Goal: Navigation & Orientation: Find specific page/section

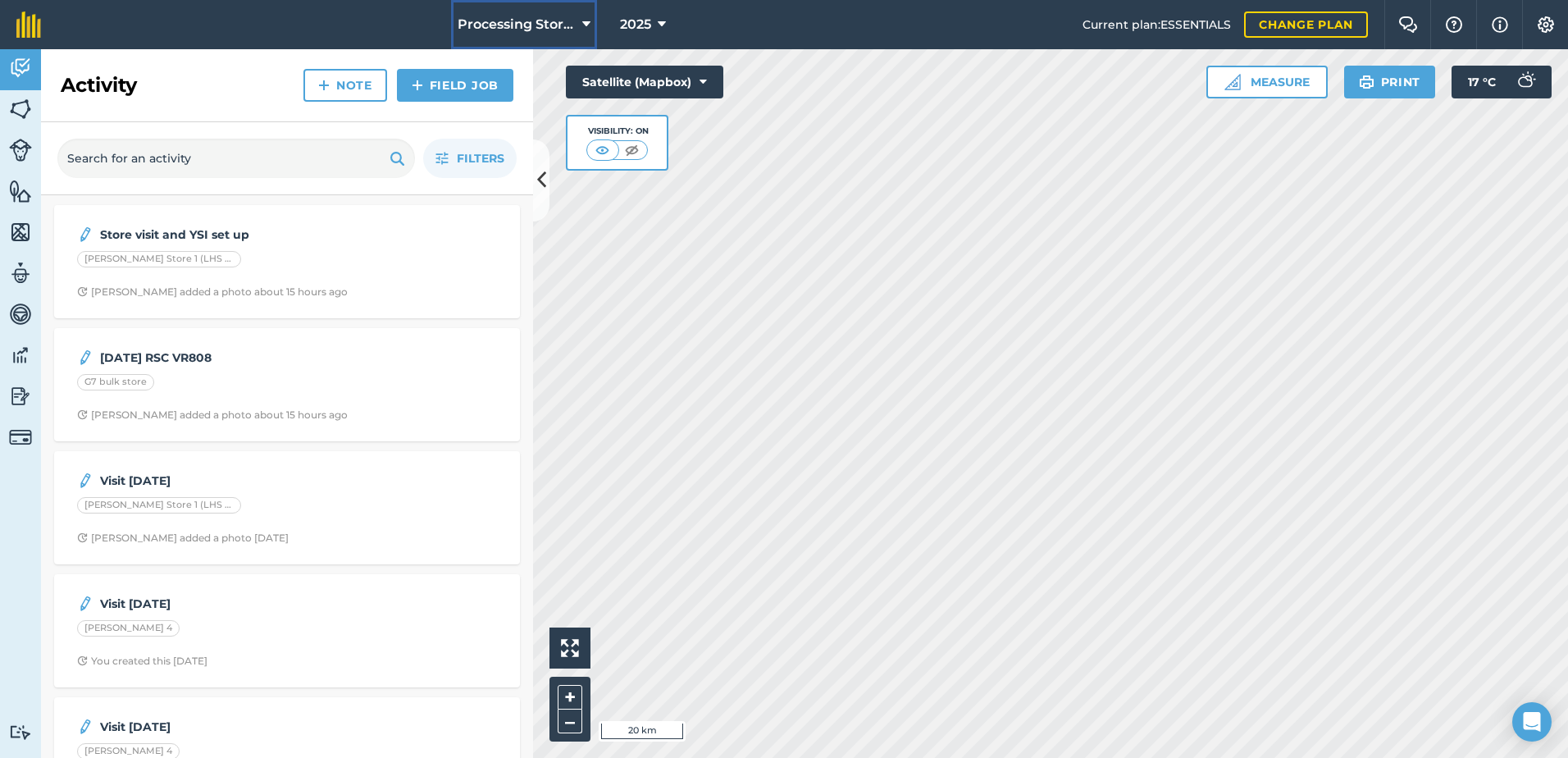
click at [513, 14] on button "Processing Stores" at bounding box center [523, 24] width 146 height 49
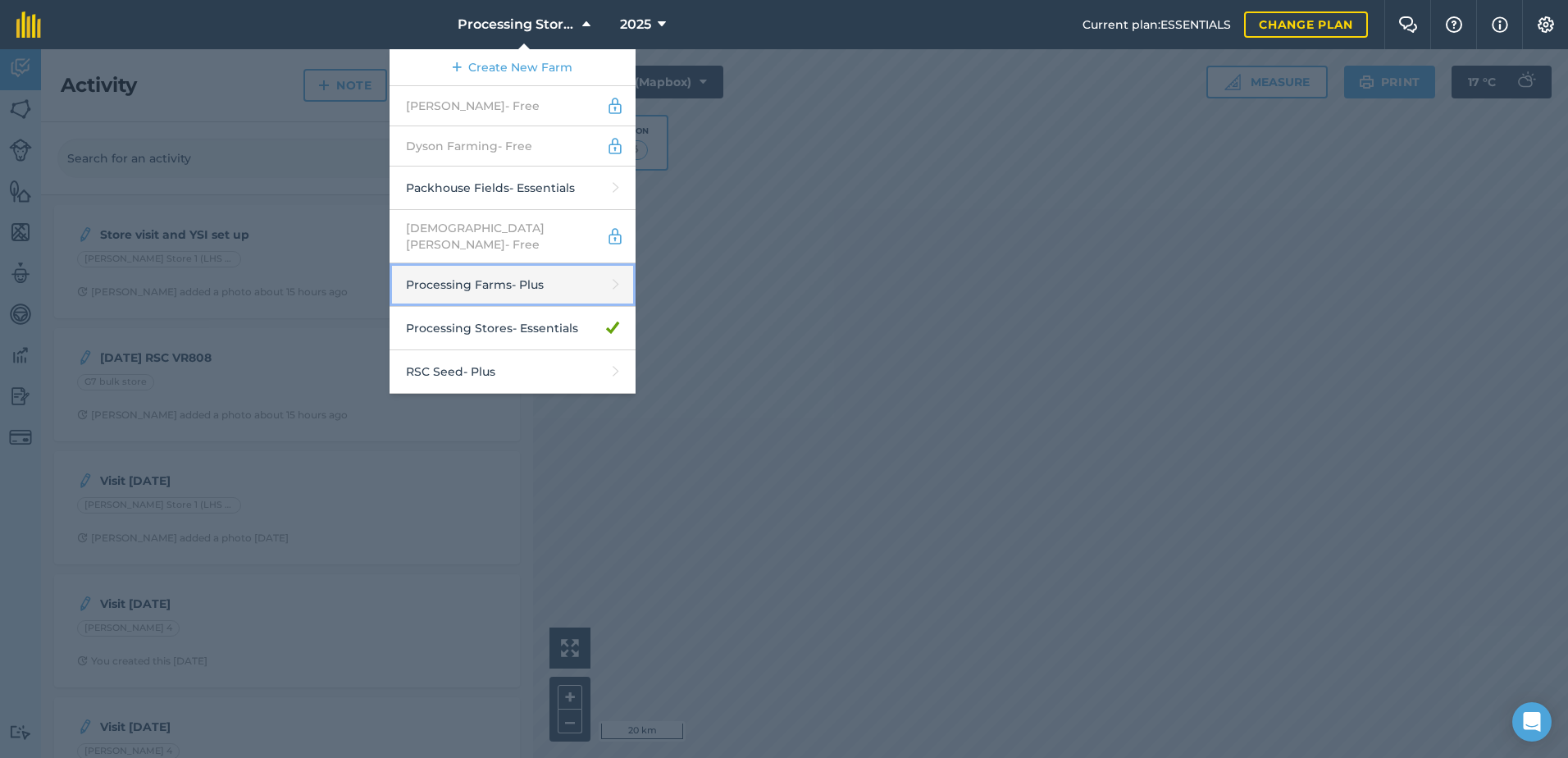
click at [529, 263] on link "Processing Farms - Plus" at bounding box center [512, 285] width 246 height 43
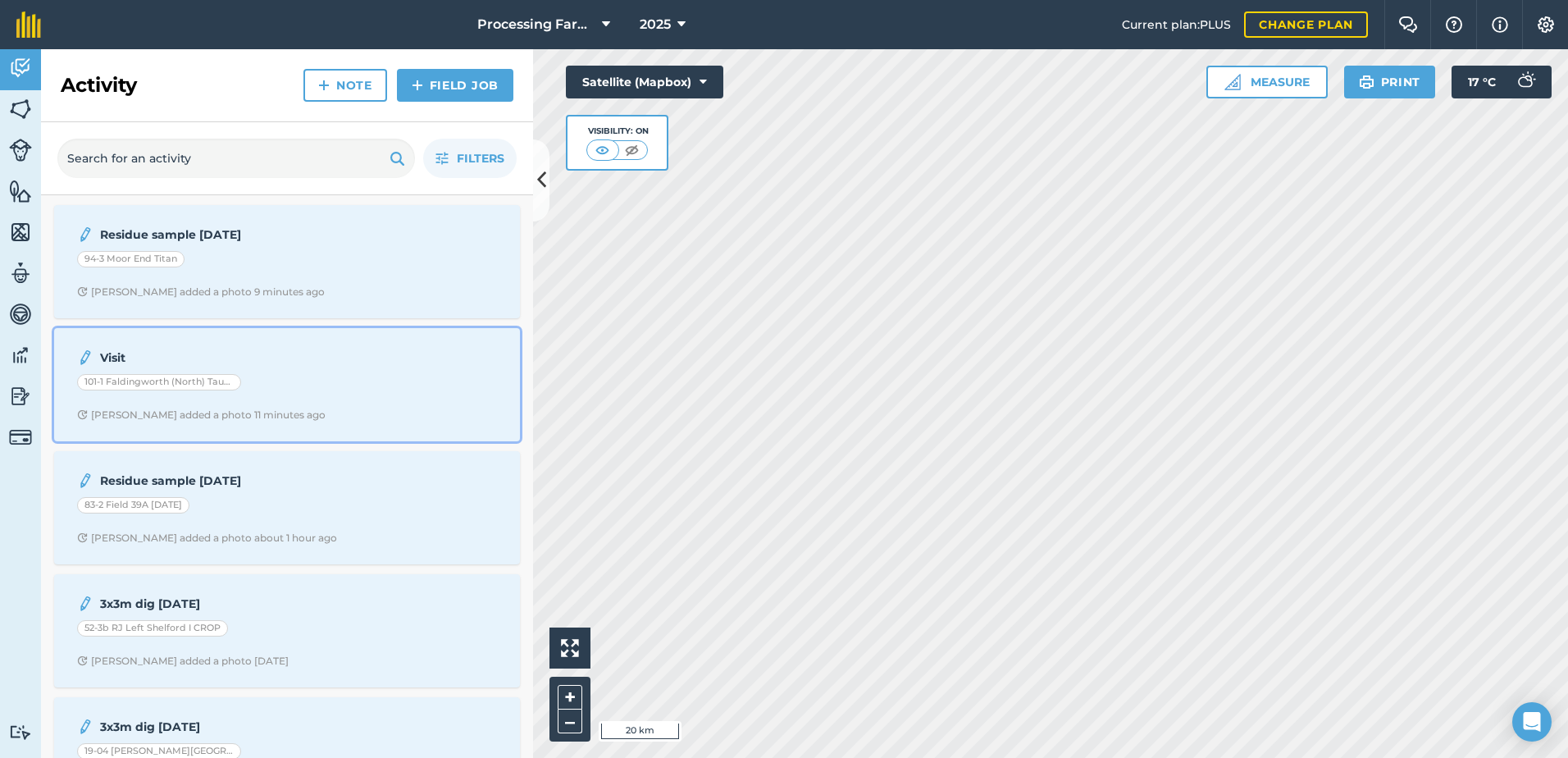
click at [216, 380] on div "101-1 Faldingworth (North) Taurus" at bounding box center [159, 383] width 164 height 16
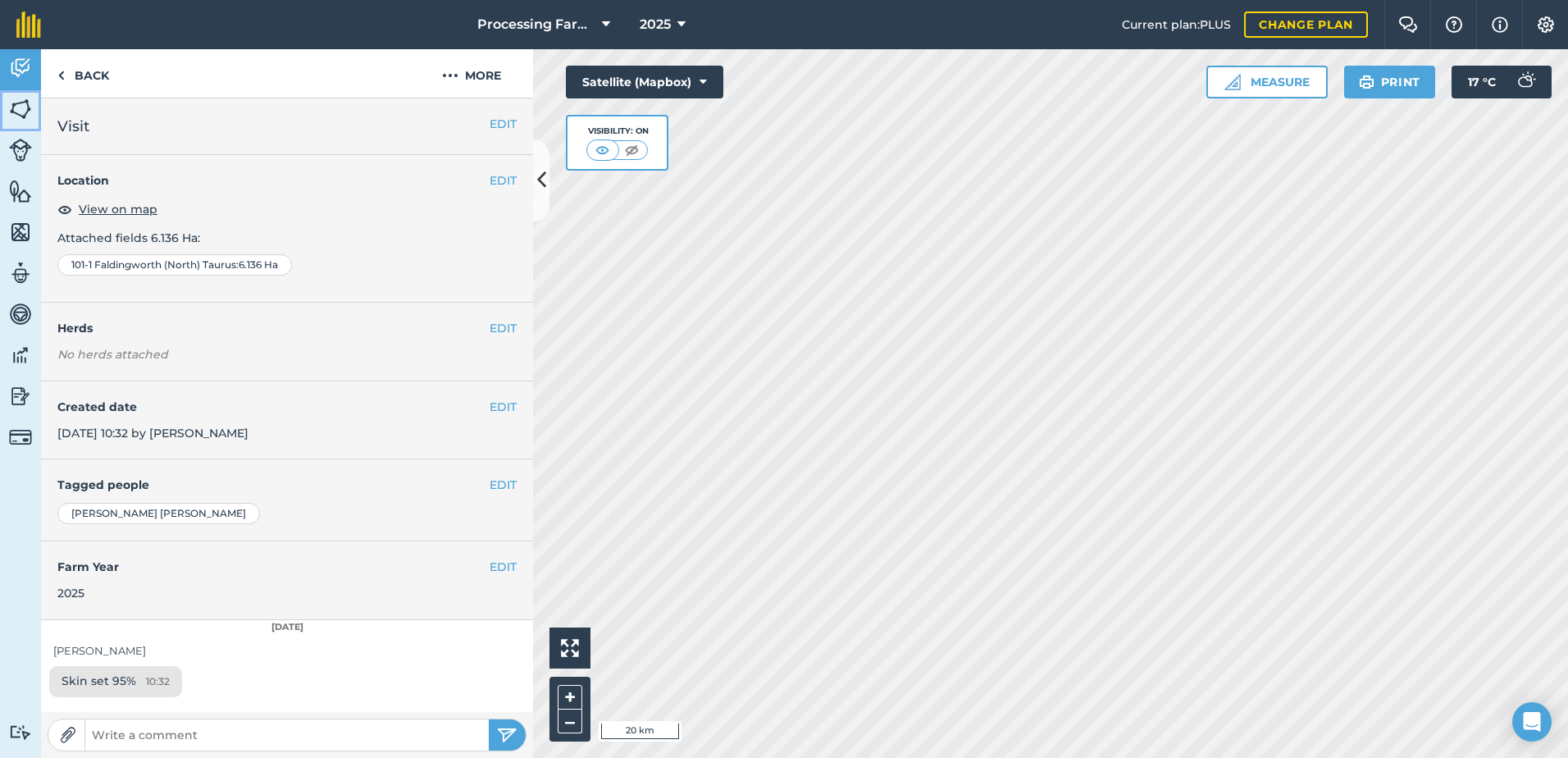
click at [7, 98] on link "Fields" at bounding box center [21, 110] width 41 height 41
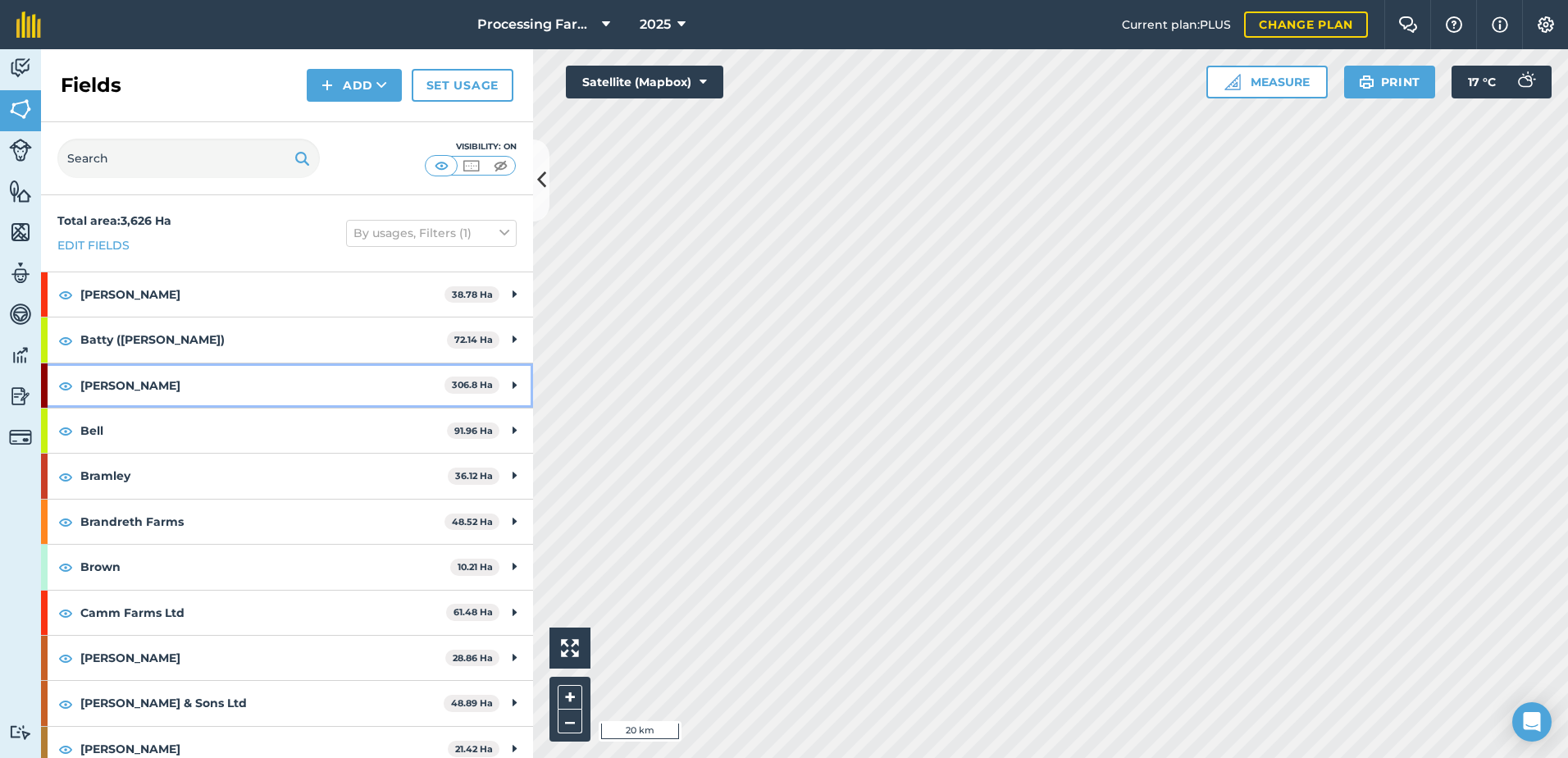
click at [144, 385] on strong "[PERSON_NAME]" at bounding box center [263, 385] width 364 height 44
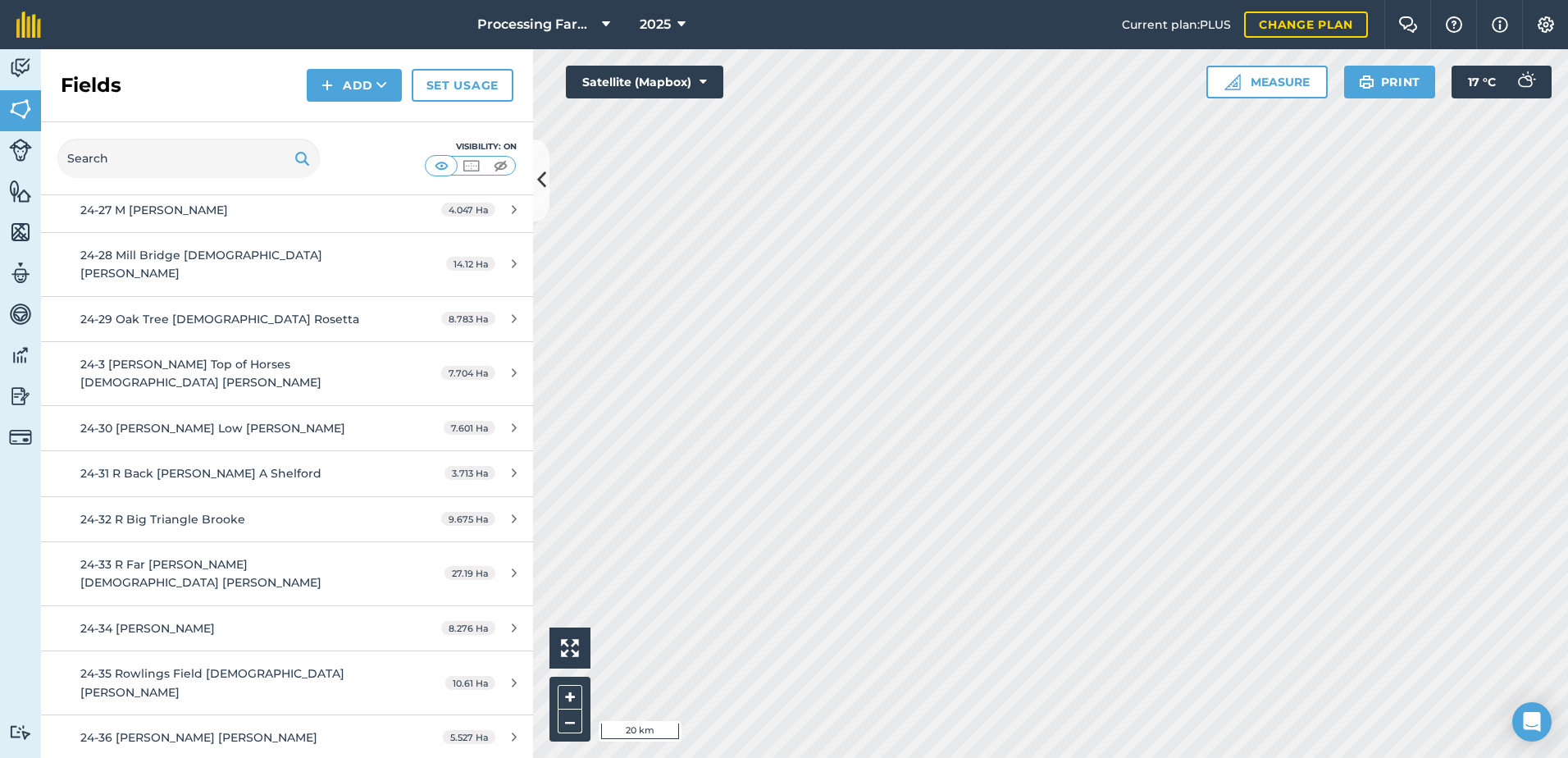
scroll to position [1149, 0]
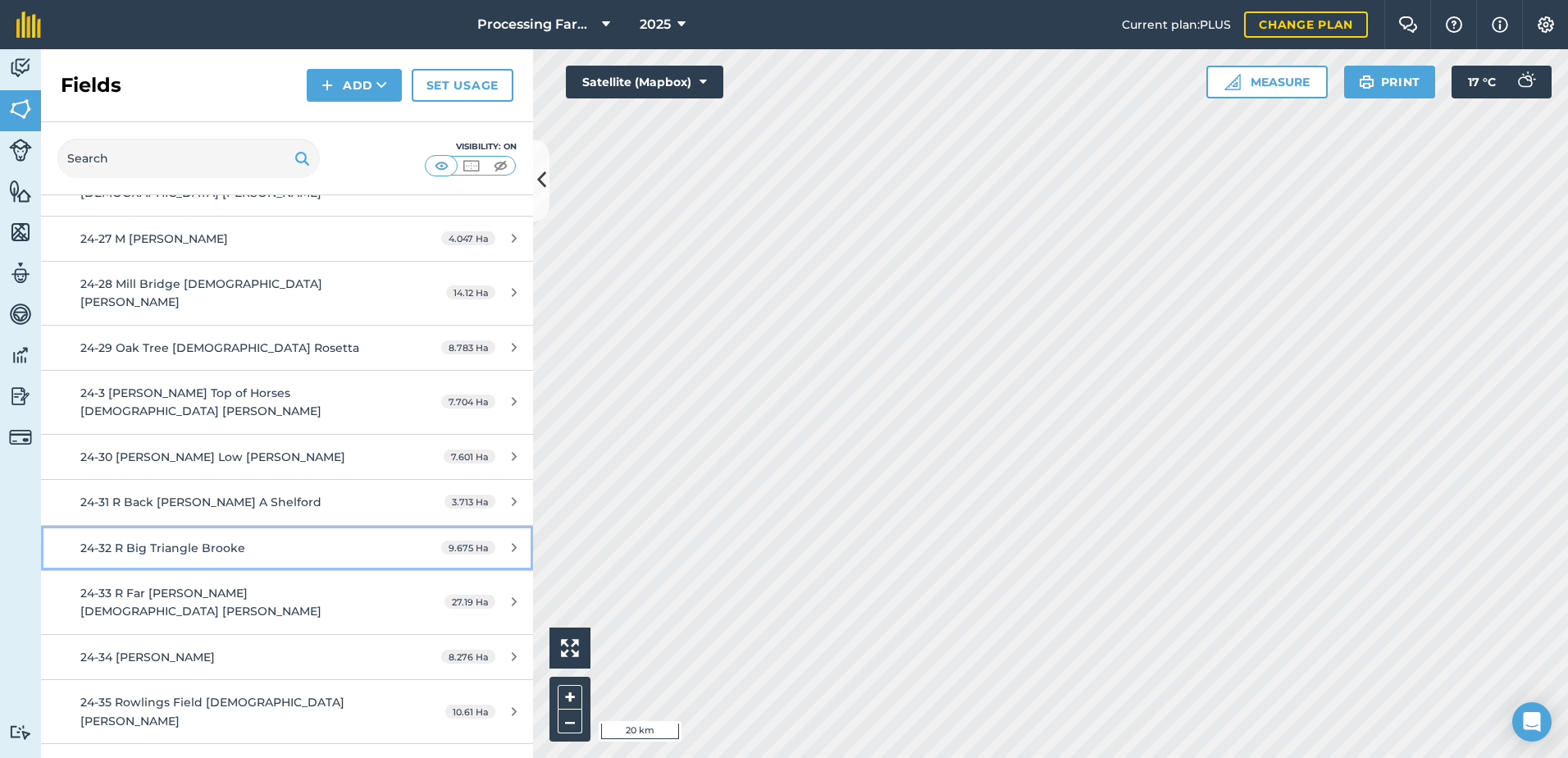
click at [239, 539] on div "24-32 R Big Triangle Brooke" at bounding box center [234, 548] width 308 height 18
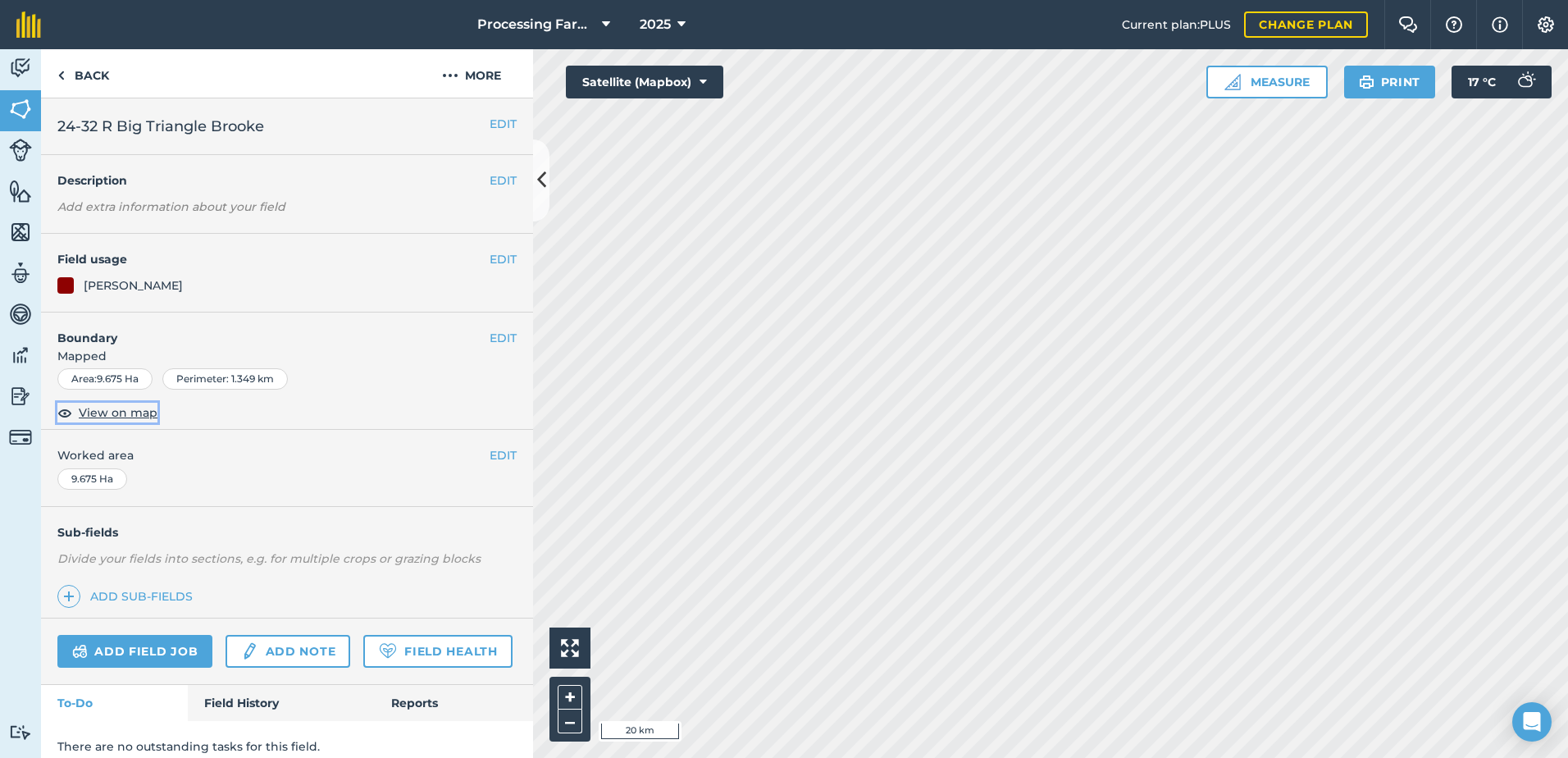
click at [128, 415] on span "View on map" at bounding box center [118, 412] width 79 height 18
click at [90, 80] on link "Back" at bounding box center [83, 74] width 84 height 48
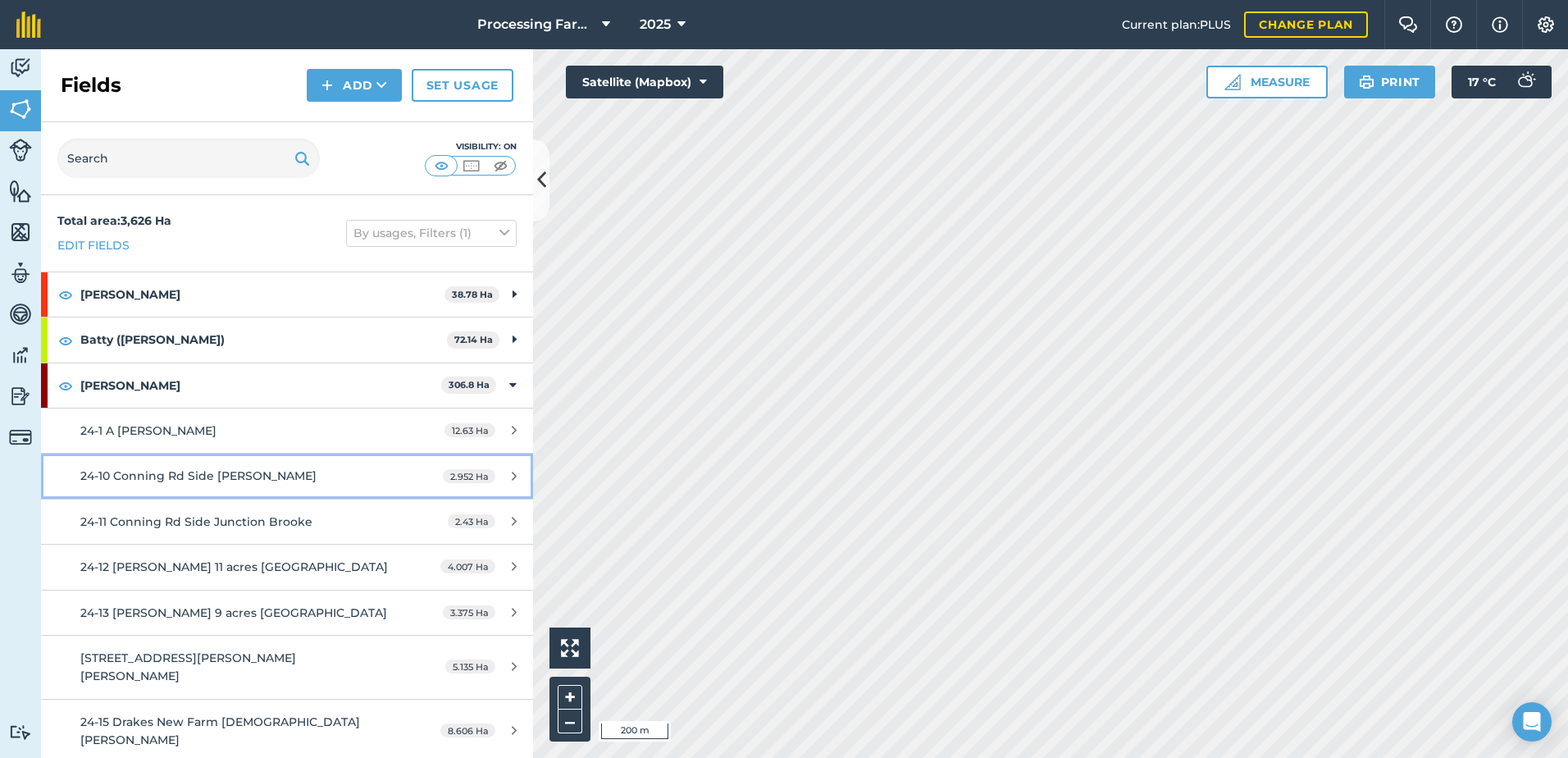
click at [194, 469] on span "24-10 Conning Rd Side [PERSON_NAME]" at bounding box center [198, 476] width 236 height 14
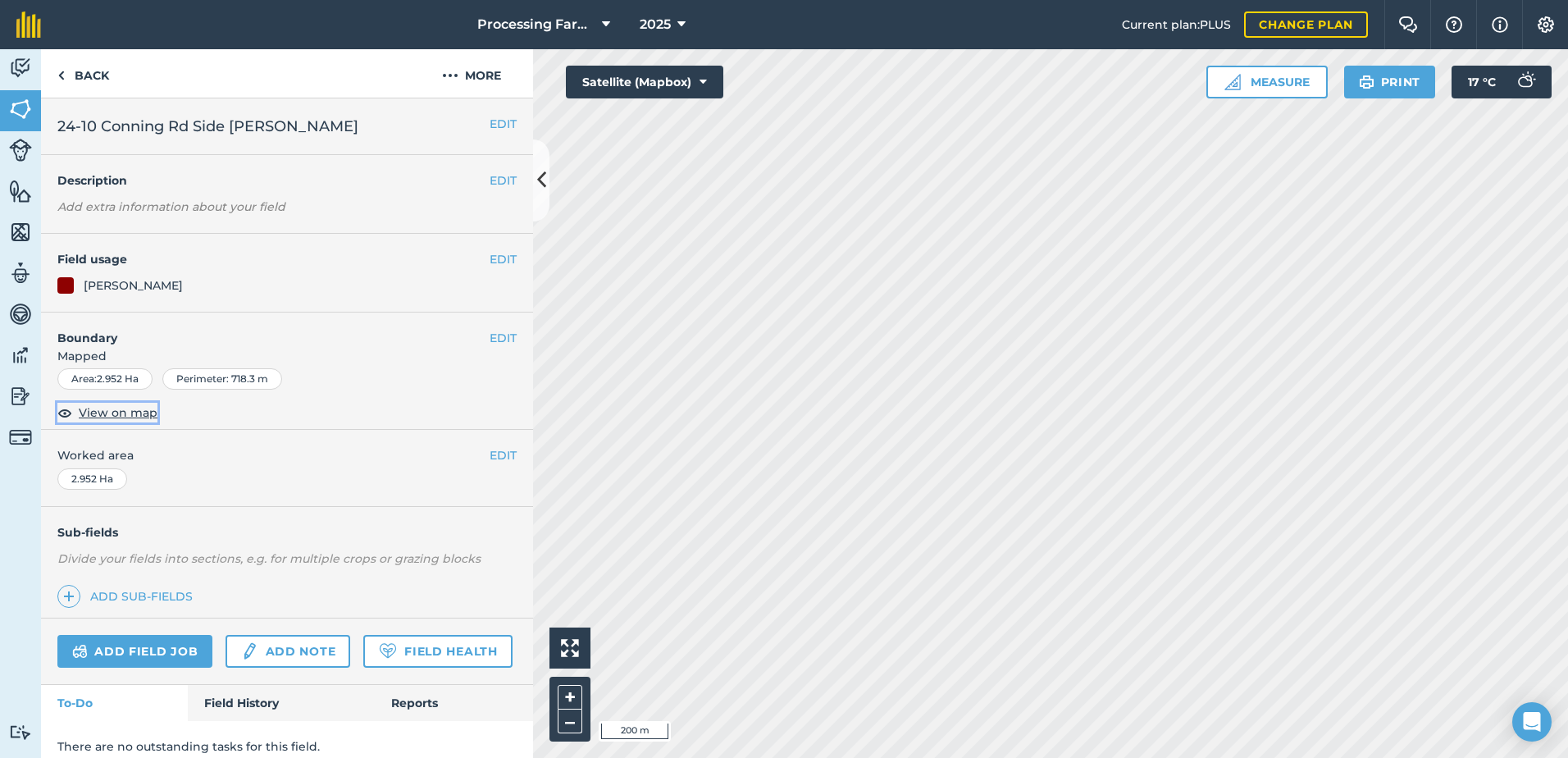
click at [151, 416] on span "View on map" at bounding box center [118, 412] width 79 height 18
click at [489, 119] on button "EDIT" at bounding box center [503, 124] width 27 height 18
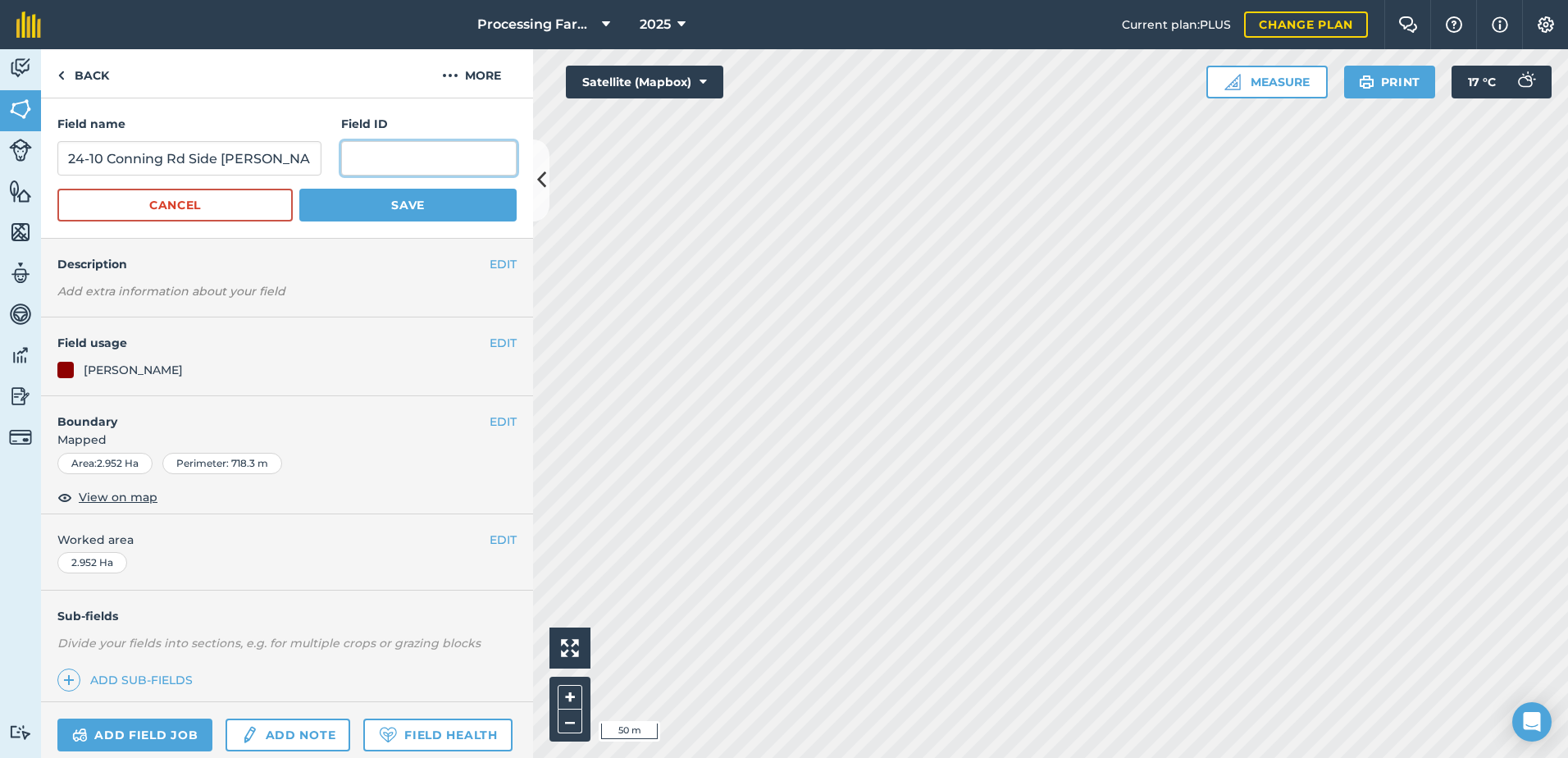
click at [358, 161] on input "text" at bounding box center [429, 158] width 176 height 34
click at [221, 210] on button "Cancel" at bounding box center [175, 205] width 235 height 33
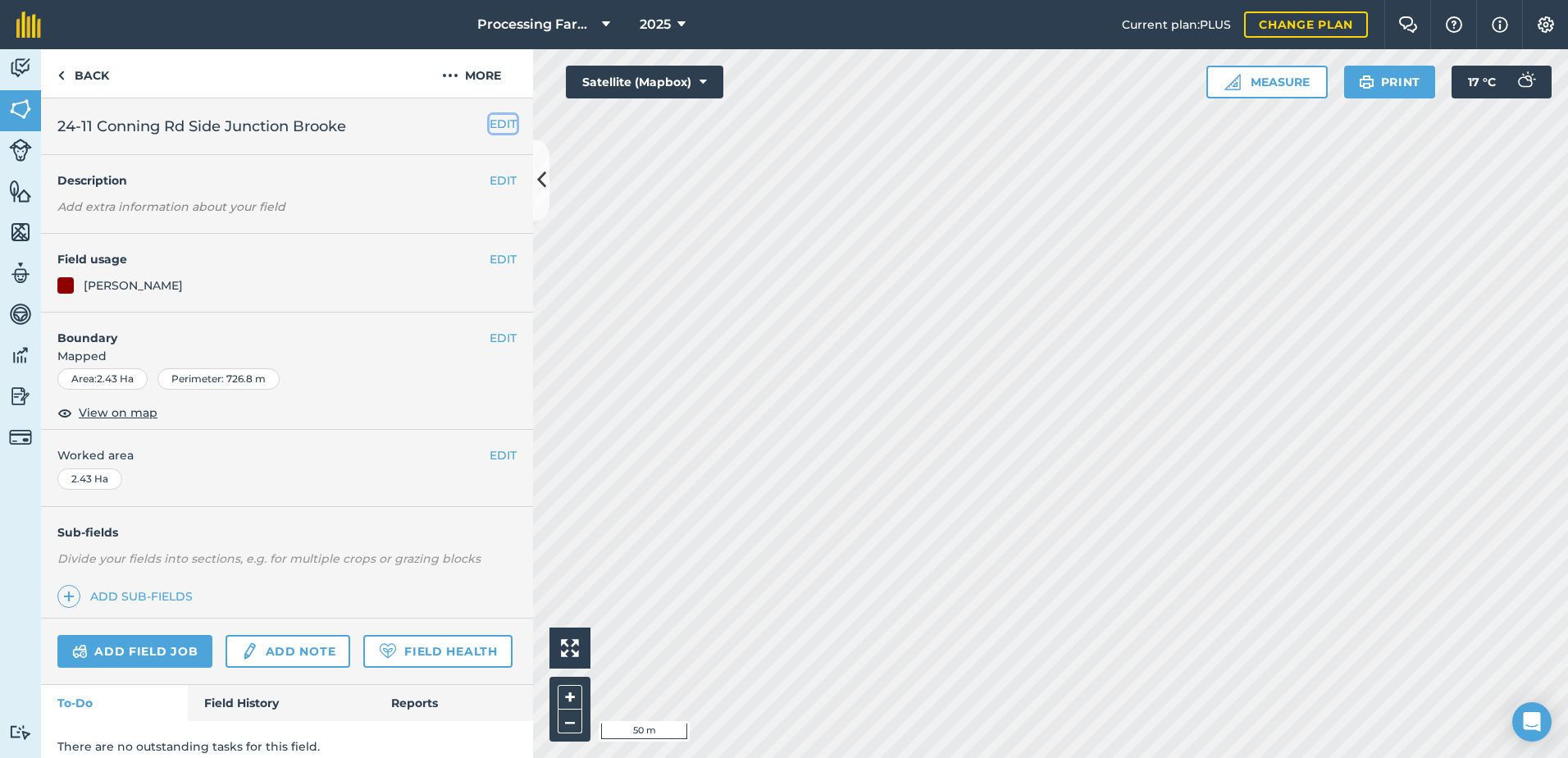
click at [489, 126] on button "EDIT" at bounding box center [503, 124] width 27 height 18
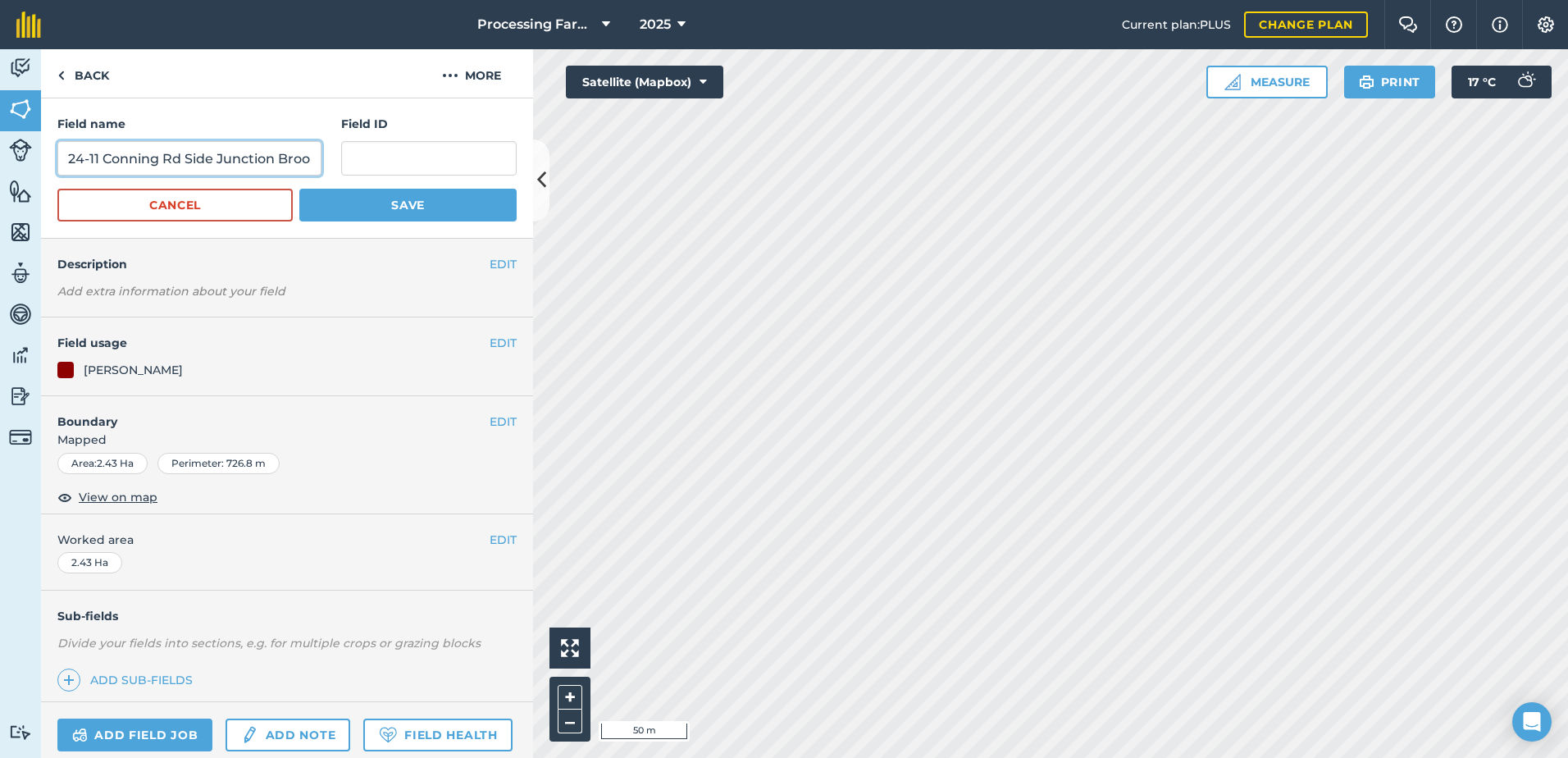
click at [220, 154] on input "24-11 Conning Rd Side Junction Brooke" at bounding box center [189, 158] width 264 height 34
type input "24-11 Conning Rd Side T Junction [PERSON_NAME]"
click at [312, 205] on button "Save" at bounding box center [407, 205] width 217 height 33
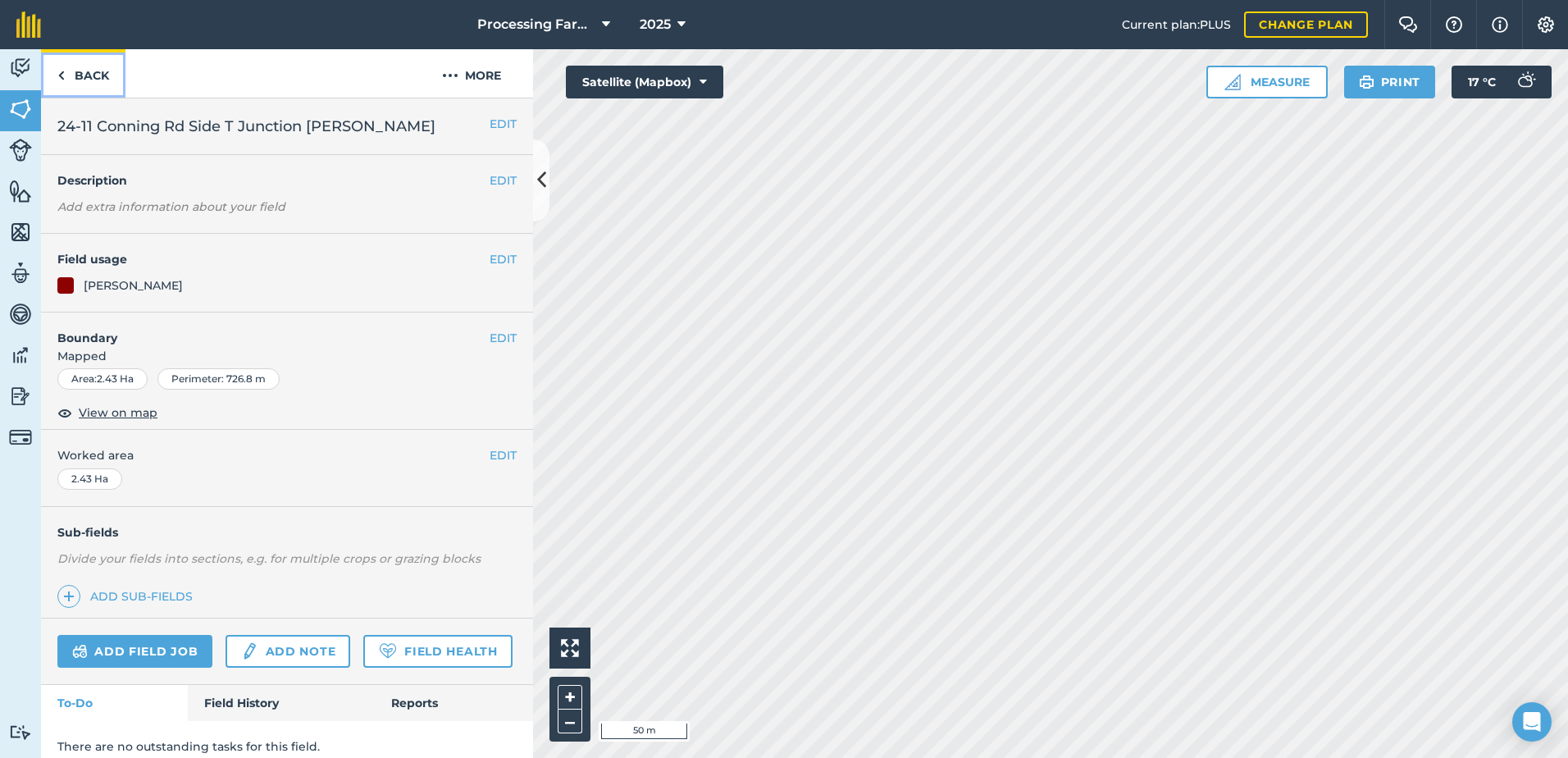
click at [69, 75] on link "Back" at bounding box center [83, 74] width 84 height 48
click at [109, 412] on span "View on map" at bounding box center [118, 412] width 79 height 18
click at [106, 77] on link "Back" at bounding box center [83, 74] width 84 height 48
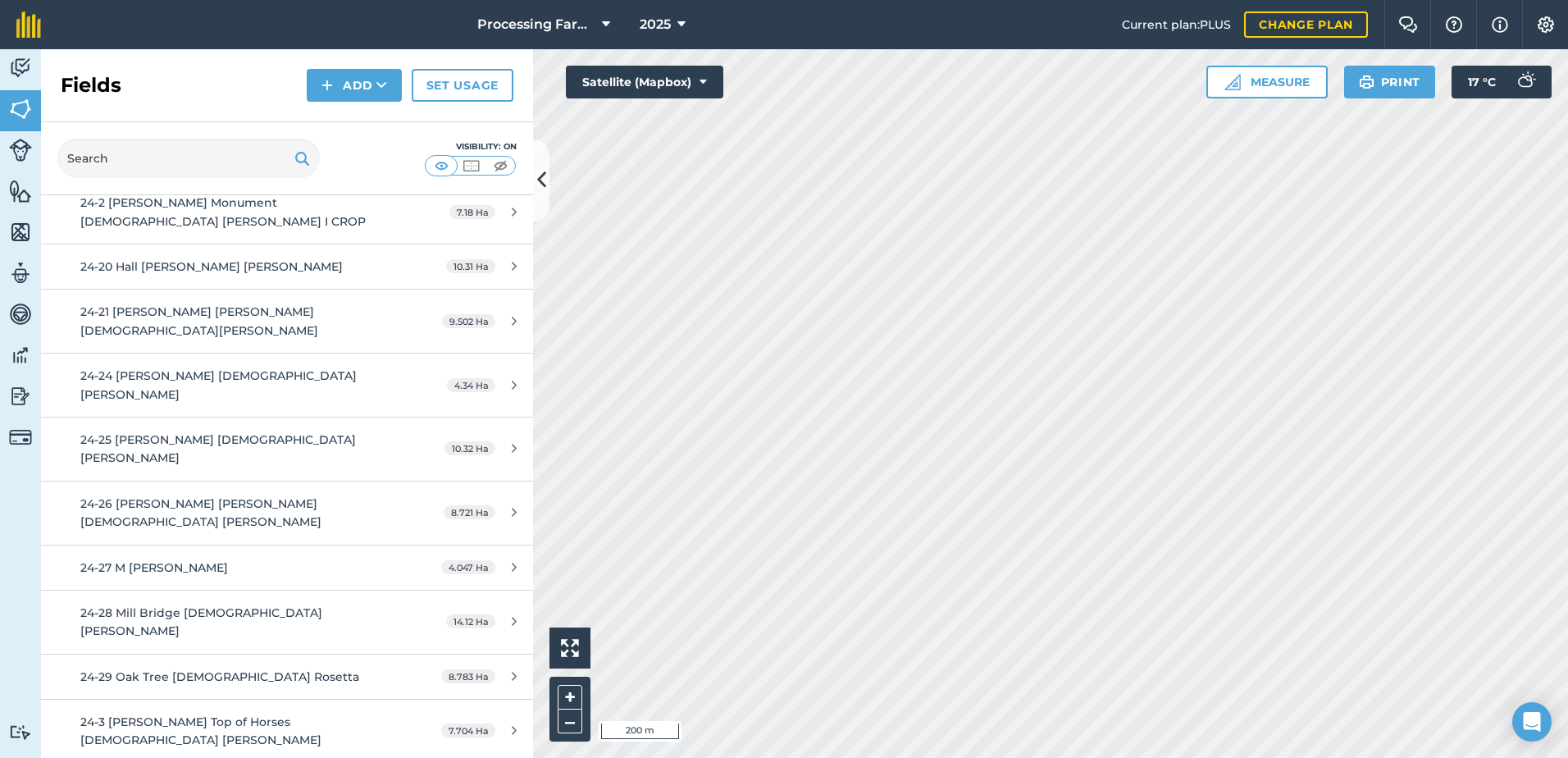
scroll to position [821, 0]
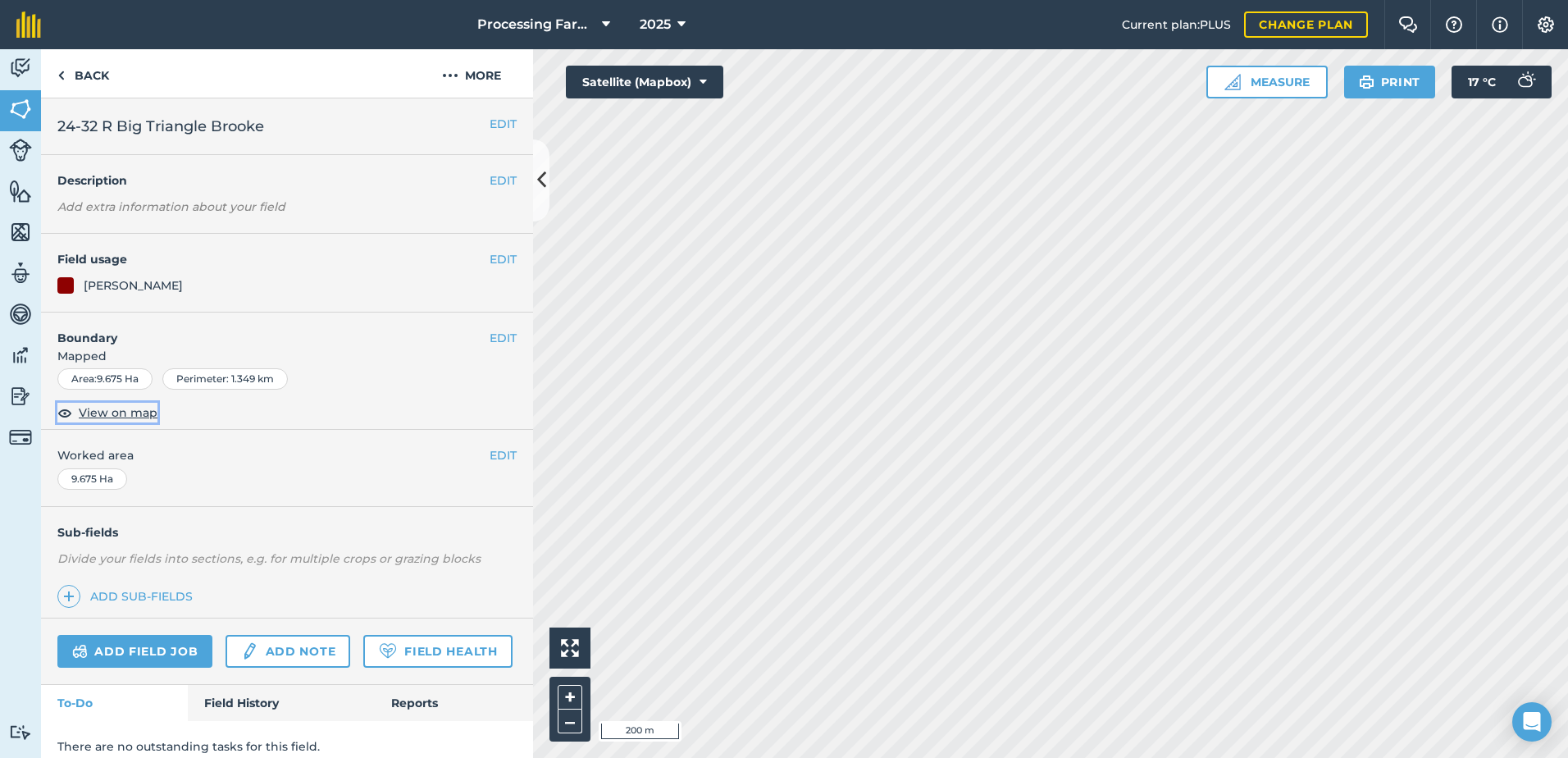
click at [140, 415] on span "View on map" at bounding box center [118, 412] width 79 height 18
click at [97, 73] on link "Back" at bounding box center [83, 74] width 84 height 48
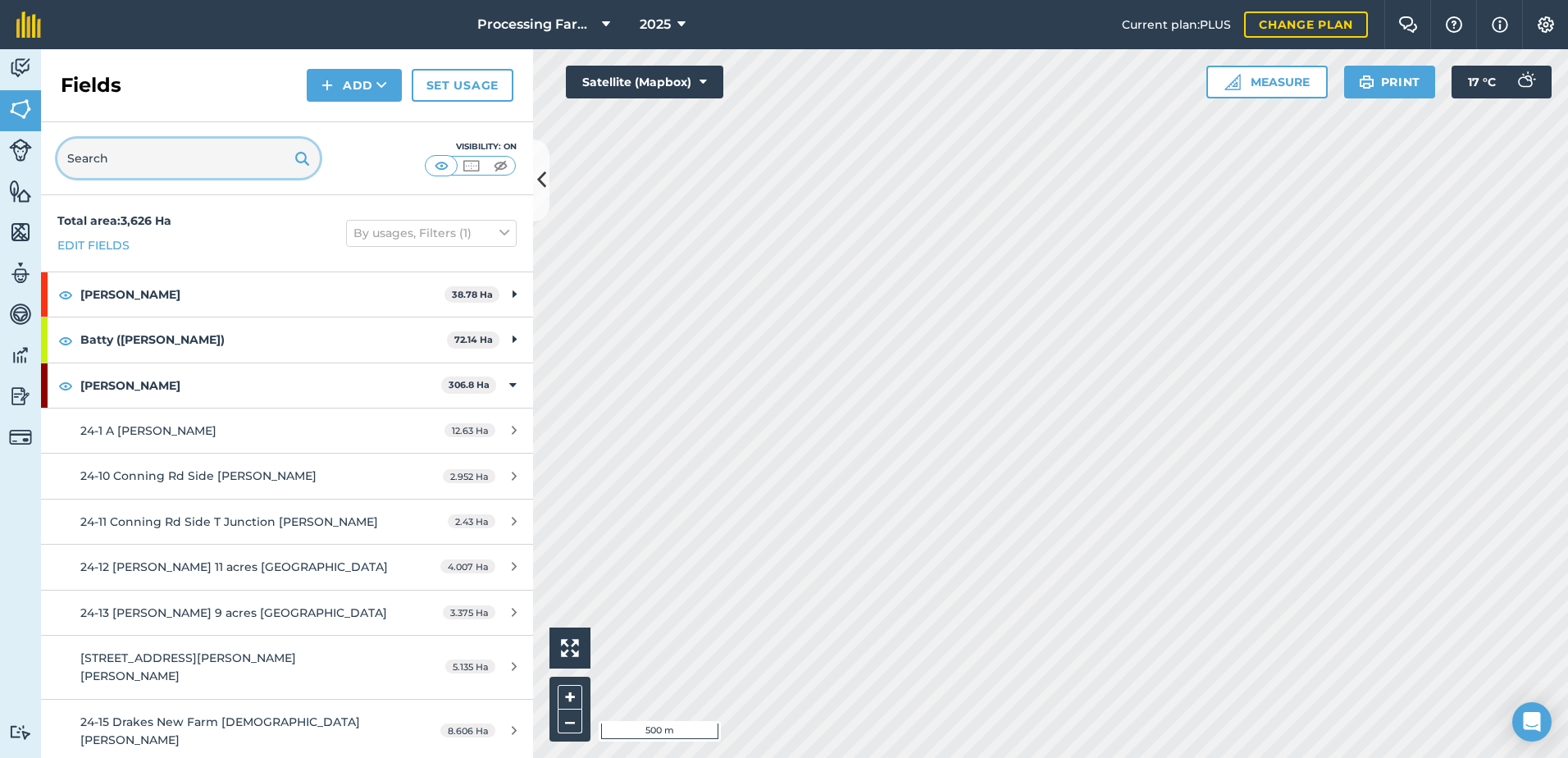
click at [182, 163] on input "text" at bounding box center [188, 158] width 262 height 40
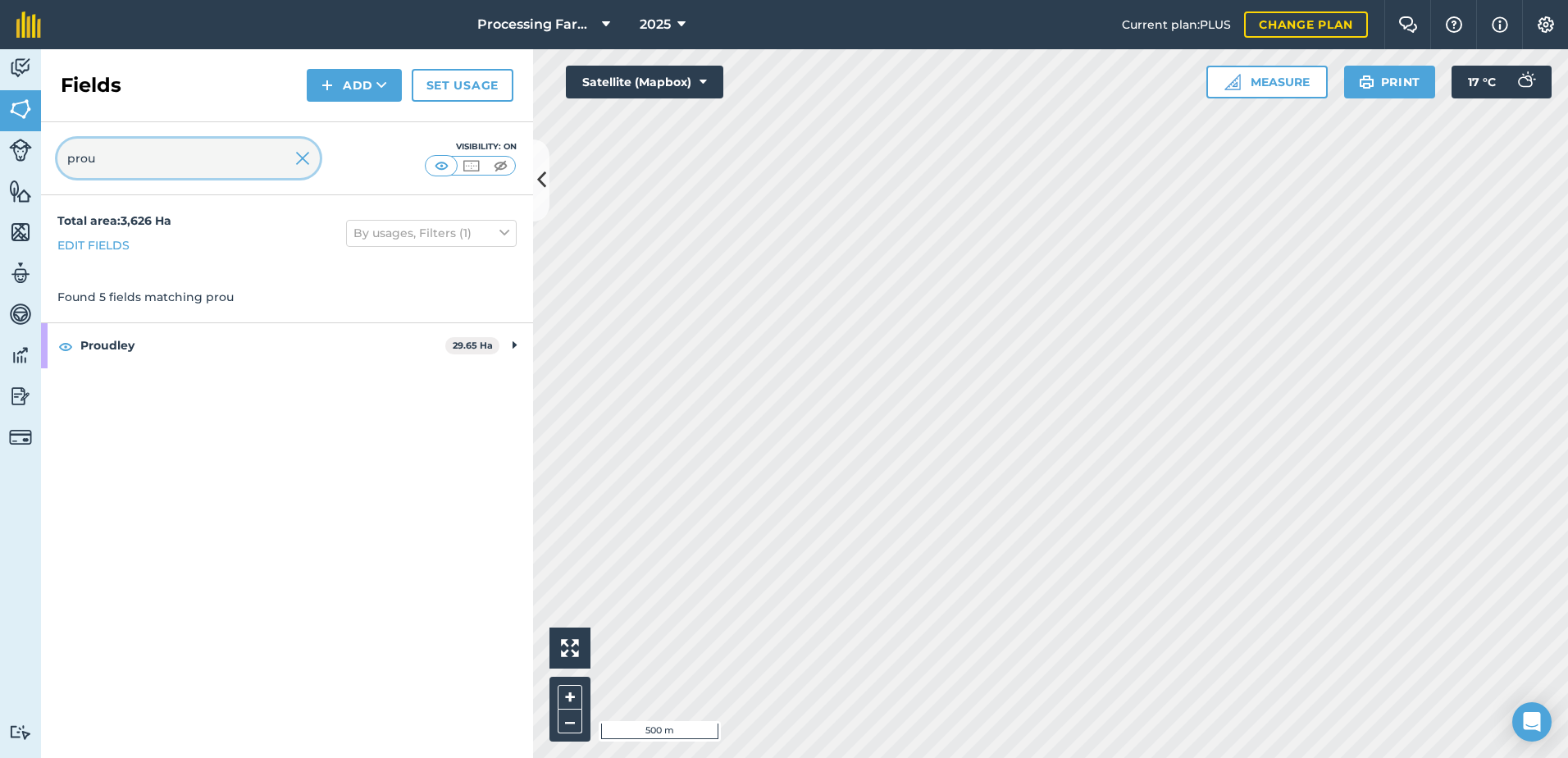
type input "prou"
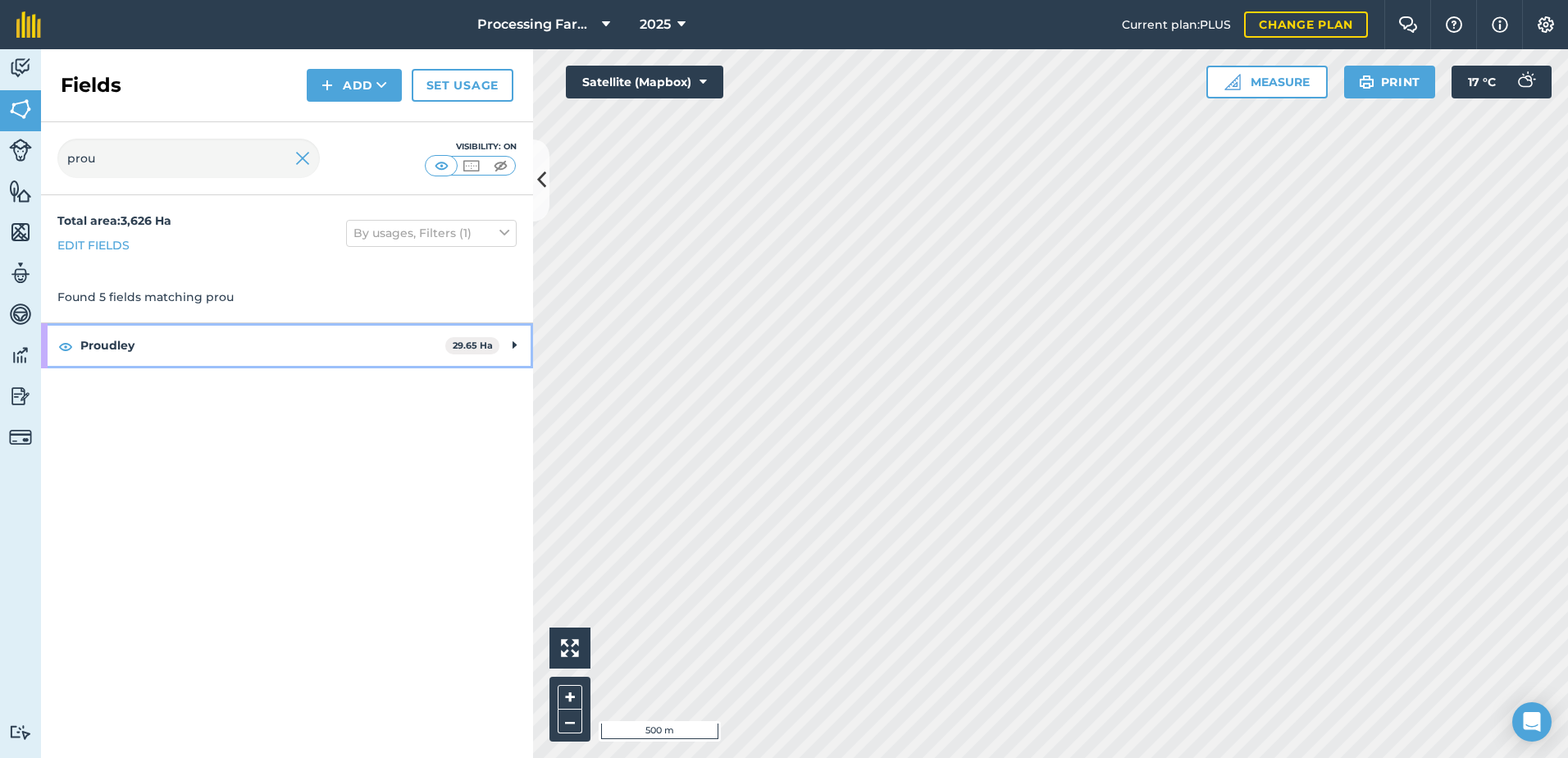
click at [131, 347] on strong "Proudley" at bounding box center [263, 345] width 365 height 44
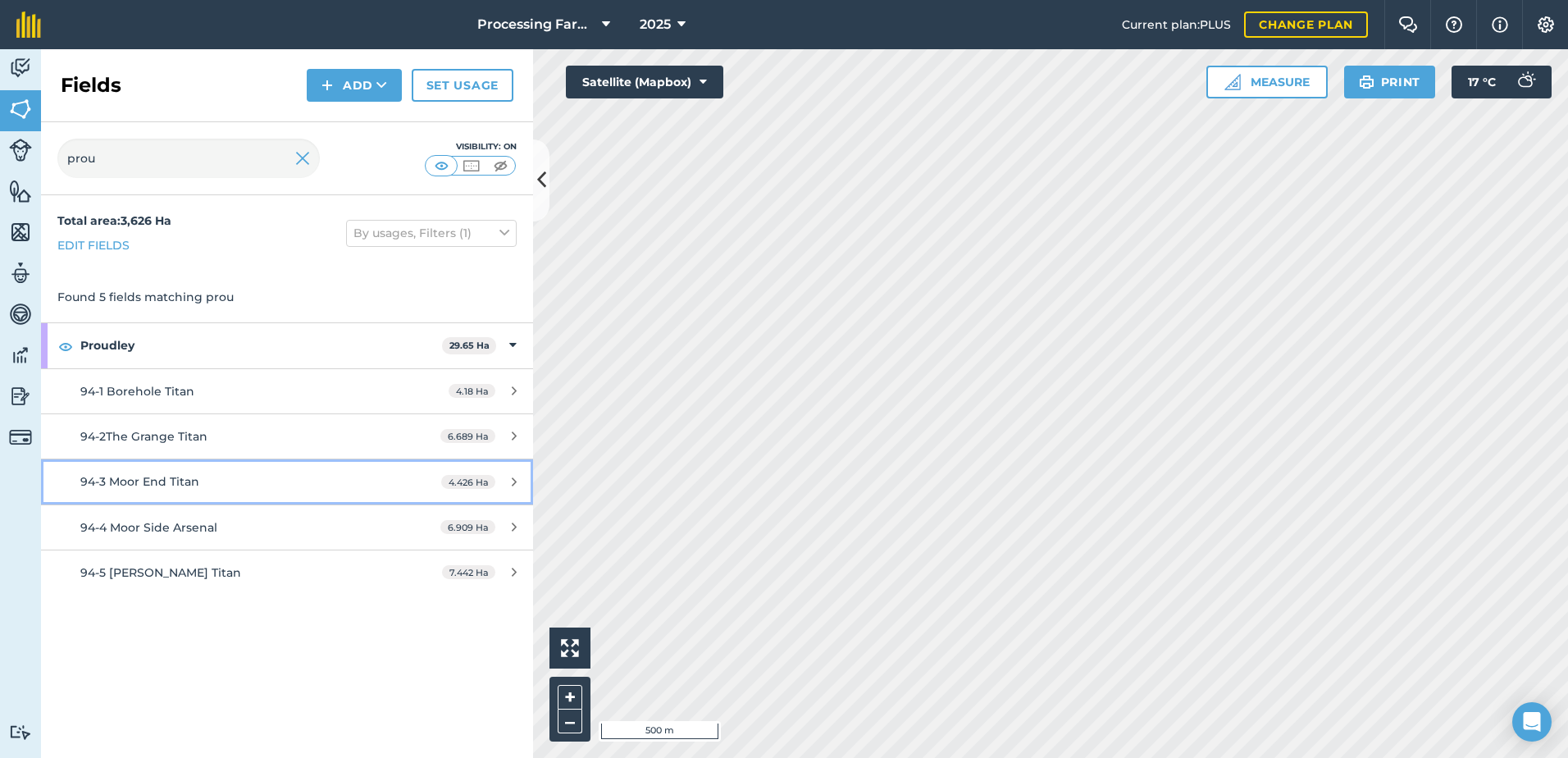
click at [174, 482] on span "94-3 Moor End Titan" at bounding box center [140, 481] width 118 height 14
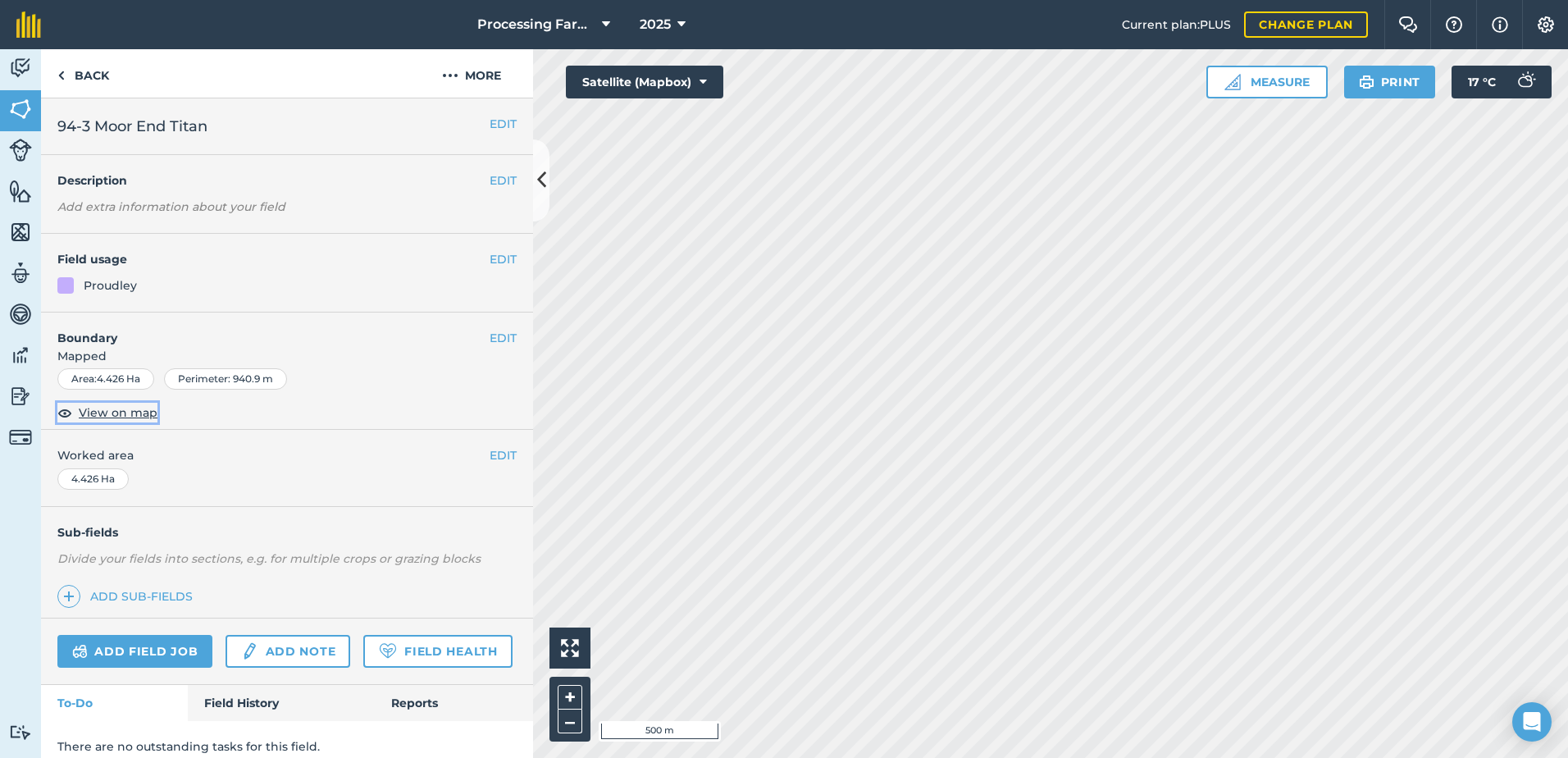
click at [147, 413] on span "View on map" at bounding box center [118, 412] width 79 height 18
click at [72, 75] on link "Back" at bounding box center [83, 74] width 84 height 48
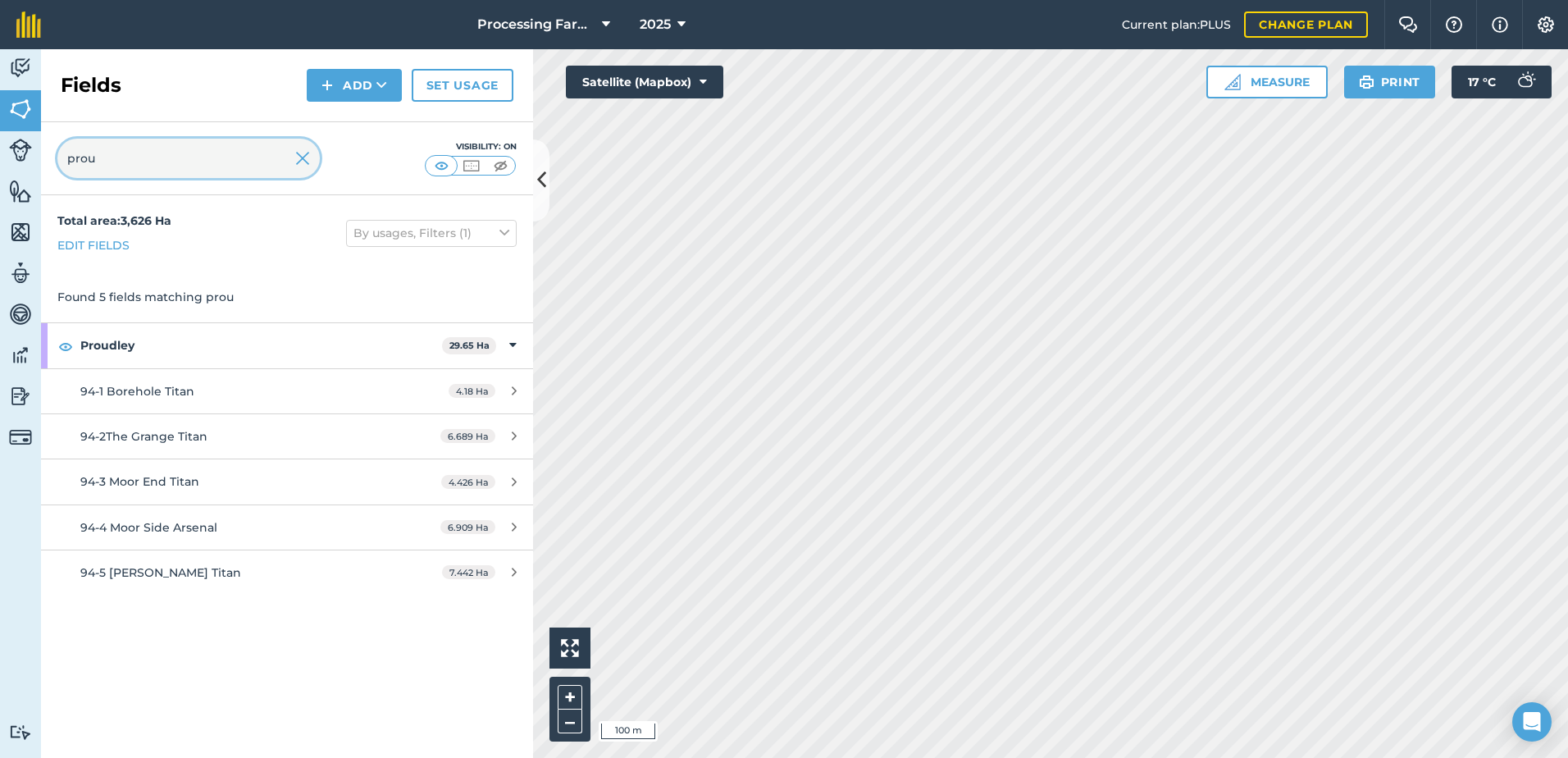
drag, startPoint x: 150, startPoint y: 163, endPoint x: -4, endPoint y: 168, distance: 154.1
click at [0, 168] on html "Processing Farms 2025 Current plan : PLUS Change plan Farm Chat Help Info Setti…" at bounding box center [784, 379] width 1568 height 758
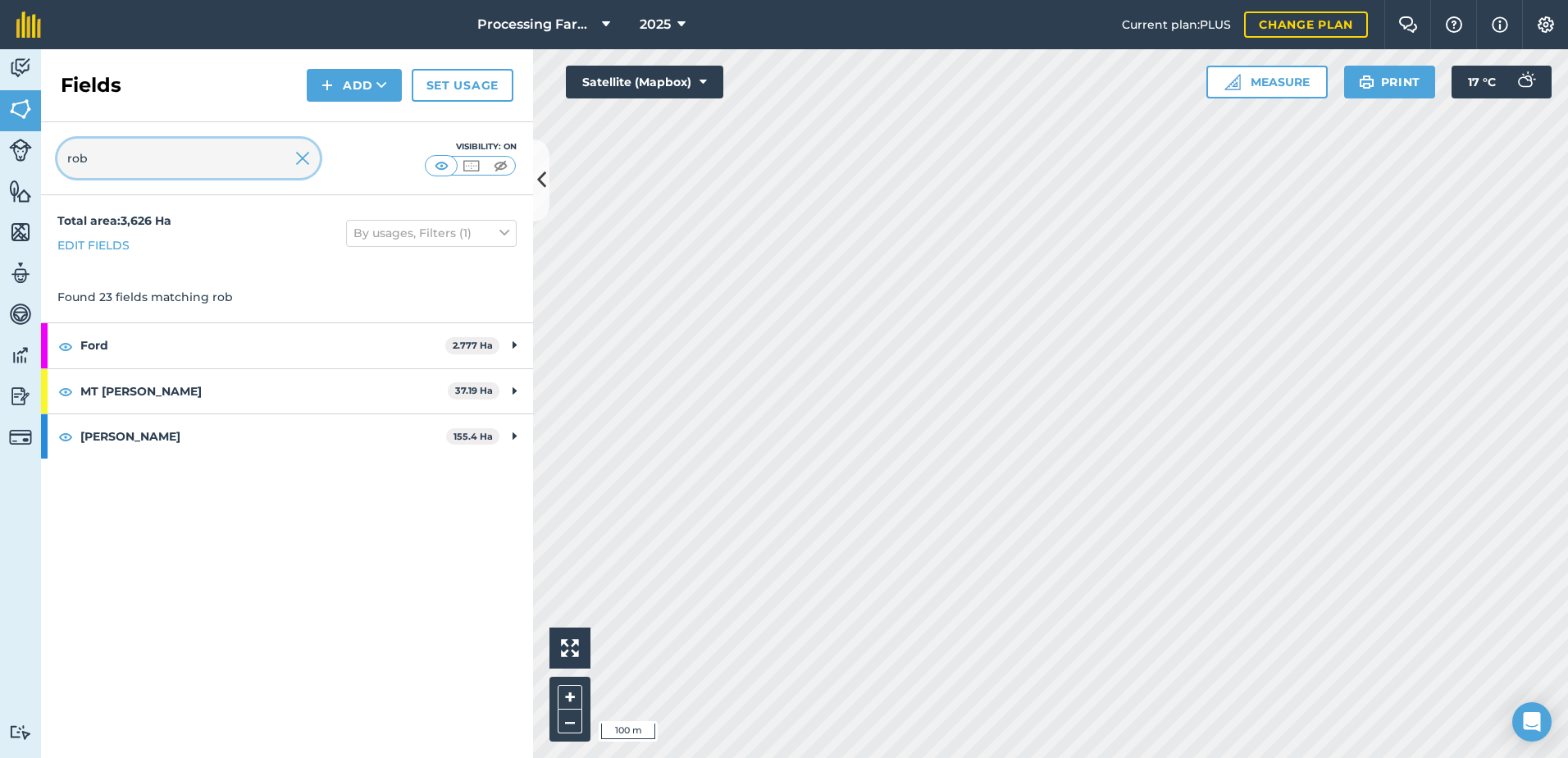
type input "rob"
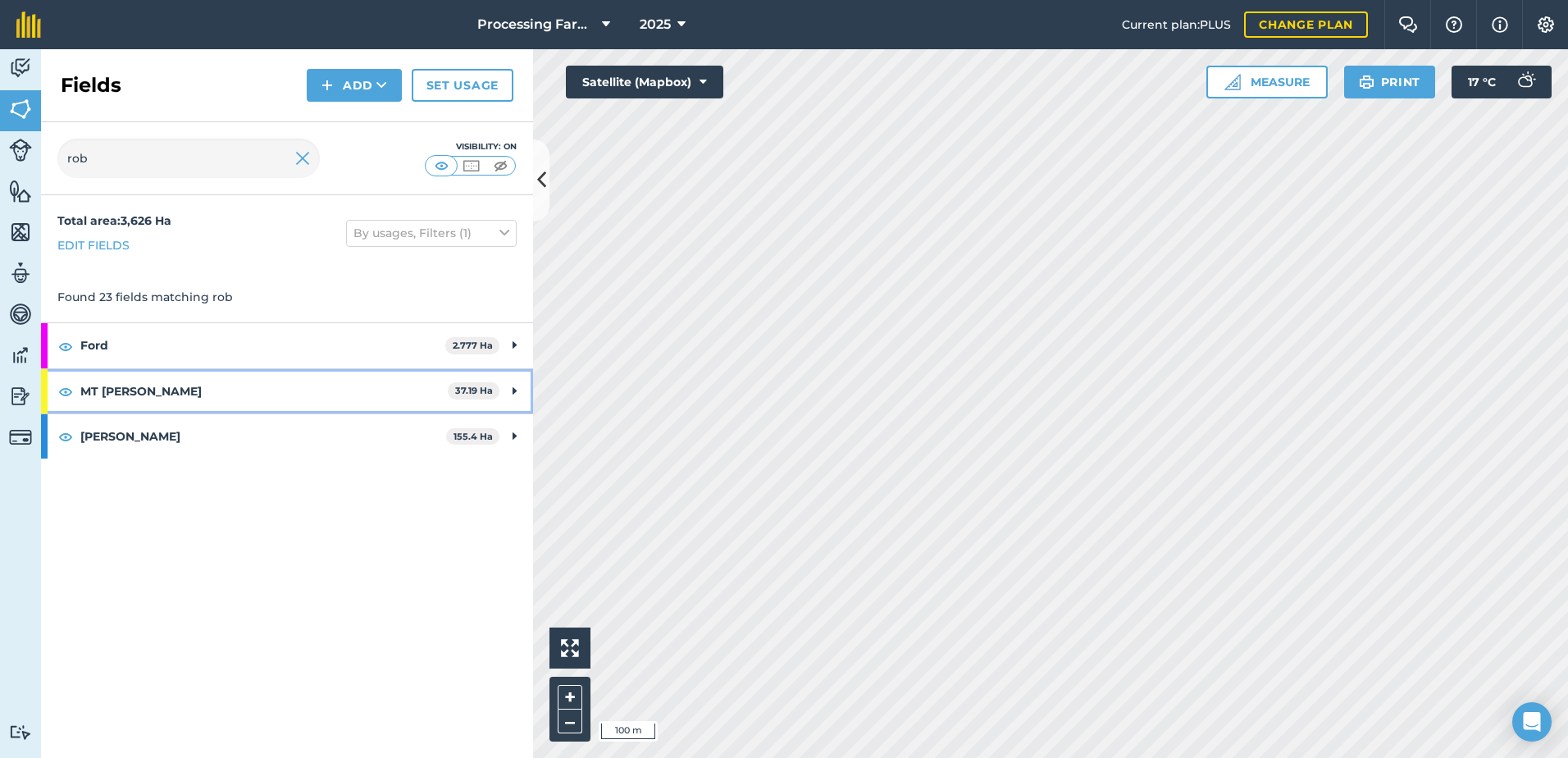
click at [136, 380] on strong "MT [PERSON_NAME]" at bounding box center [264, 391] width 367 height 44
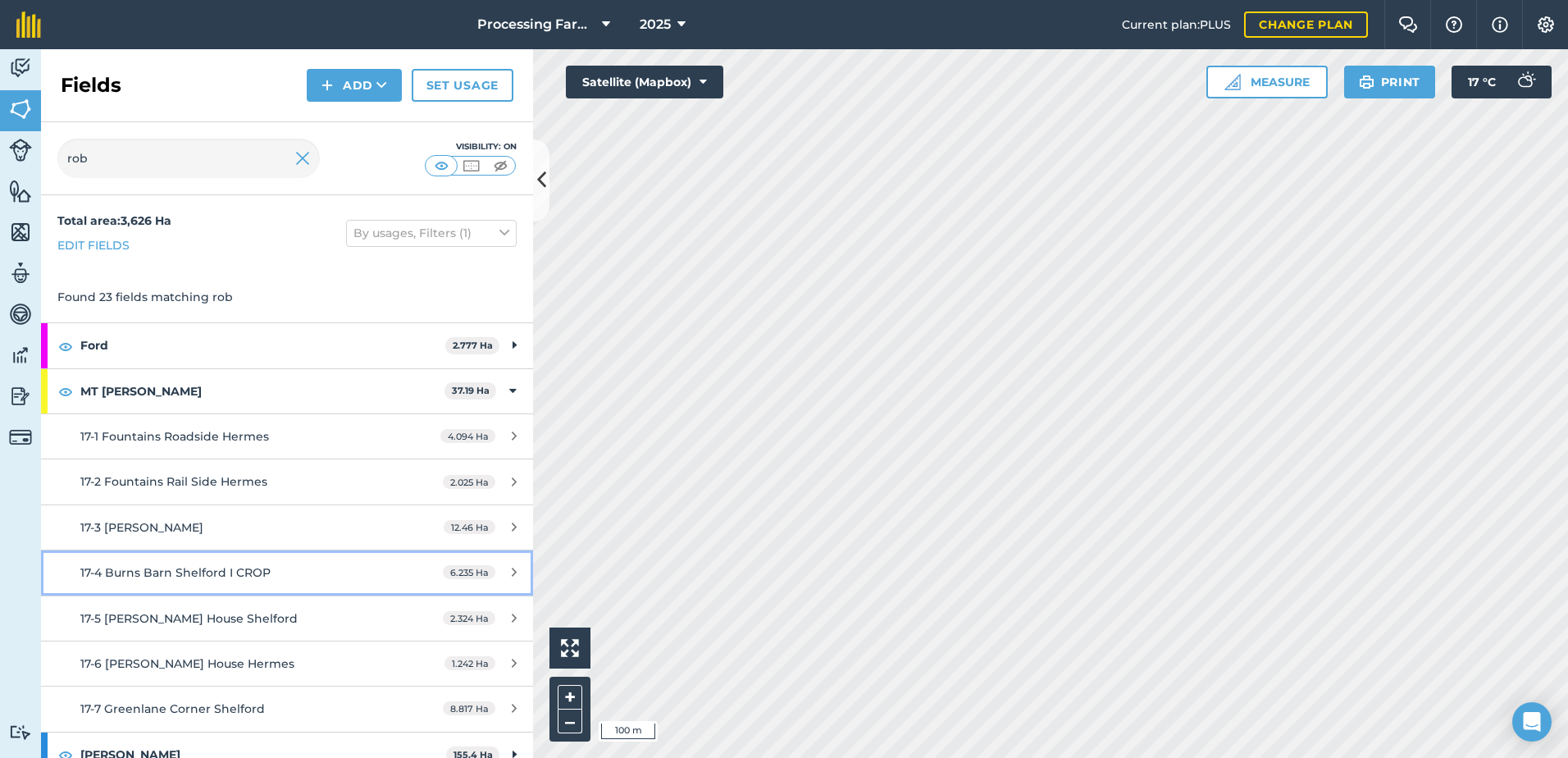
click at [293, 565] on div "17-4 Burns Barn Shelford I CROP" at bounding box center [234, 573] width 308 height 18
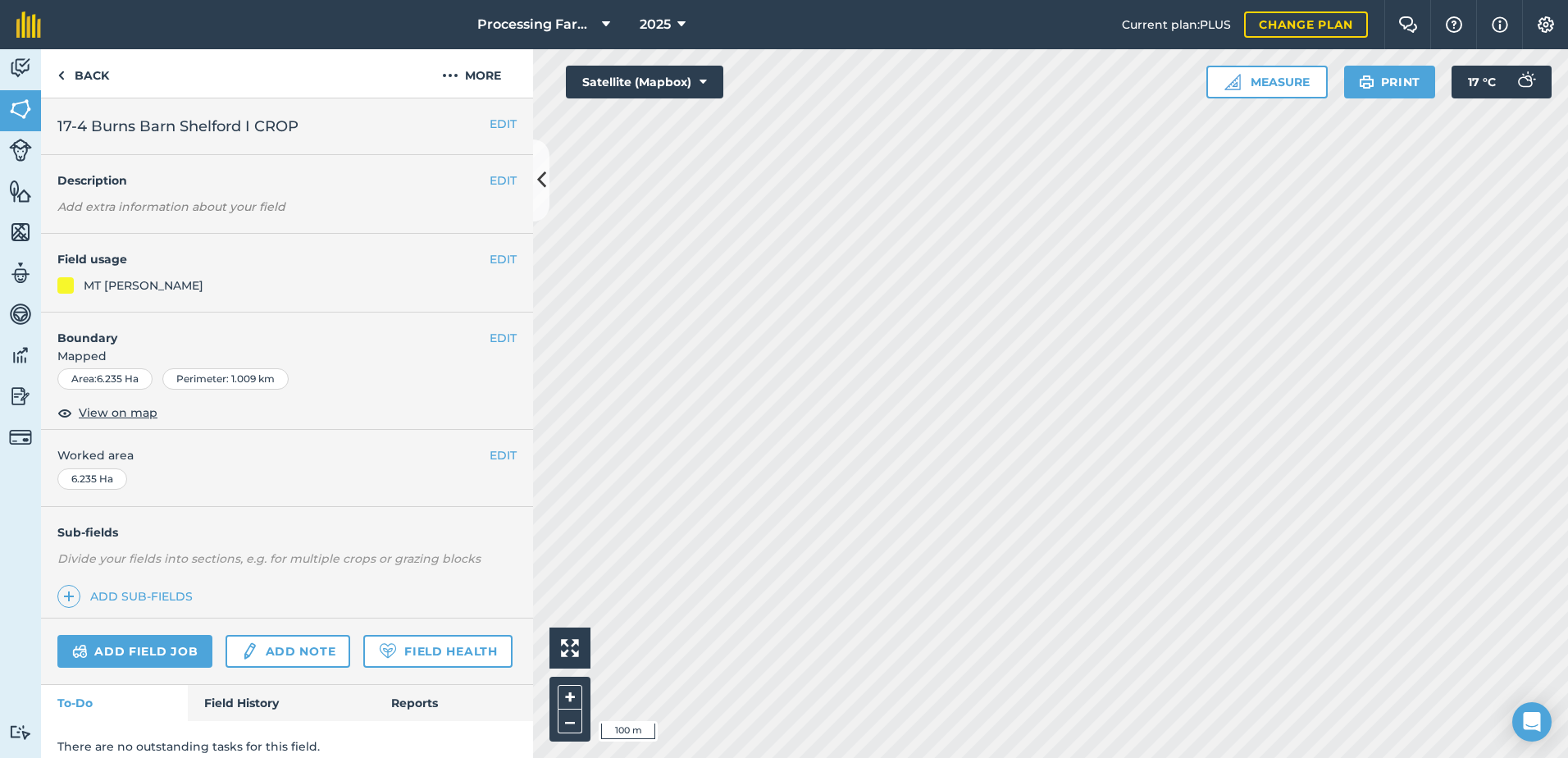
scroll to position [60, 0]
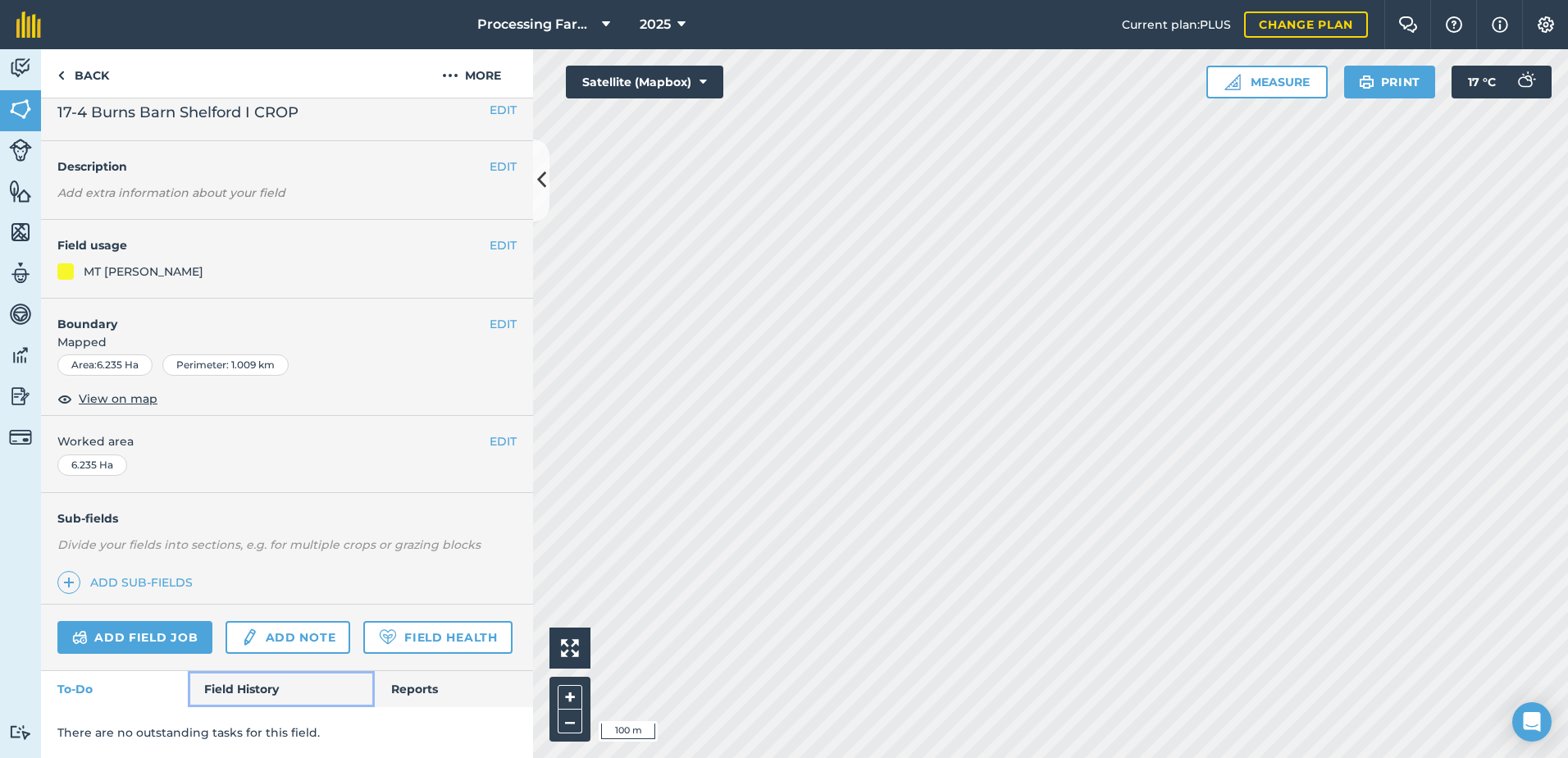
click at [264, 692] on link "Field History" at bounding box center [280, 689] width 186 height 36
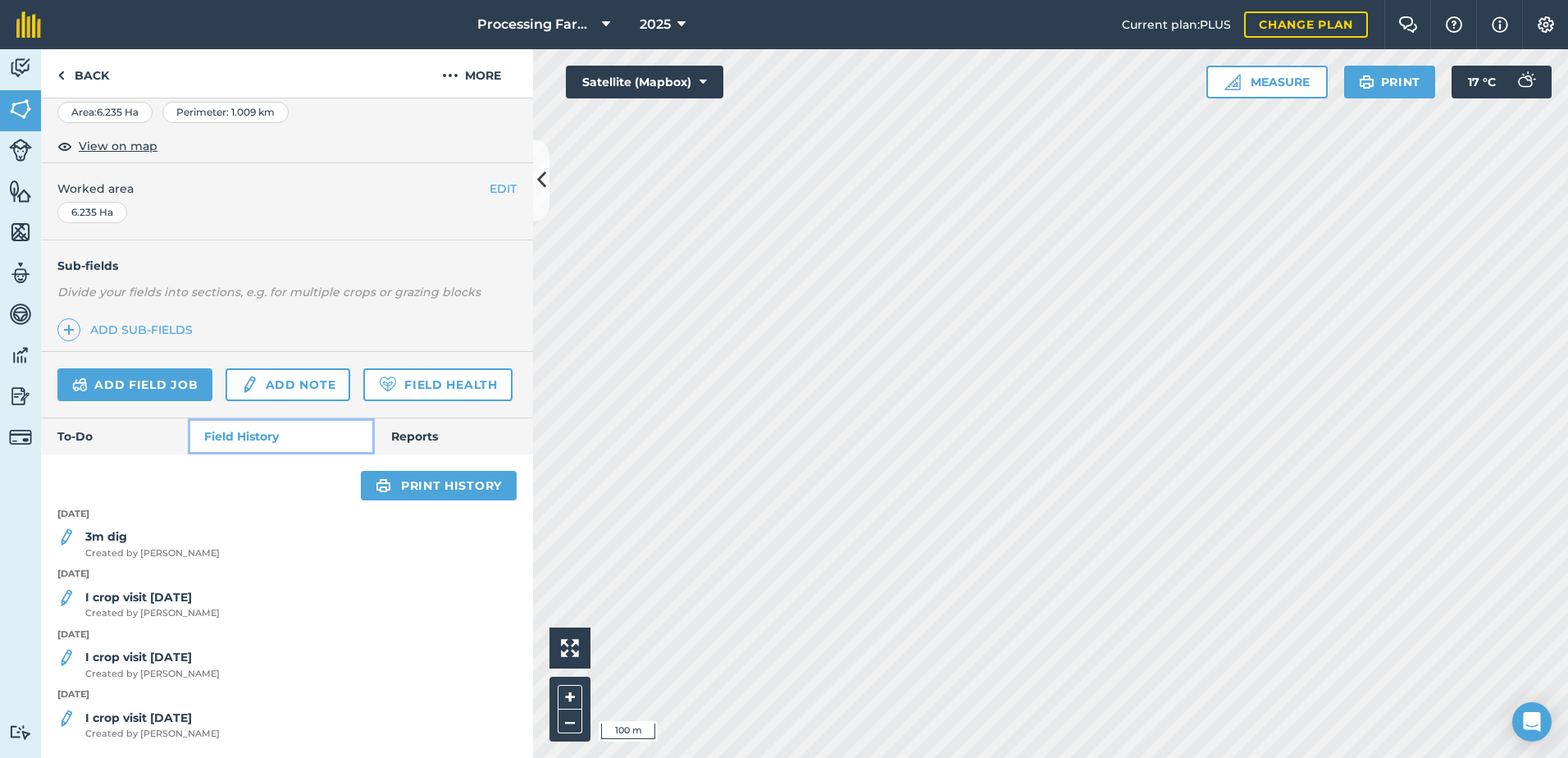
scroll to position [313, 0]
click at [136, 549] on span "Created by [PERSON_NAME]" at bounding box center [153, 553] width 135 height 14
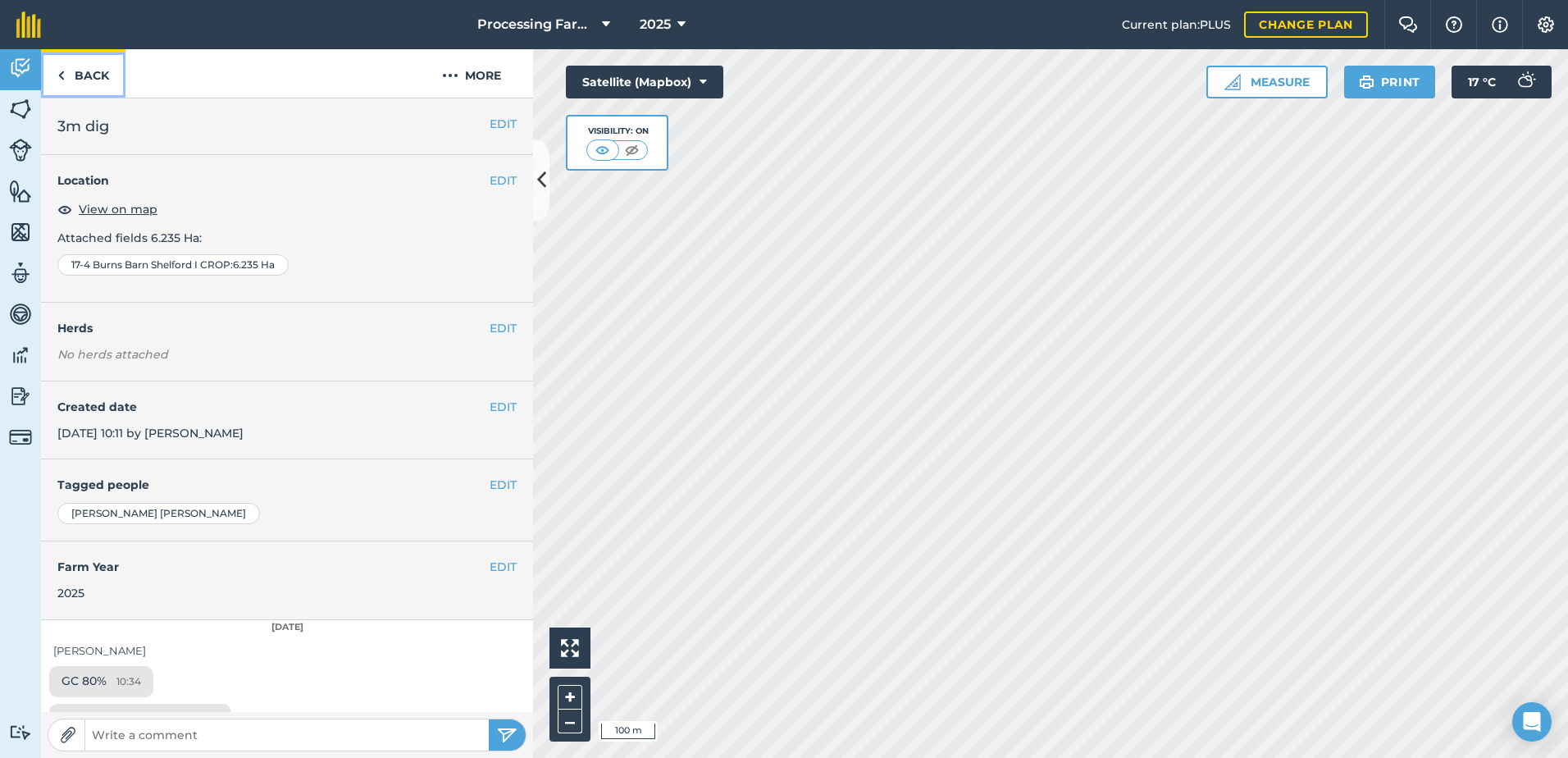
click at [95, 81] on link "Back" at bounding box center [83, 74] width 84 height 48
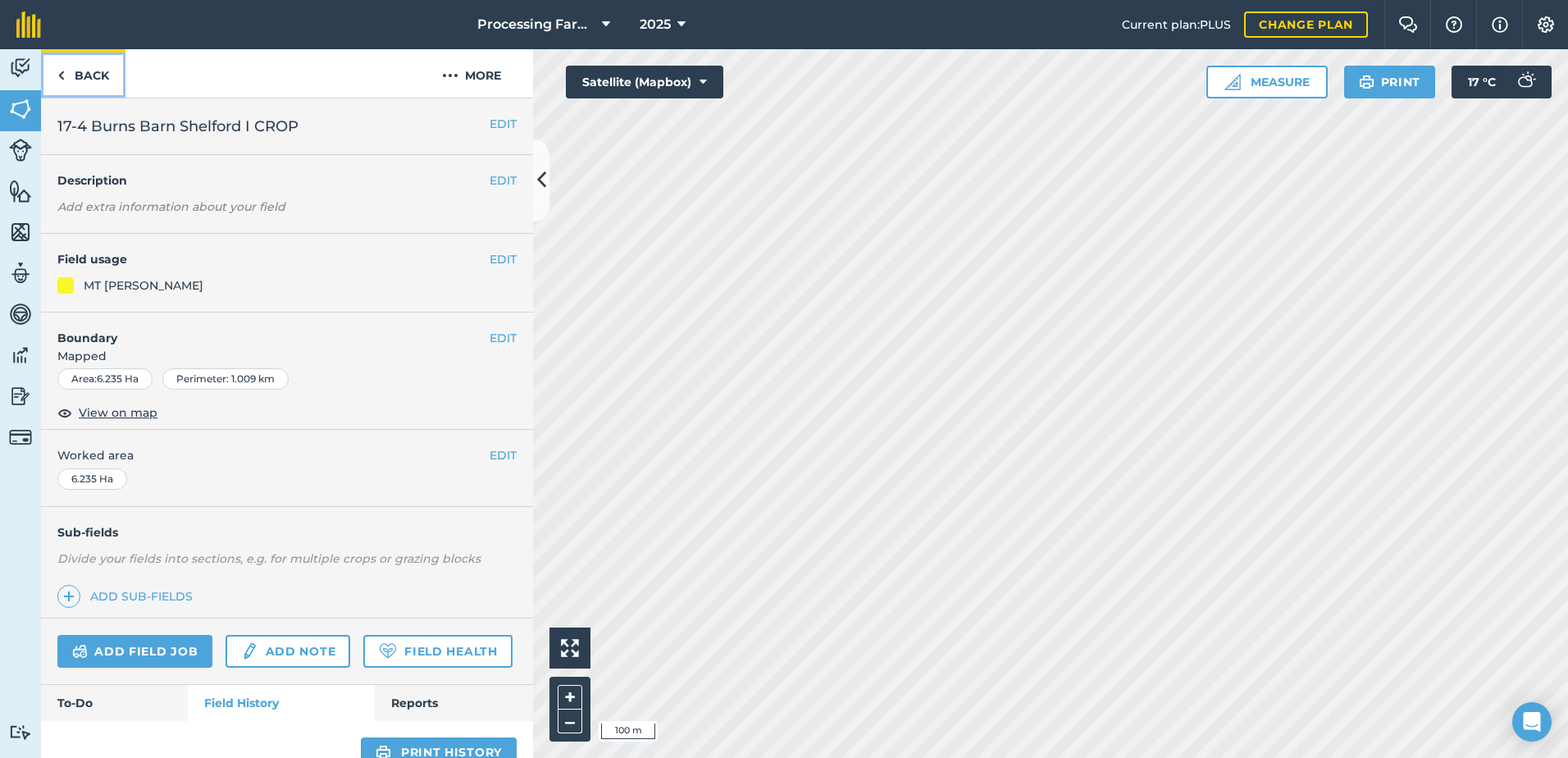
click at [82, 71] on link "Back" at bounding box center [83, 74] width 84 height 48
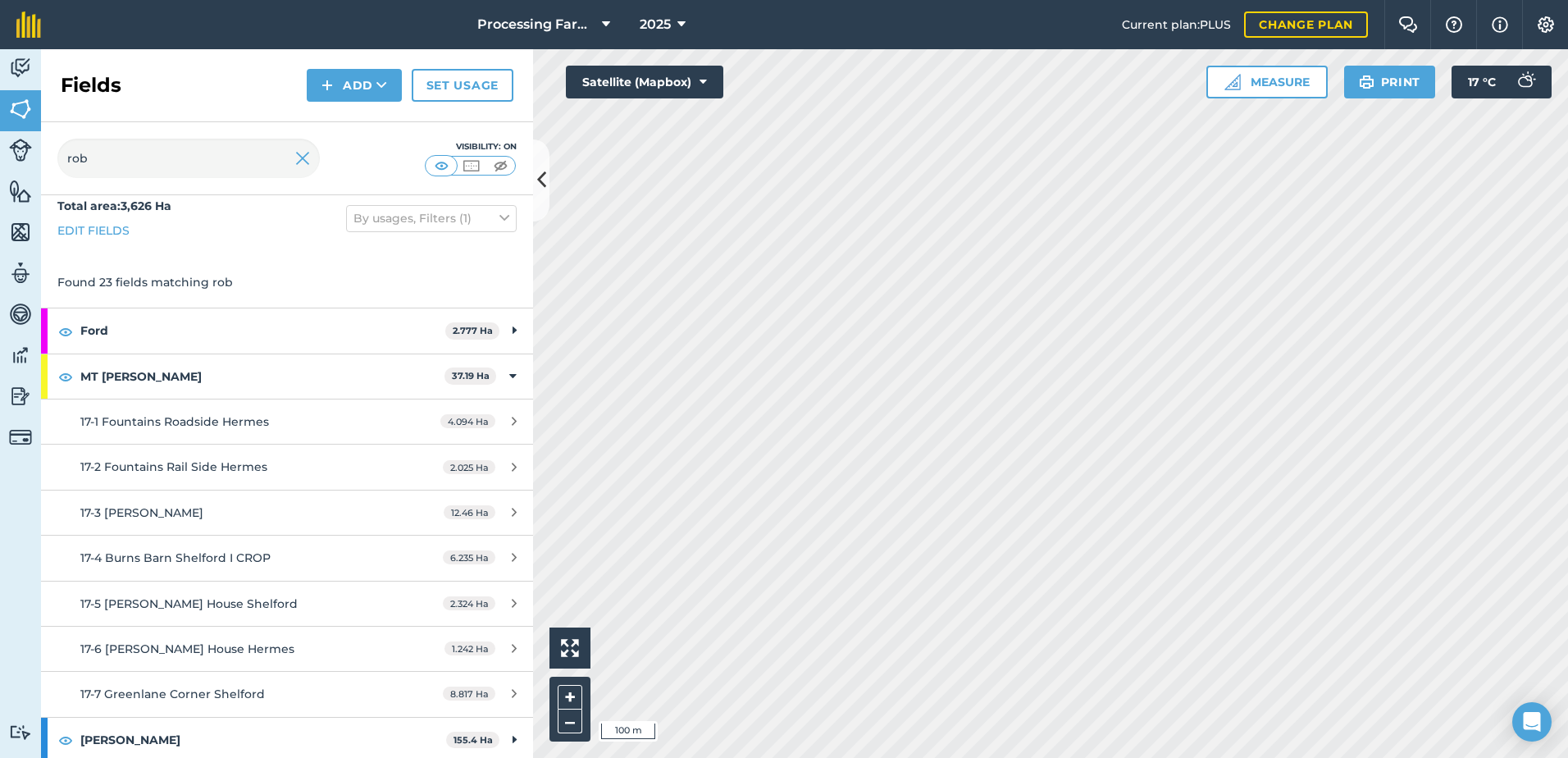
scroll to position [19, 0]
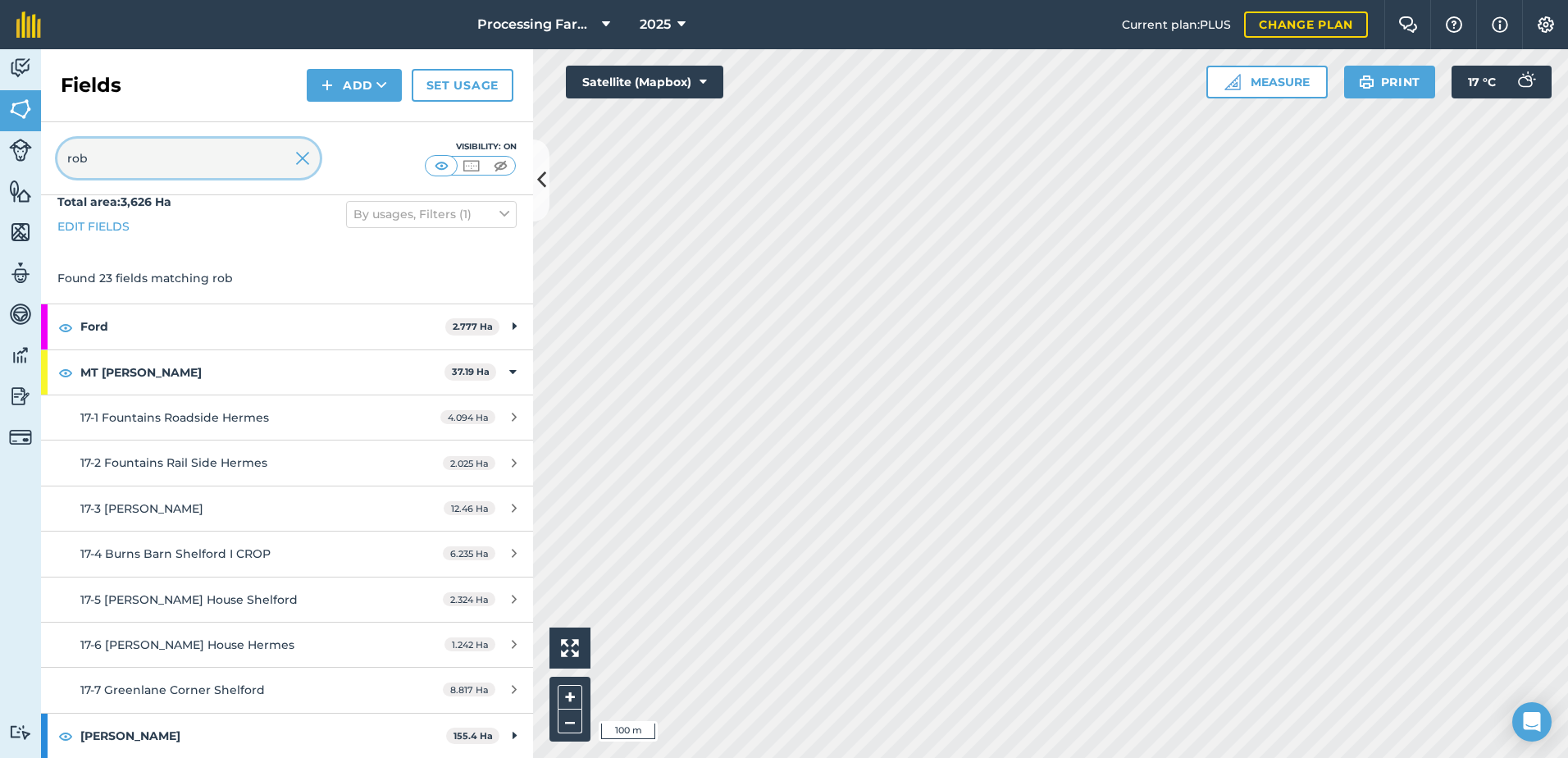
drag, startPoint x: 142, startPoint y: 156, endPoint x: 32, endPoint y: 155, distance: 110.0
click at [32, 155] on div "Activity Fields Livestock Features Maps Team Vehicles Data Reporting Billing Tu…" at bounding box center [784, 403] width 1568 height 709
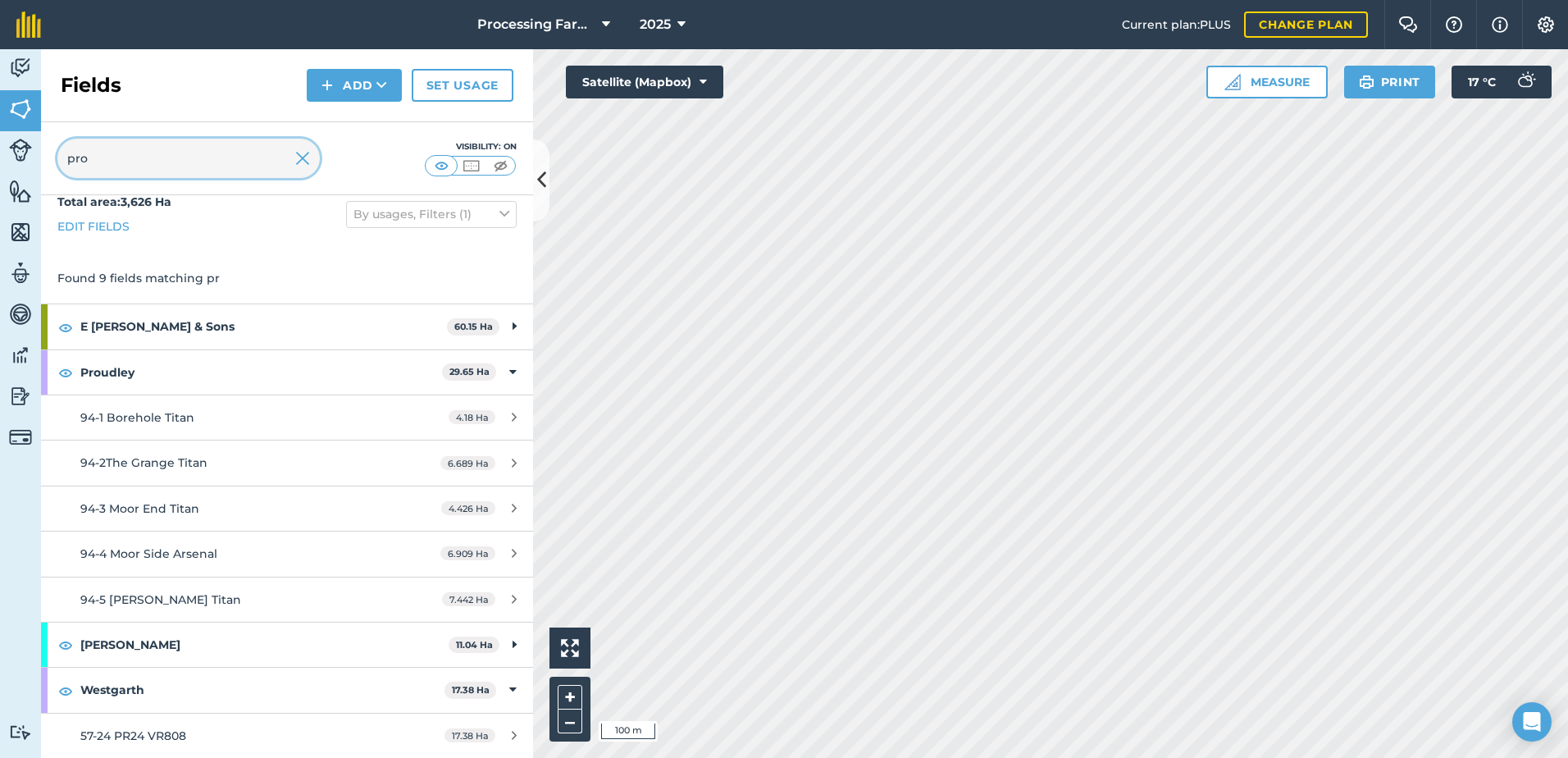
scroll to position [0, 0]
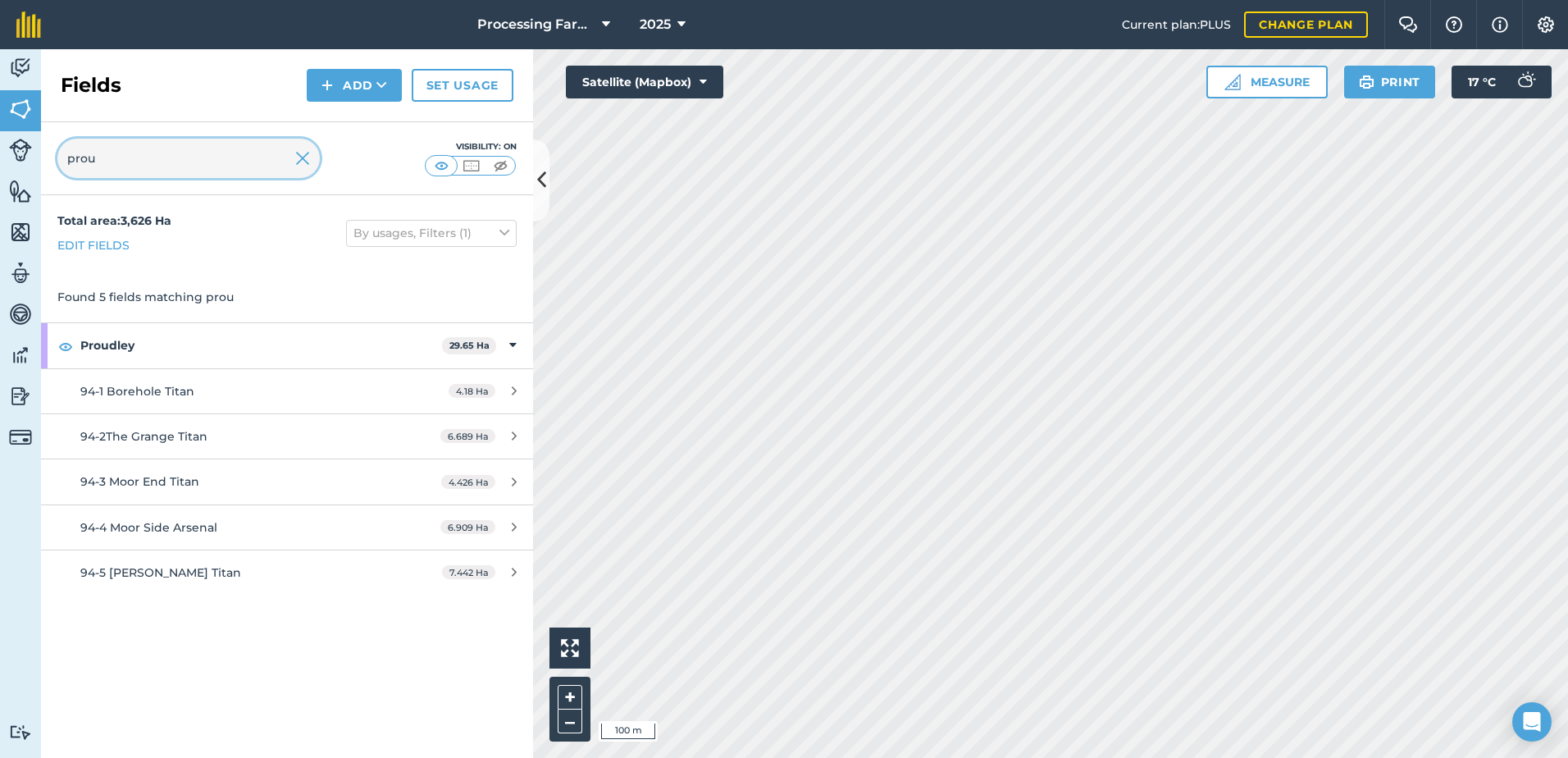
type input "prou"
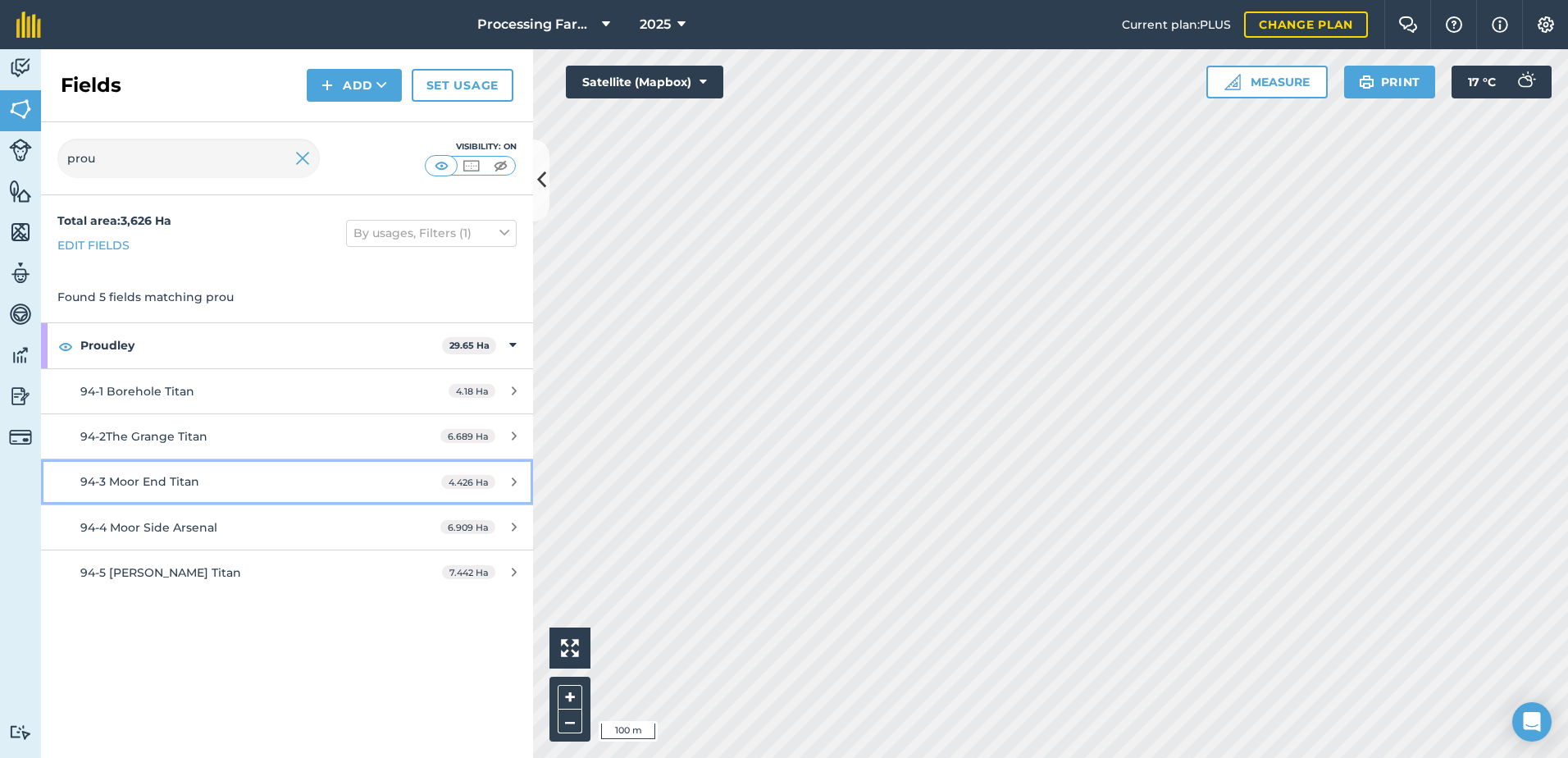
click at [189, 476] on span "94-3 Moor End Titan" at bounding box center [140, 481] width 118 height 14
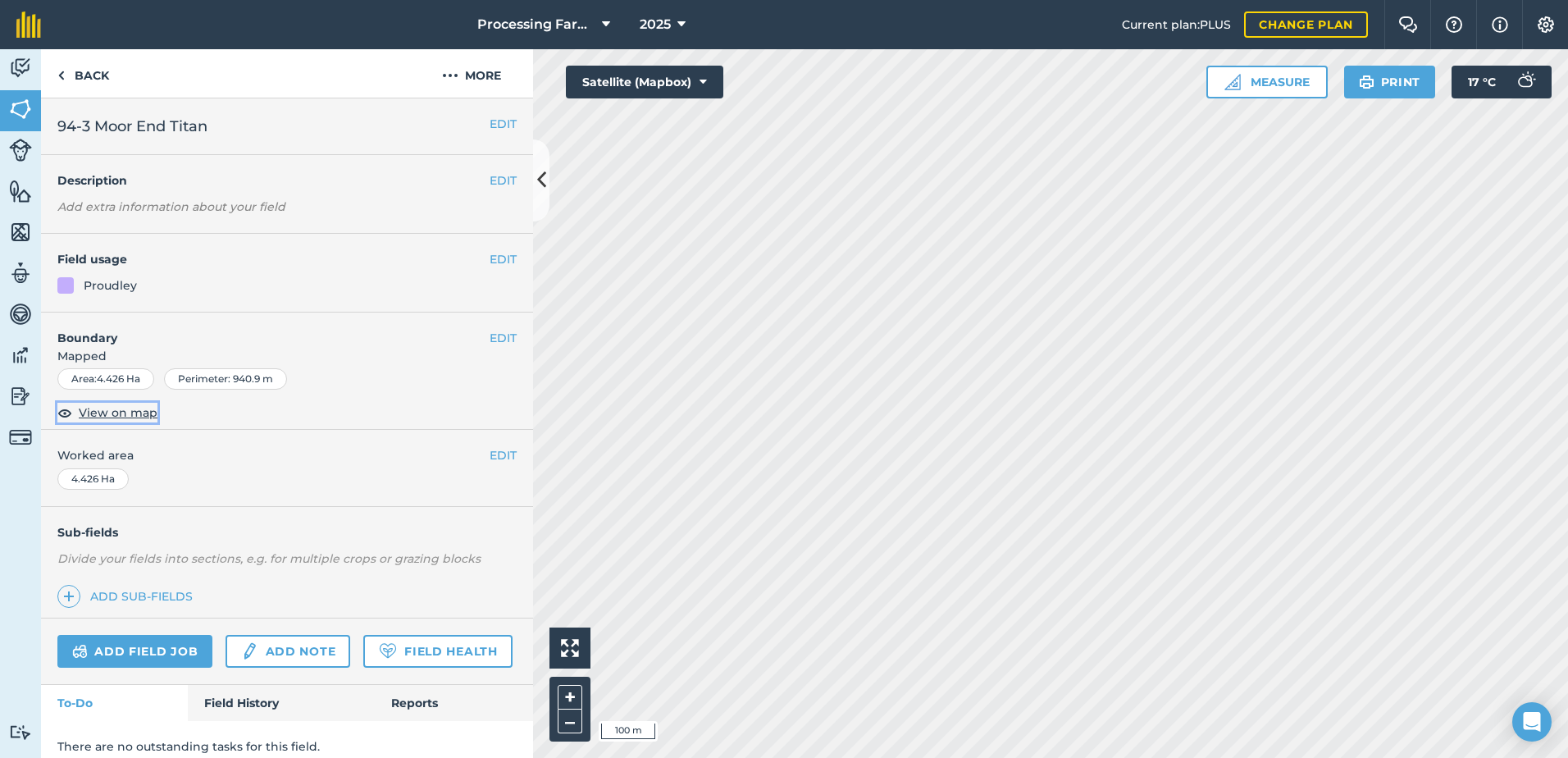
click at [145, 410] on span "View on map" at bounding box center [118, 412] width 79 height 18
click at [685, 74] on button "Satellite (Mapbox)" at bounding box center [644, 82] width 157 height 33
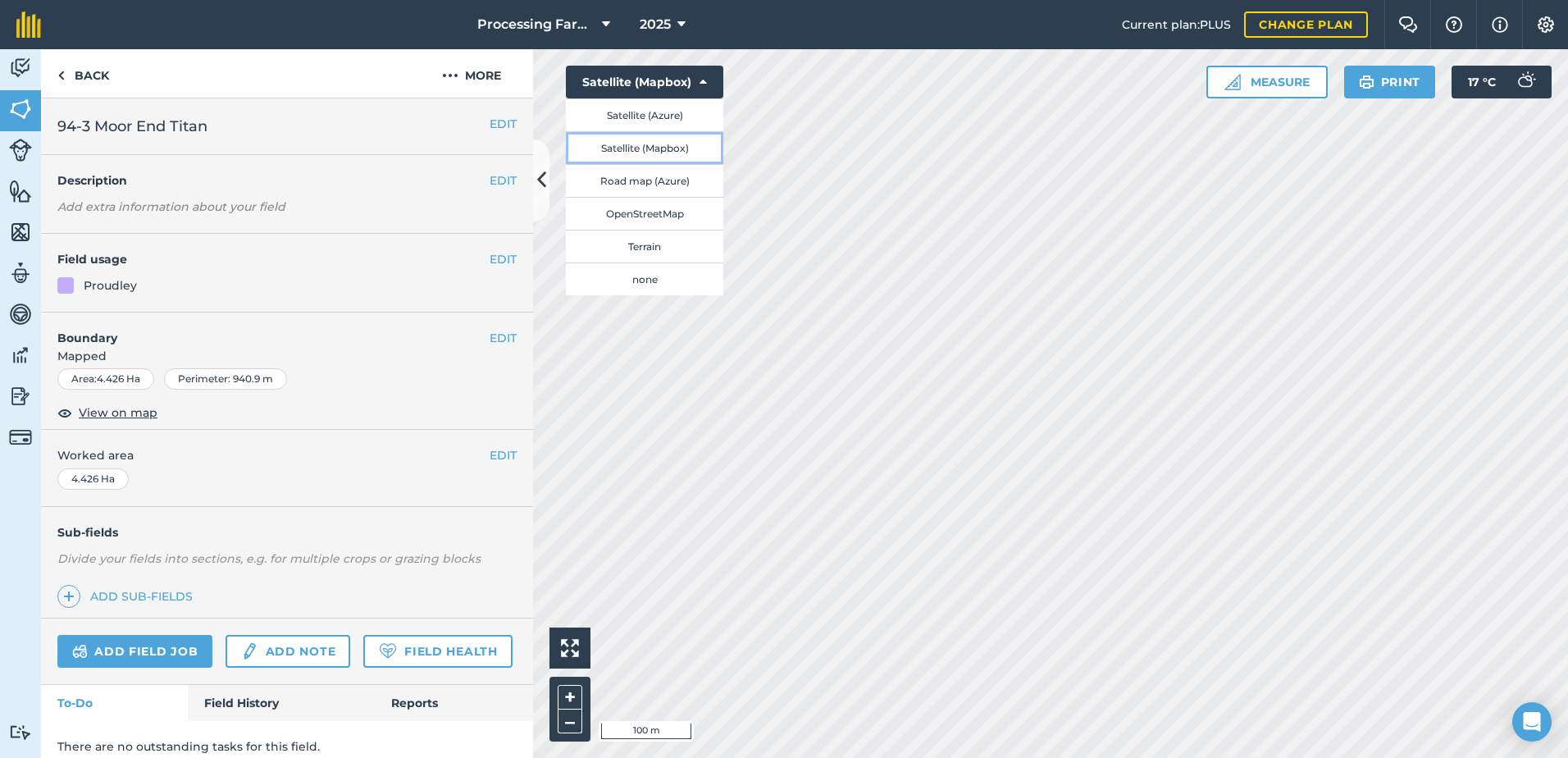
click at [666, 143] on button "Satellite (Mapbox)" at bounding box center [644, 147] width 157 height 33
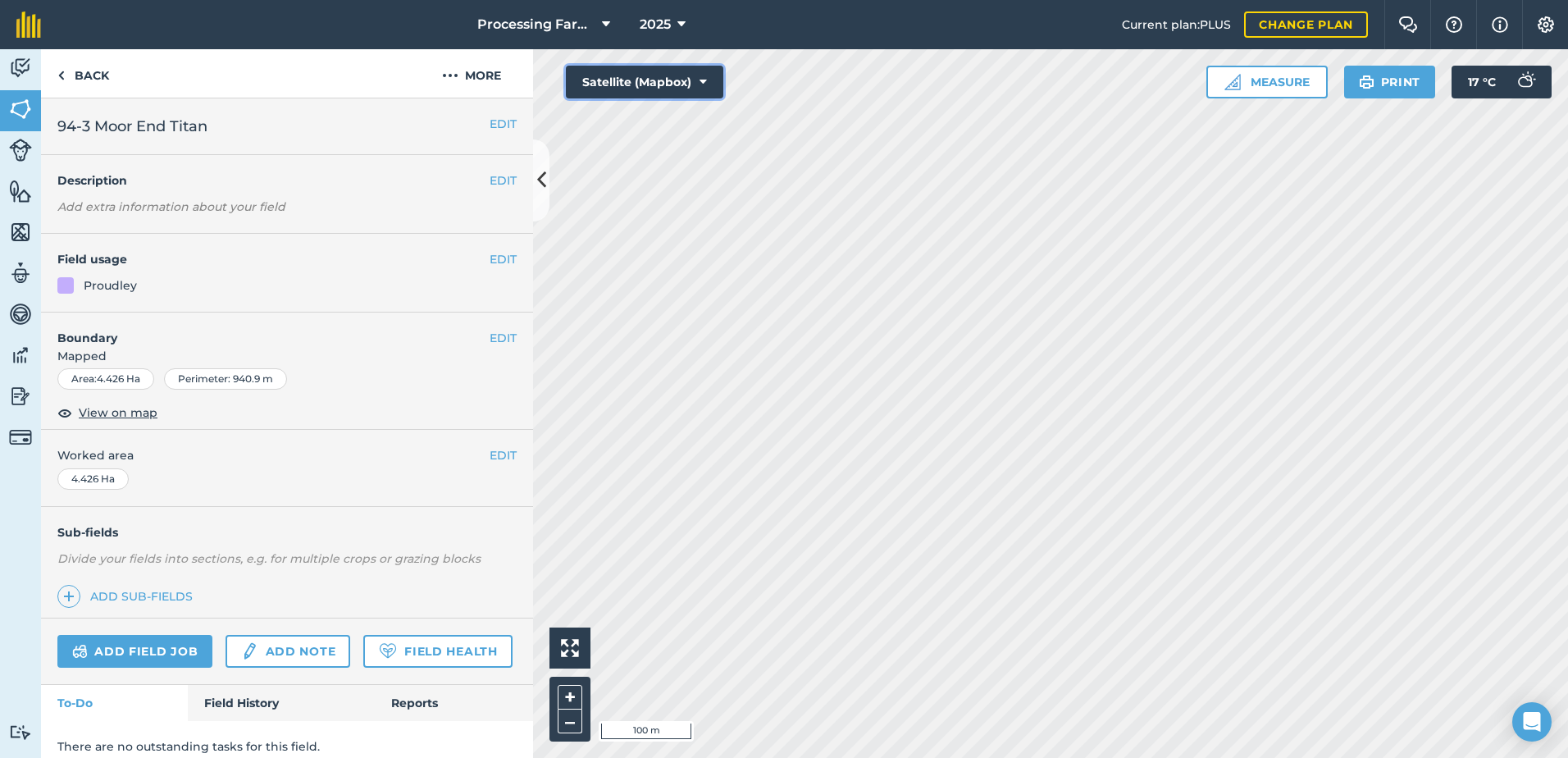
click at [683, 83] on button "Satellite (Mapbox)" at bounding box center [644, 82] width 157 height 33
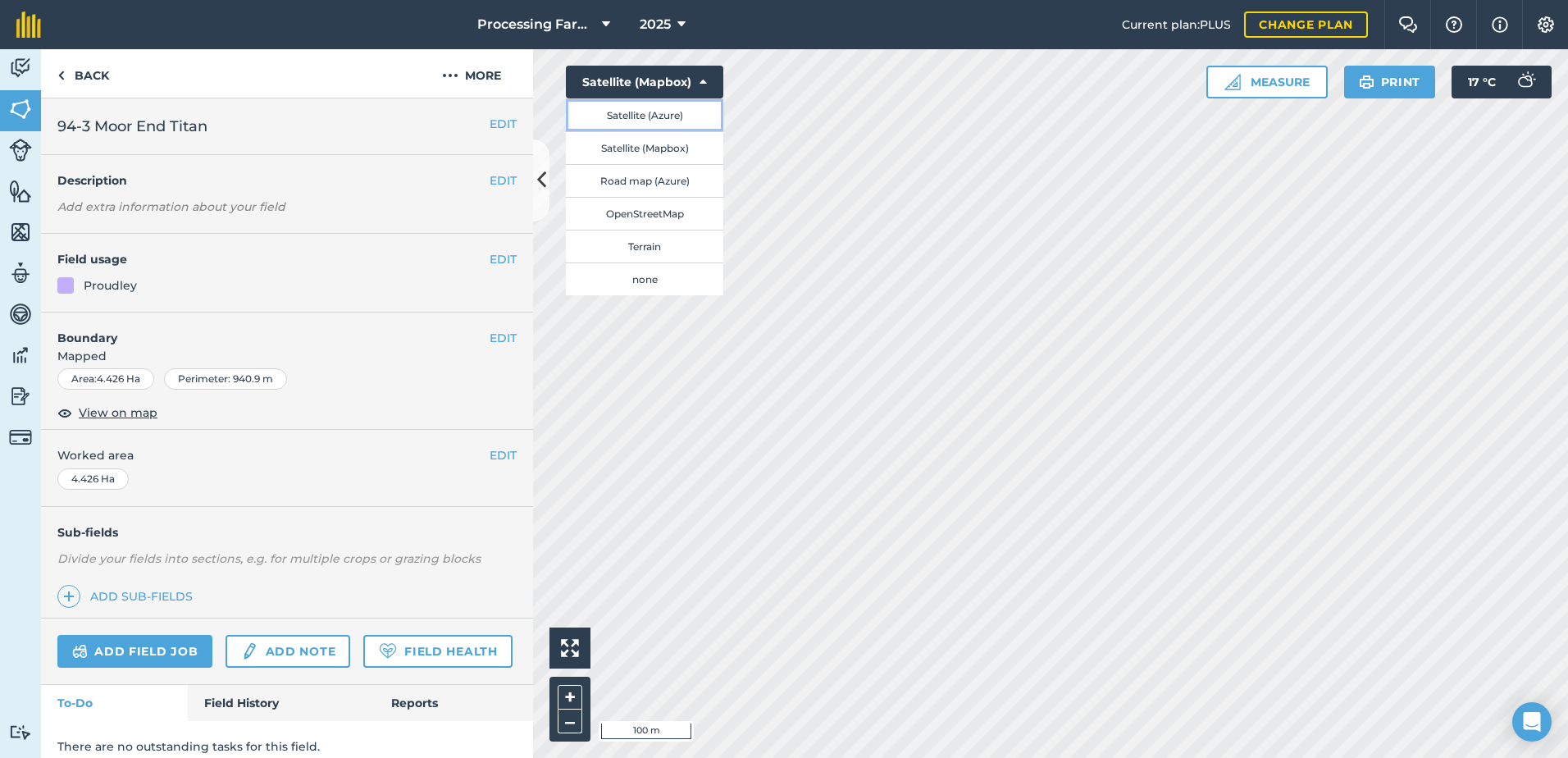
click at [705, 128] on button "Satellite (Azure)" at bounding box center [644, 115] width 157 height 33
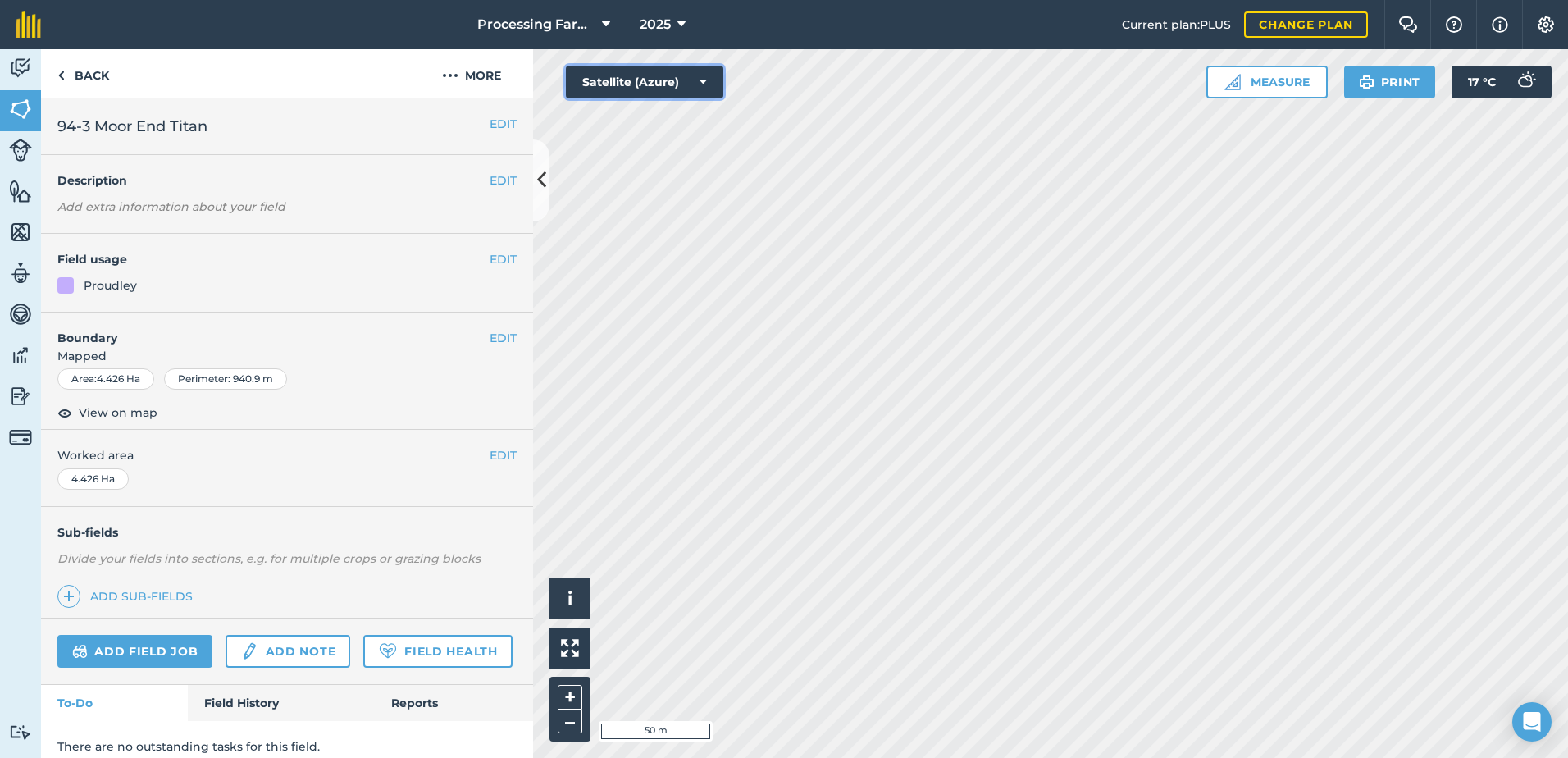
click at [691, 77] on button "Satellite (Azure)" at bounding box center [644, 82] width 157 height 33
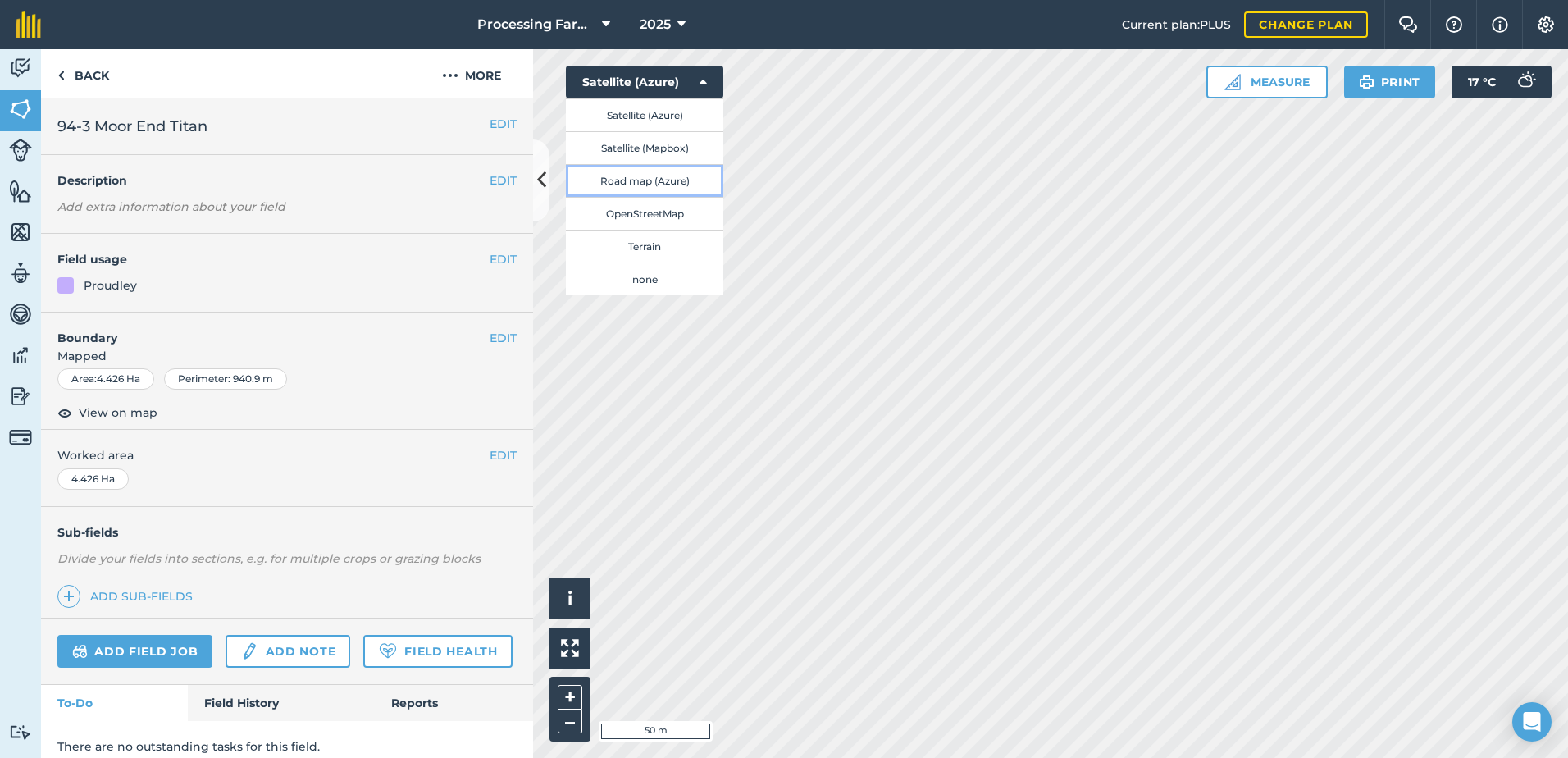
click at [667, 187] on button "Road map (Azure)" at bounding box center [644, 181] width 157 height 33
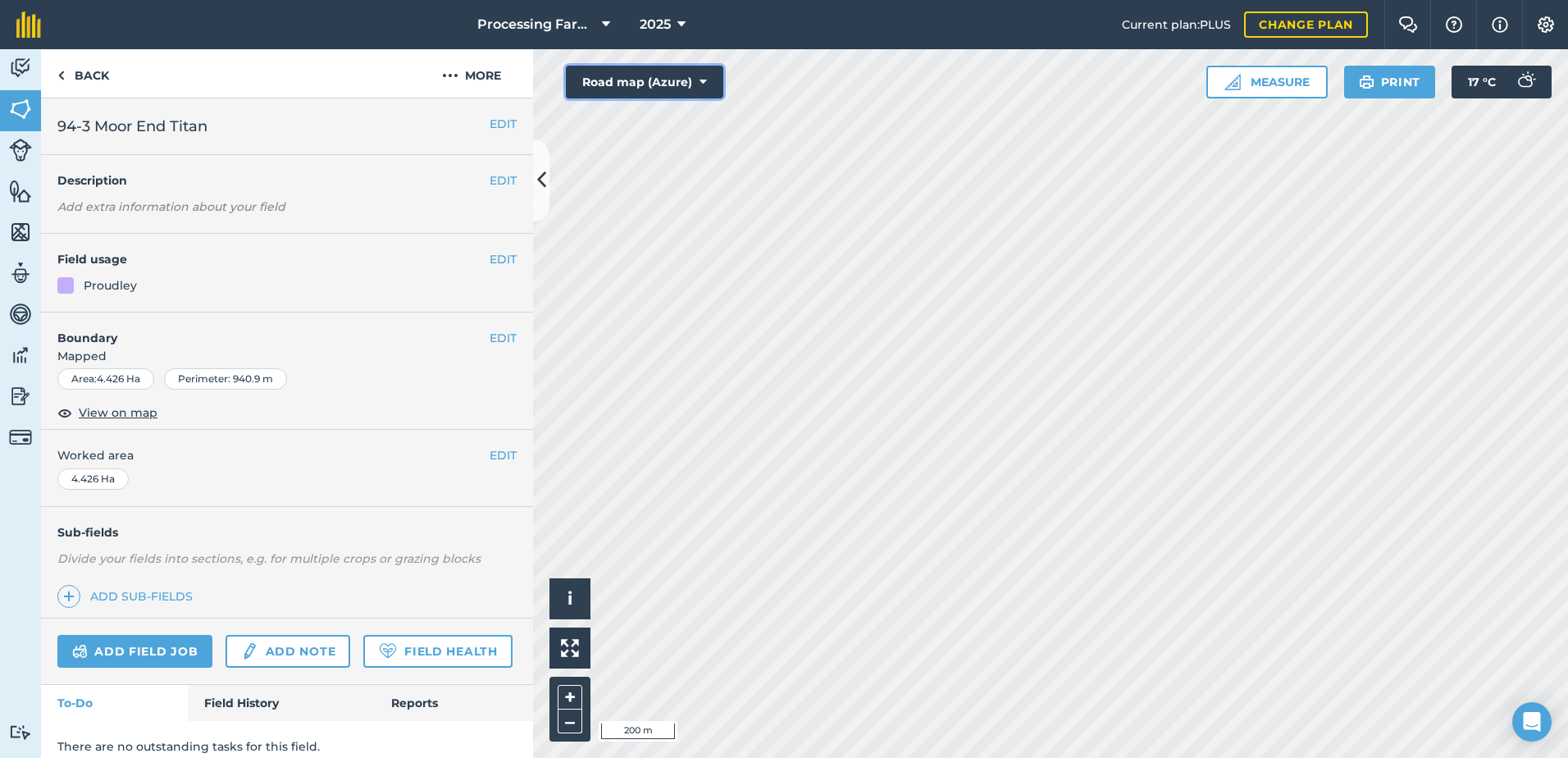
click at [692, 78] on button "Road map (Azure)" at bounding box center [644, 82] width 157 height 33
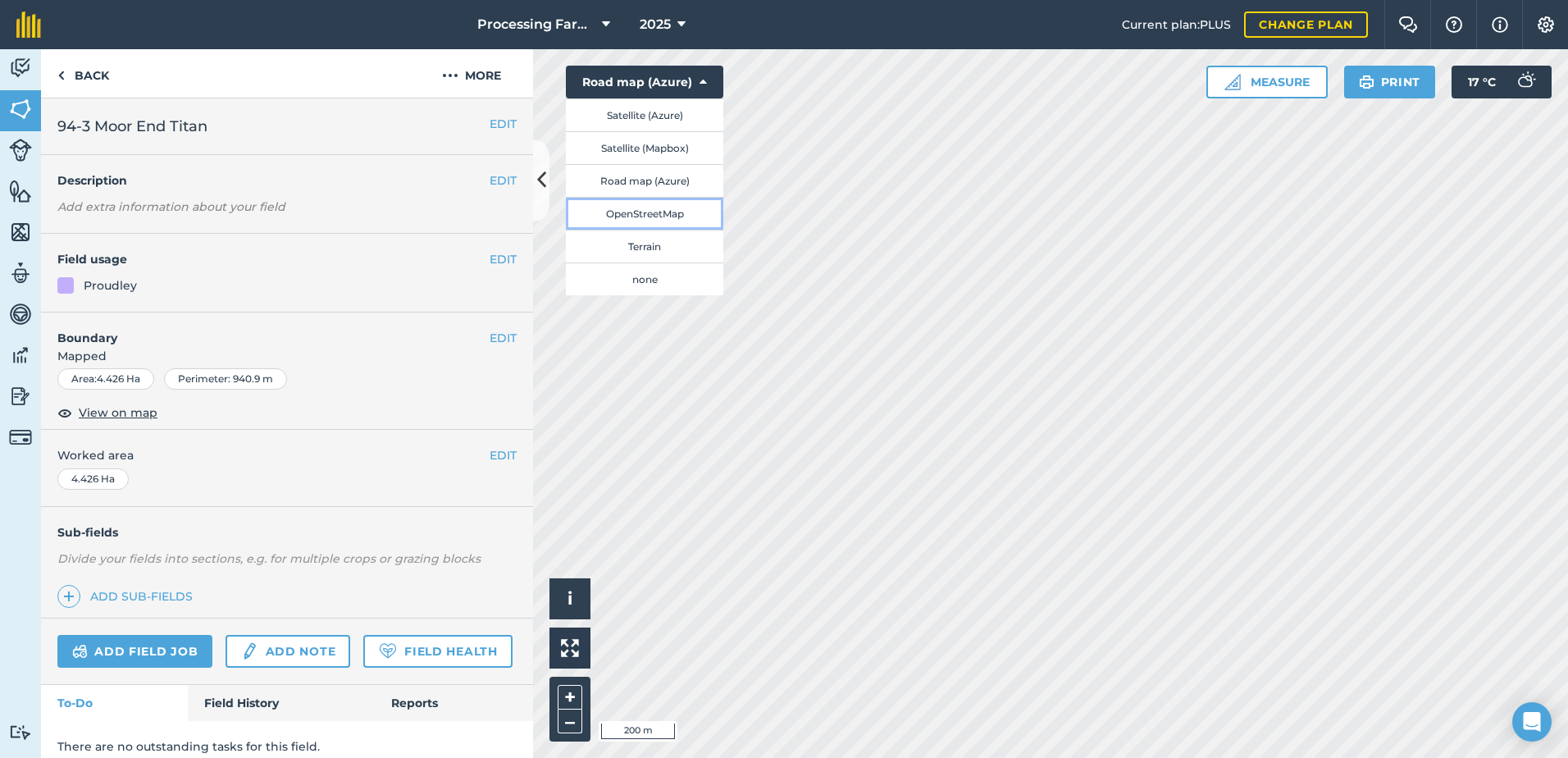
click at [665, 223] on button "OpenStreetMap" at bounding box center [644, 213] width 157 height 33
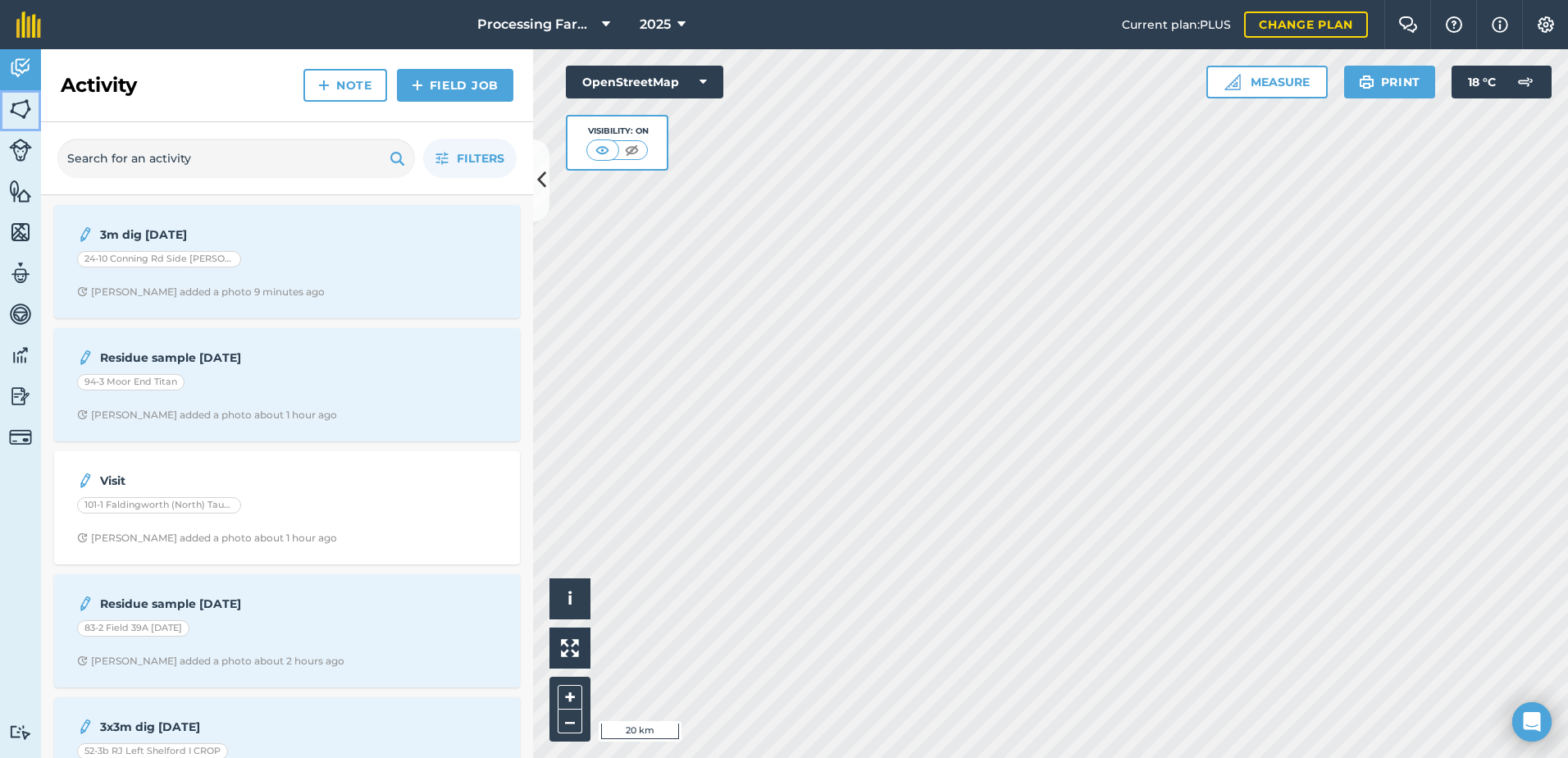
click at [30, 116] on img at bounding box center [21, 109] width 23 height 24
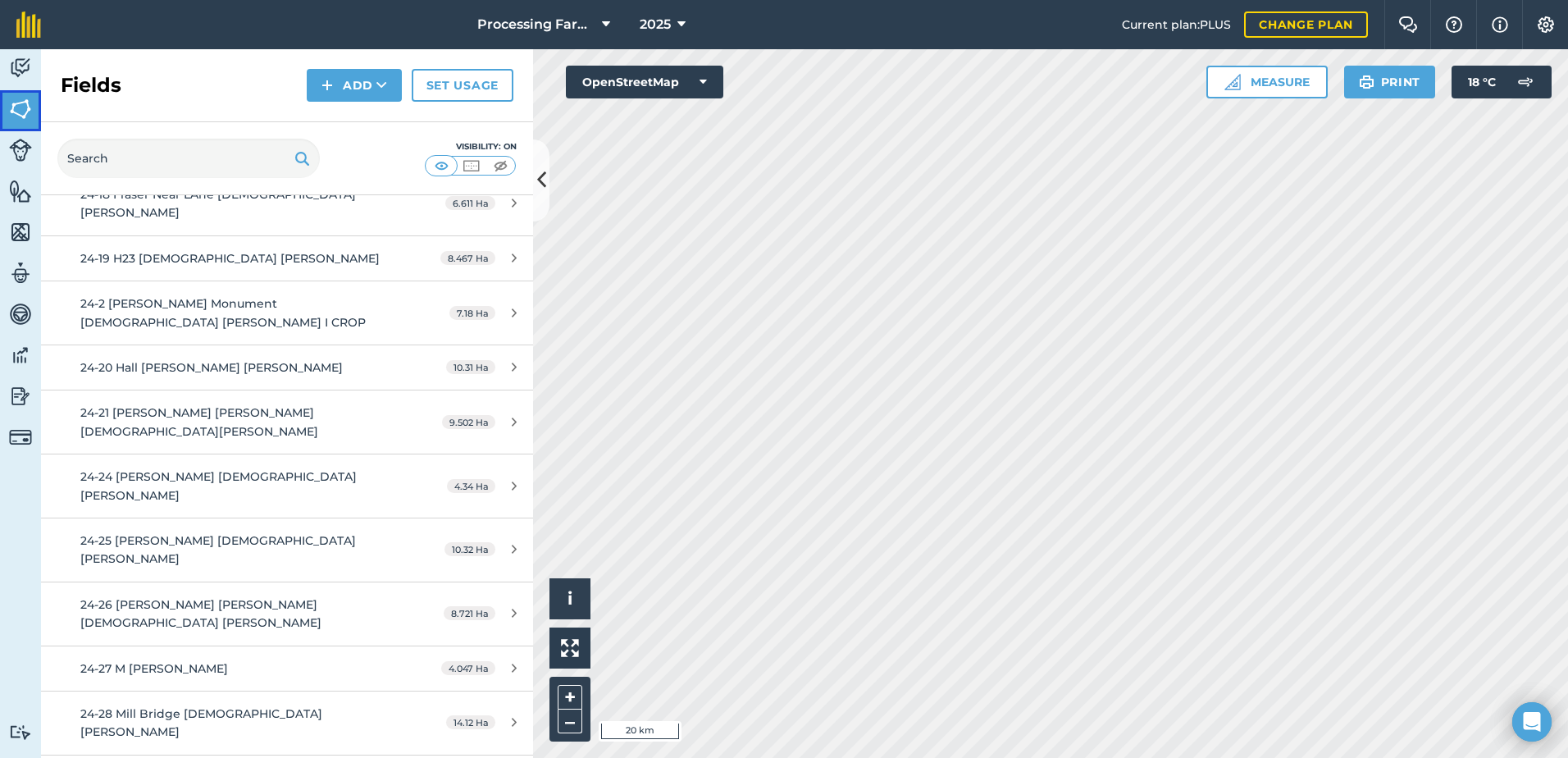
scroll to position [903, 0]
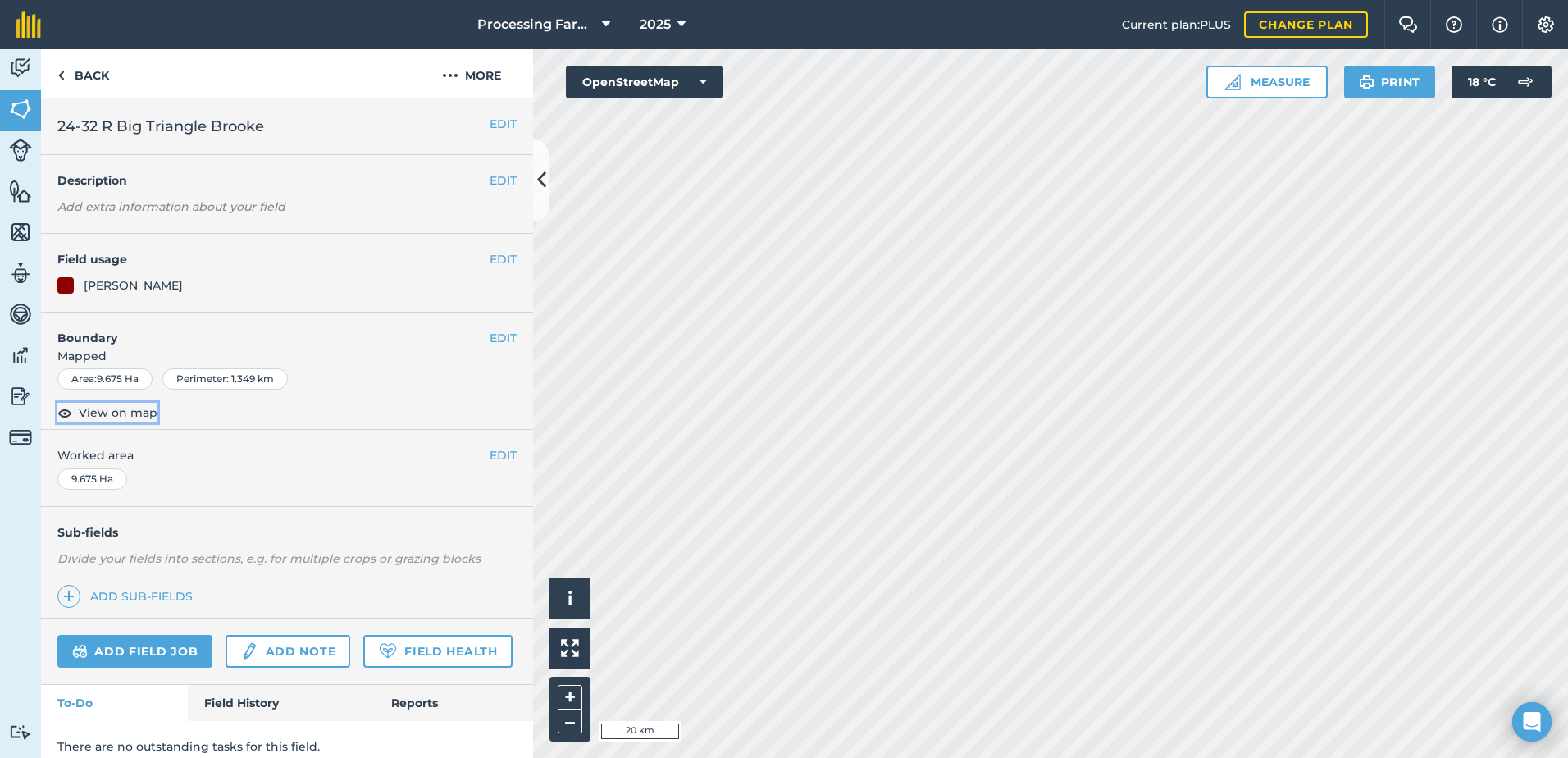
click at [132, 413] on span "View on map" at bounding box center [118, 412] width 79 height 18
click at [74, 83] on link "Back" at bounding box center [83, 74] width 84 height 48
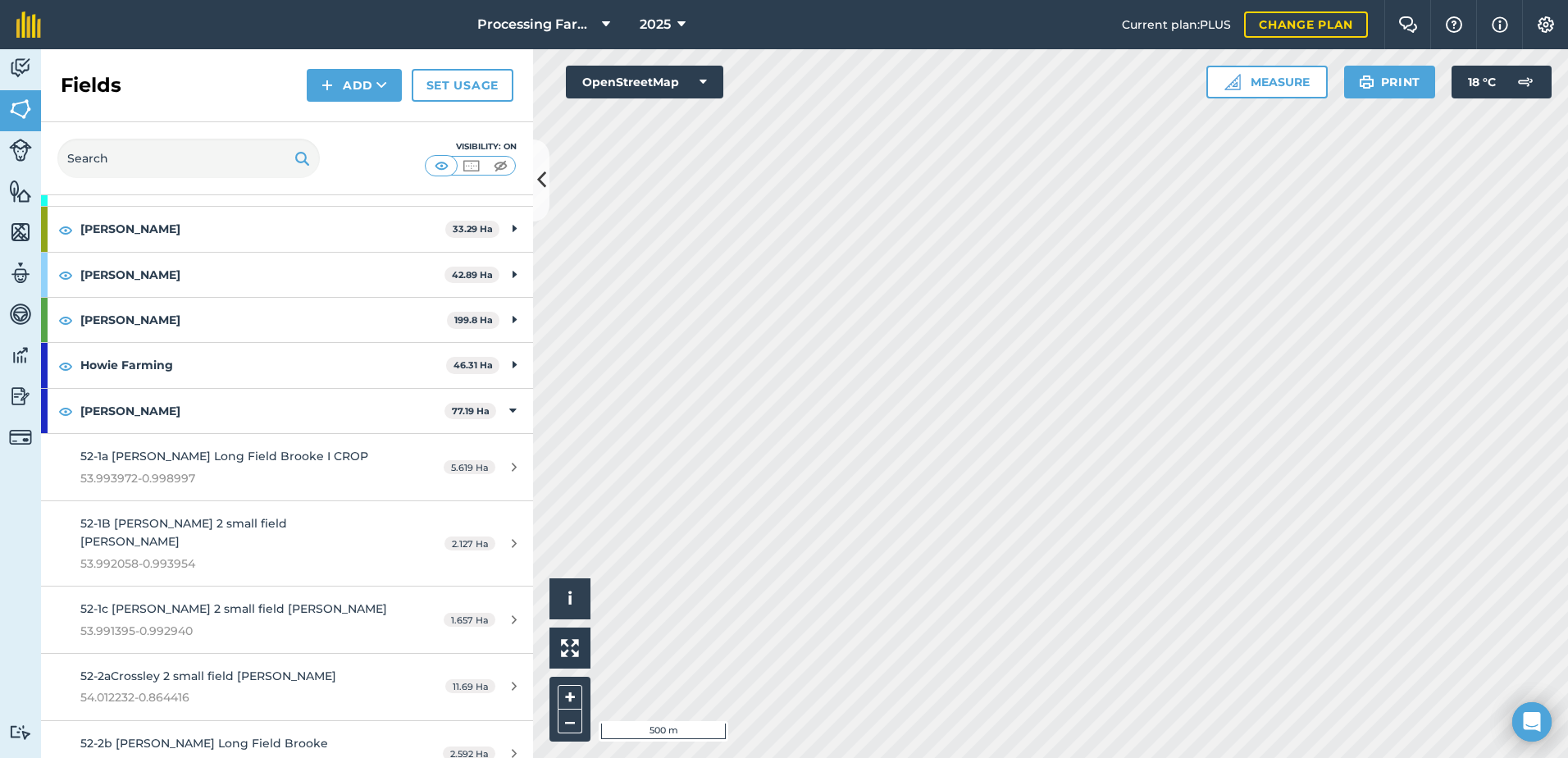
scroll to position [2871, 0]
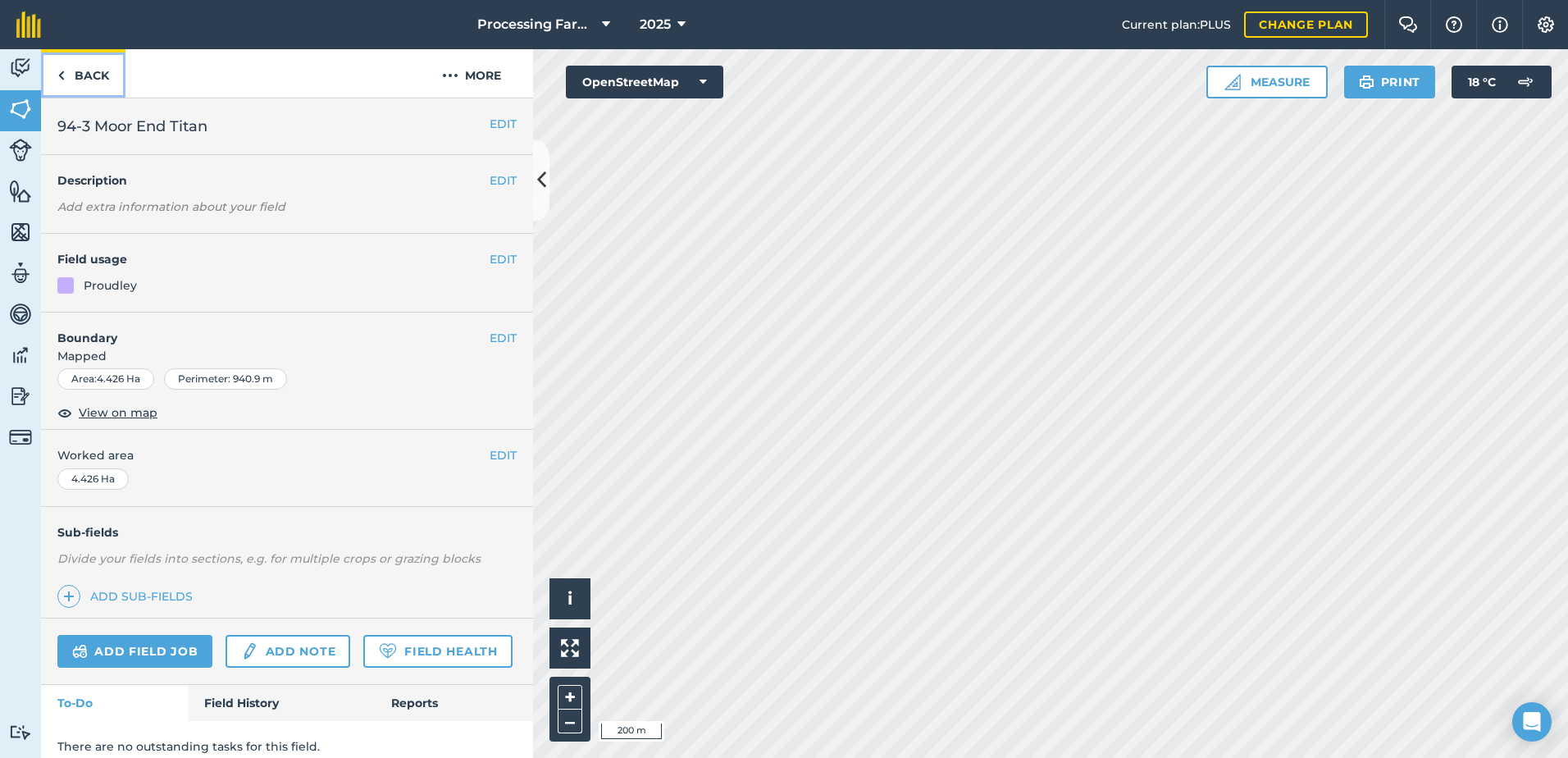
click at [93, 75] on link "Back" at bounding box center [83, 74] width 84 height 48
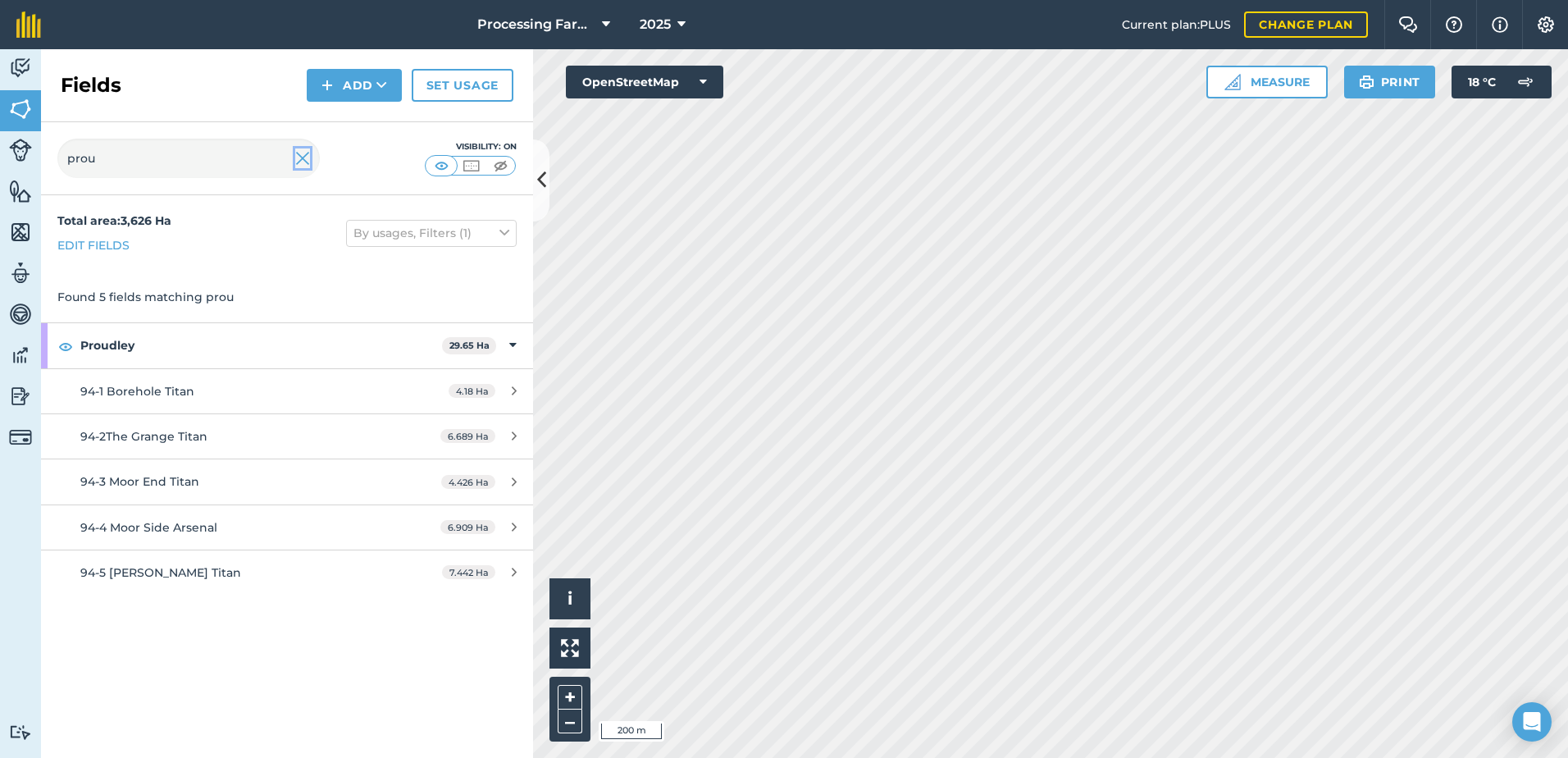
click at [301, 161] on img at bounding box center [302, 158] width 14 height 20
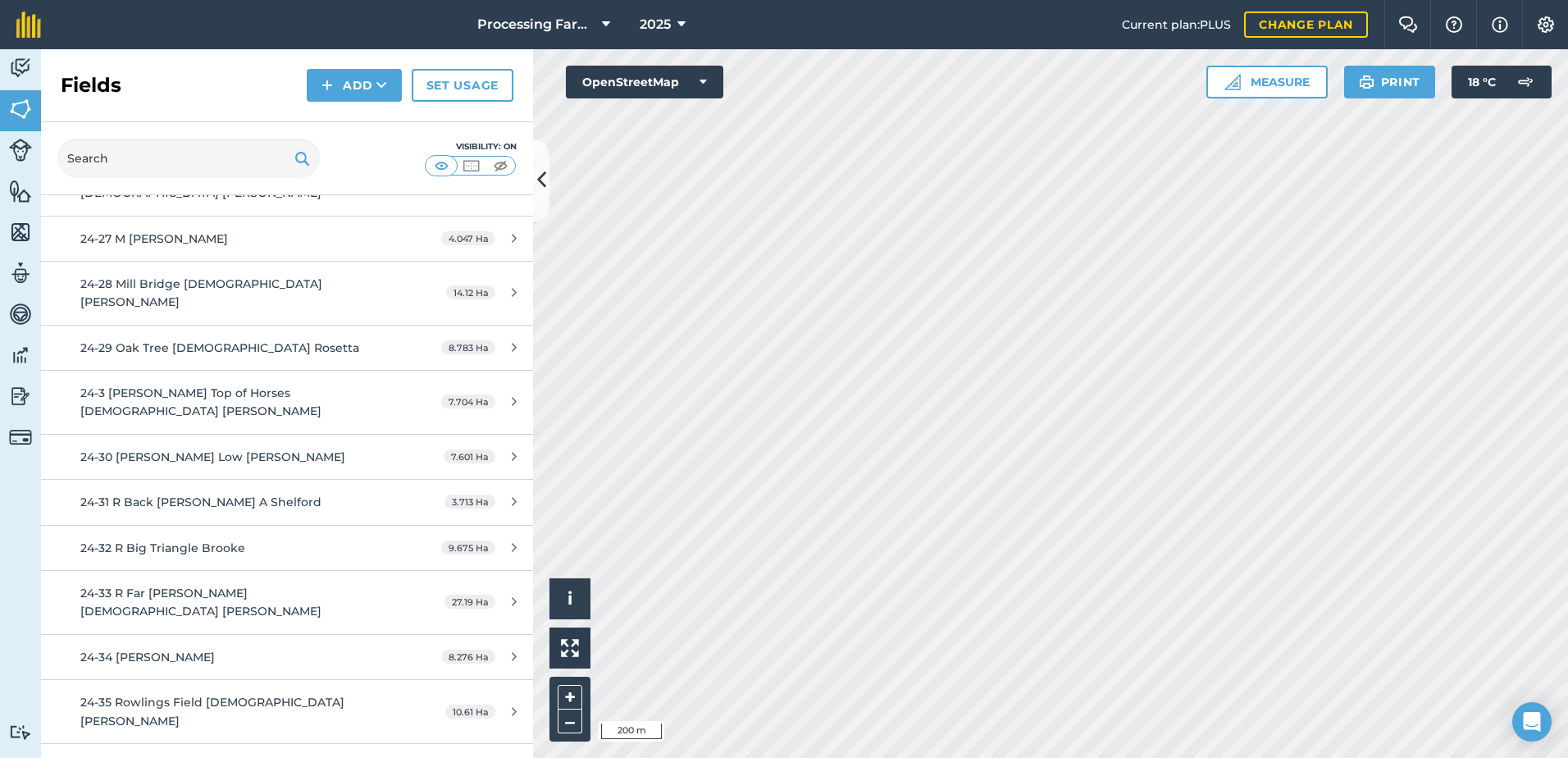
scroll to position [1230, 0]
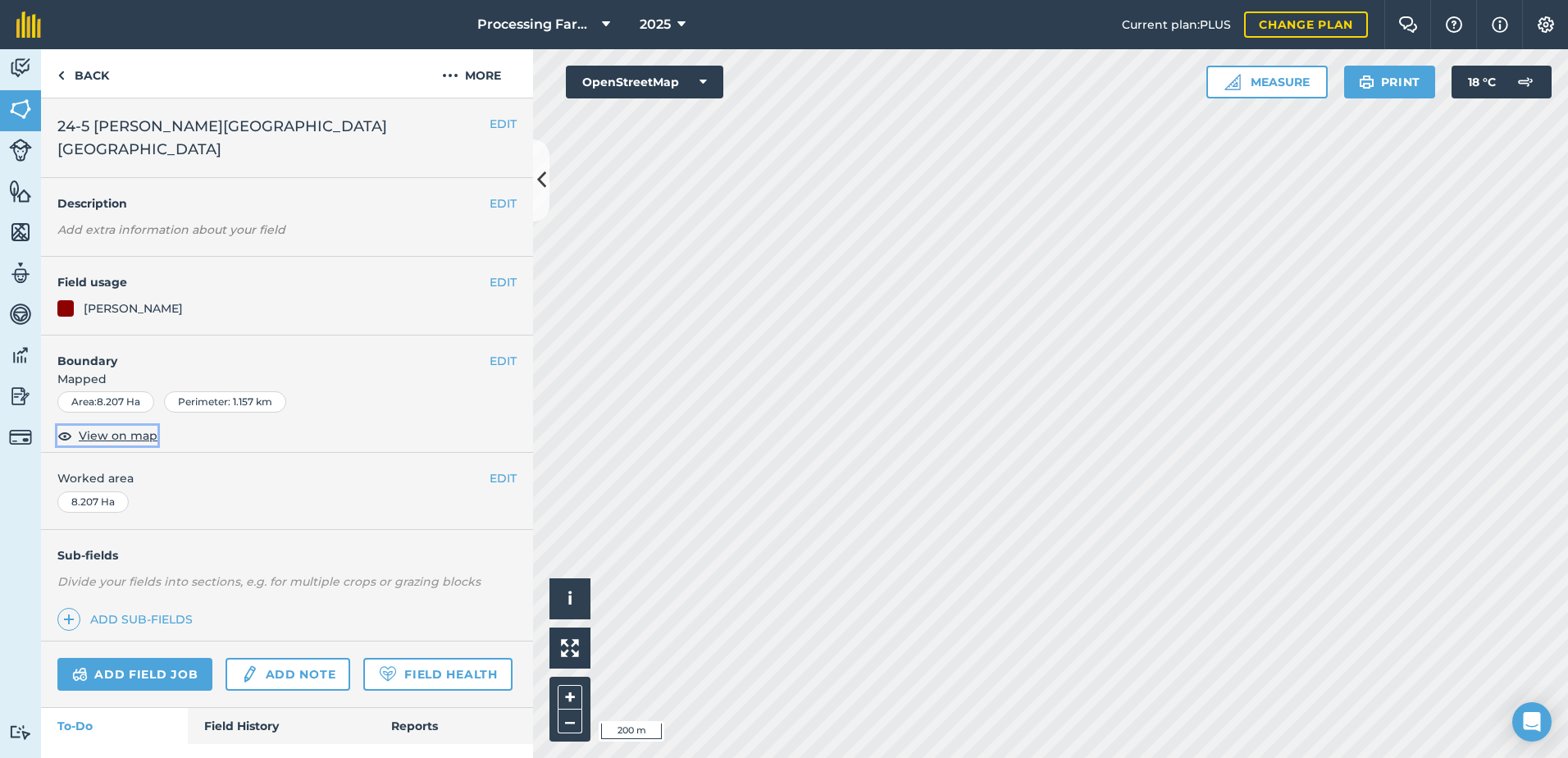
click at [118, 427] on span "View on map" at bounding box center [118, 436] width 79 height 18
click at [697, 90] on button "OpenStreetMap" at bounding box center [644, 82] width 157 height 33
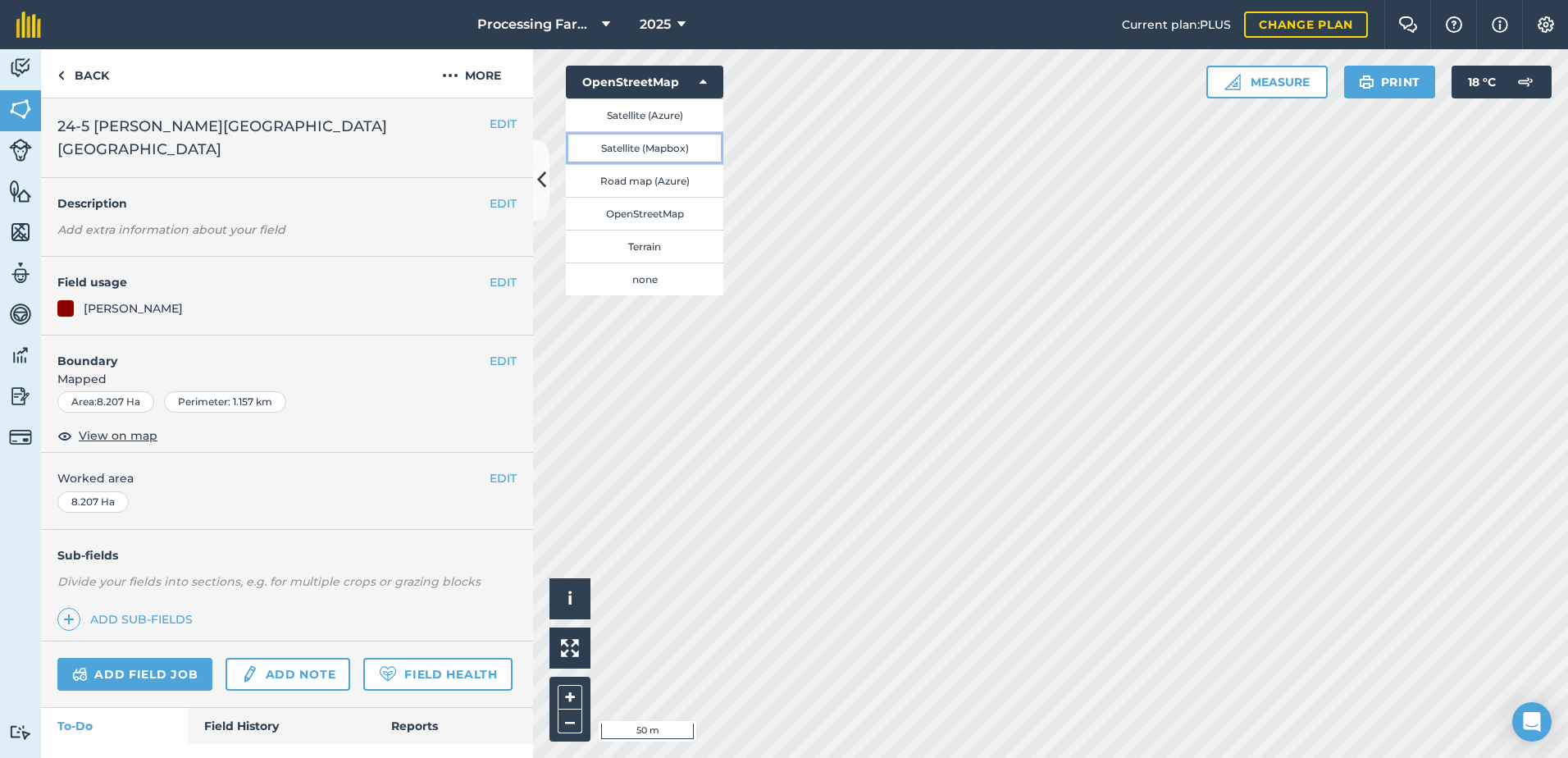
click at [669, 141] on button "Satellite (Mapbox)" at bounding box center [644, 147] width 157 height 33
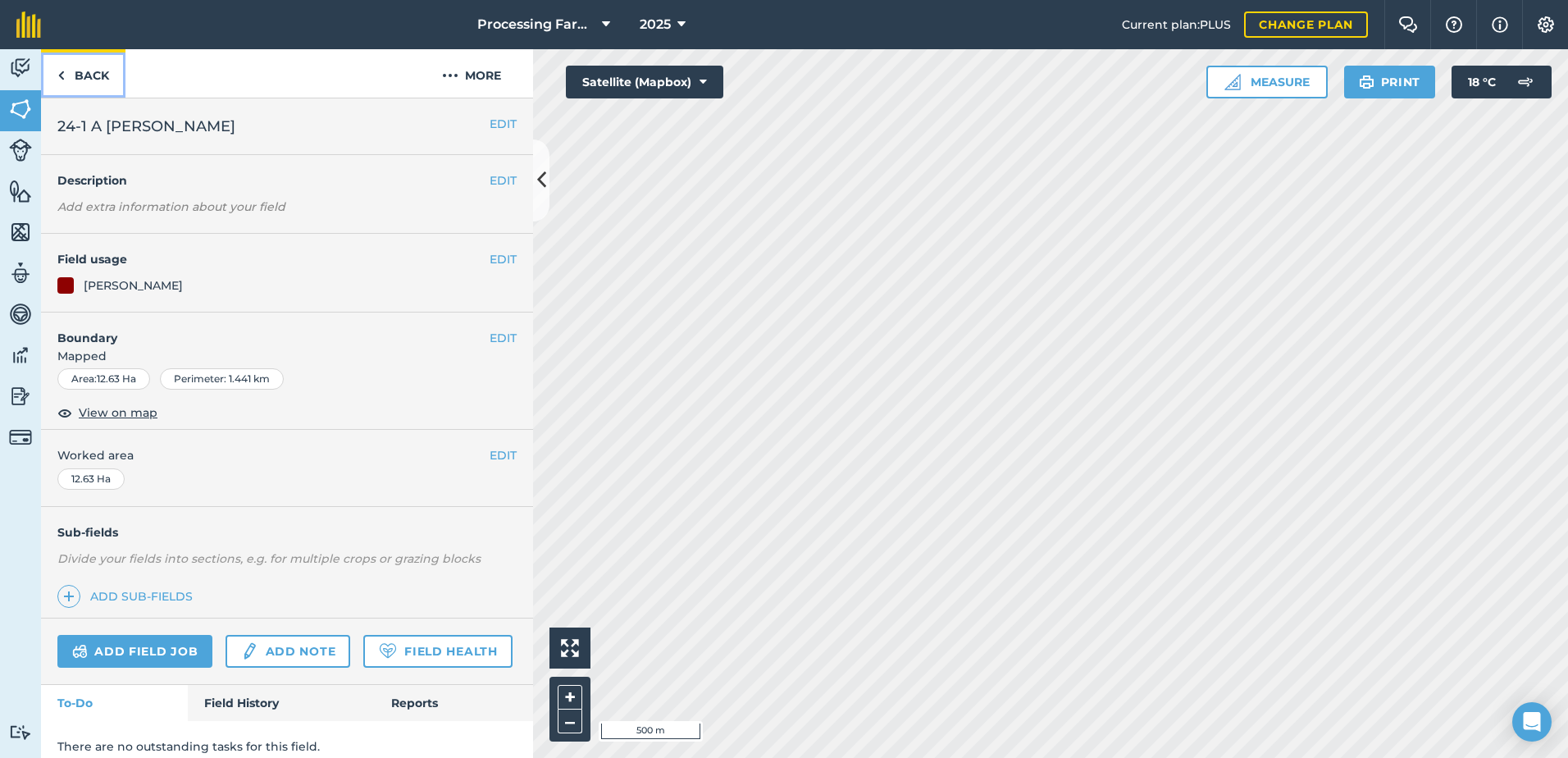
click at [96, 73] on link "Back" at bounding box center [83, 74] width 84 height 48
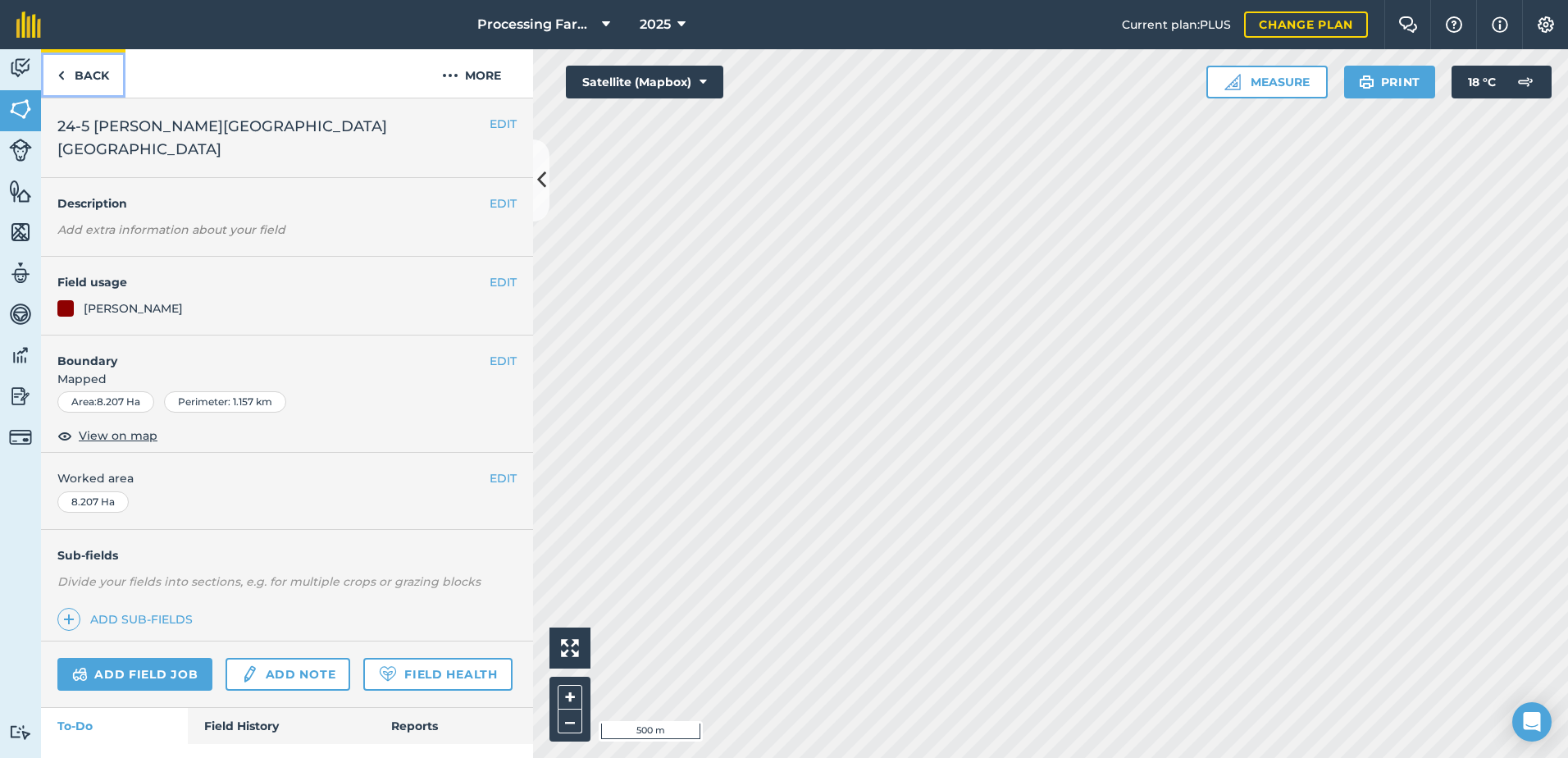
click at [76, 77] on link "Back" at bounding box center [83, 74] width 84 height 48
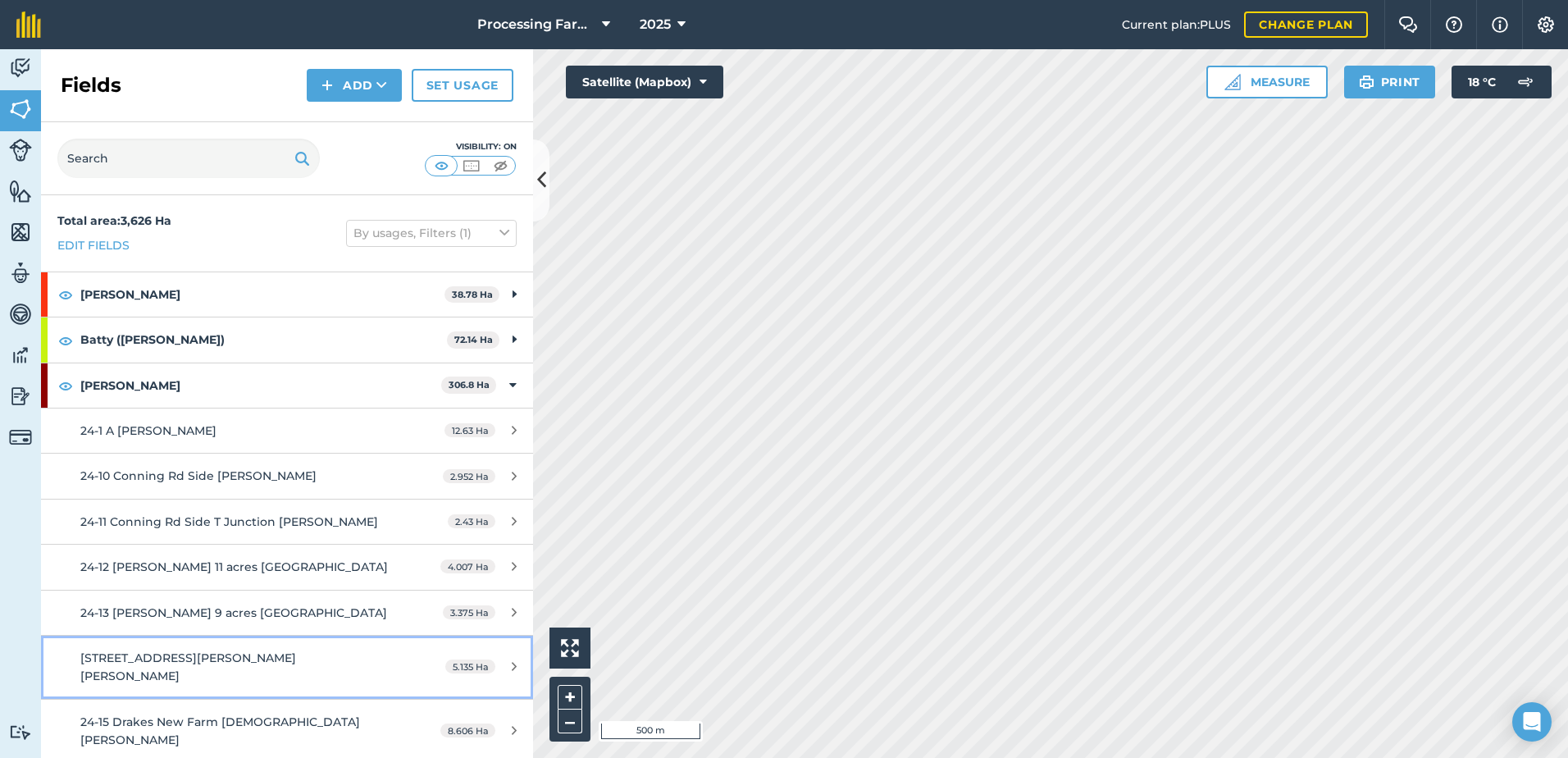
click at [223, 651] on span "[STREET_ADDRESS][PERSON_NAME][PERSON_NAME]" at bounding box center [188, 666] width 215 height 33
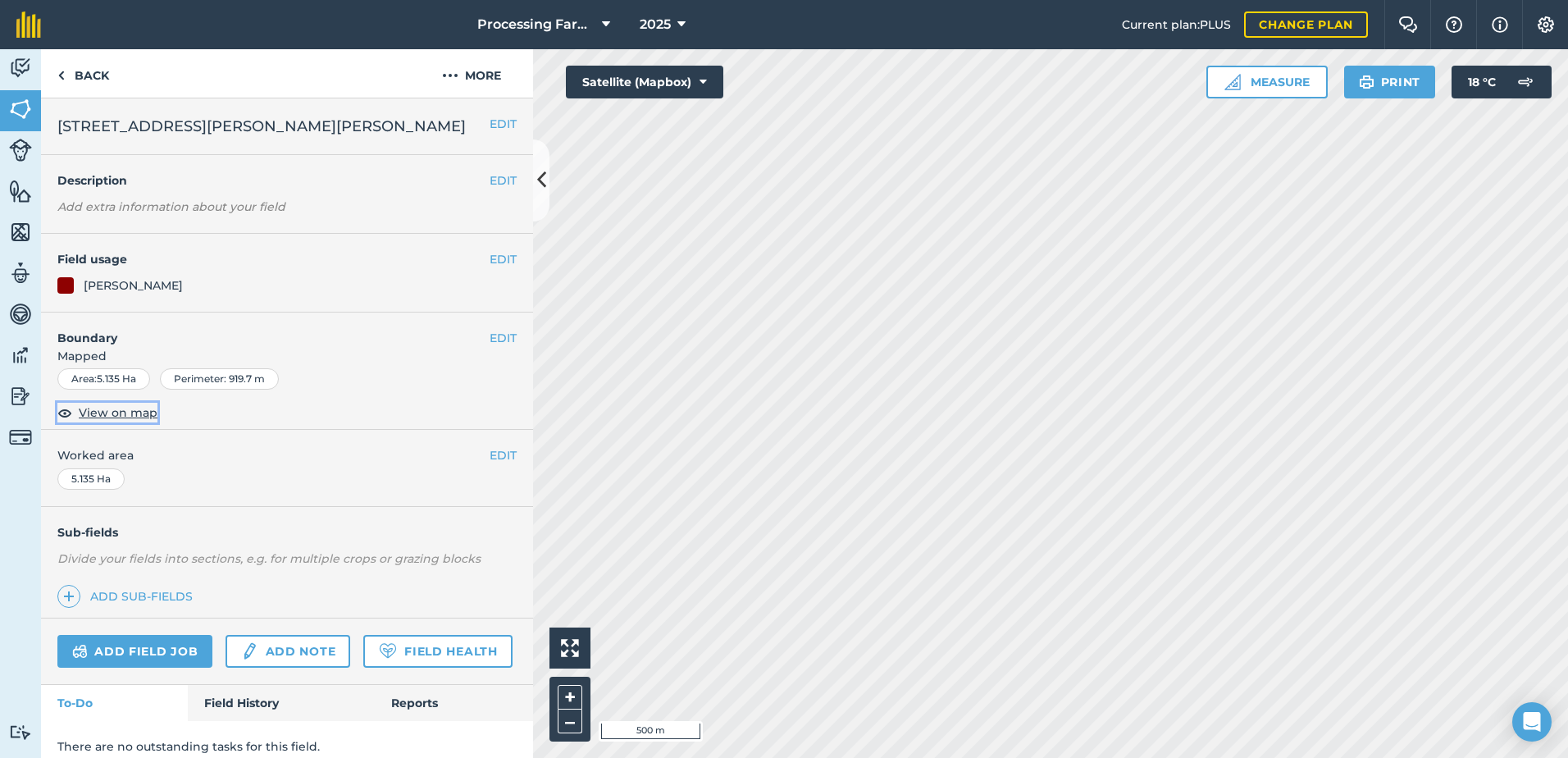
click at [130, 405] on span "View on map" at bounding box center [118, 412] width 79 height 18
click at [74, 85] on link "Back" at bounding box center [83, 74] width 84 height 48
click at [88, 66] on link "Back" at bounding box center [83, 74] width 84 height 48
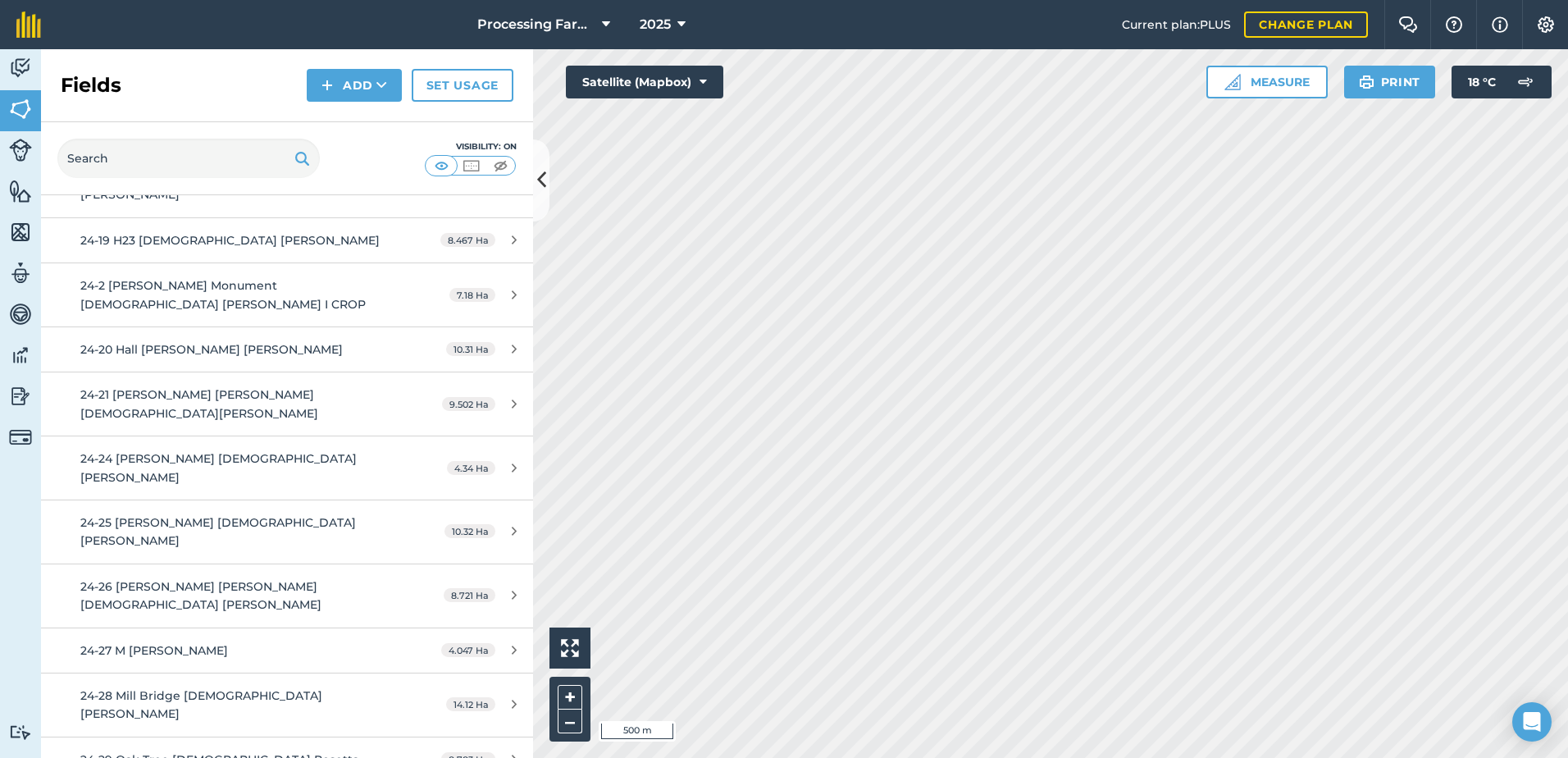
scroll to position [738, 0]
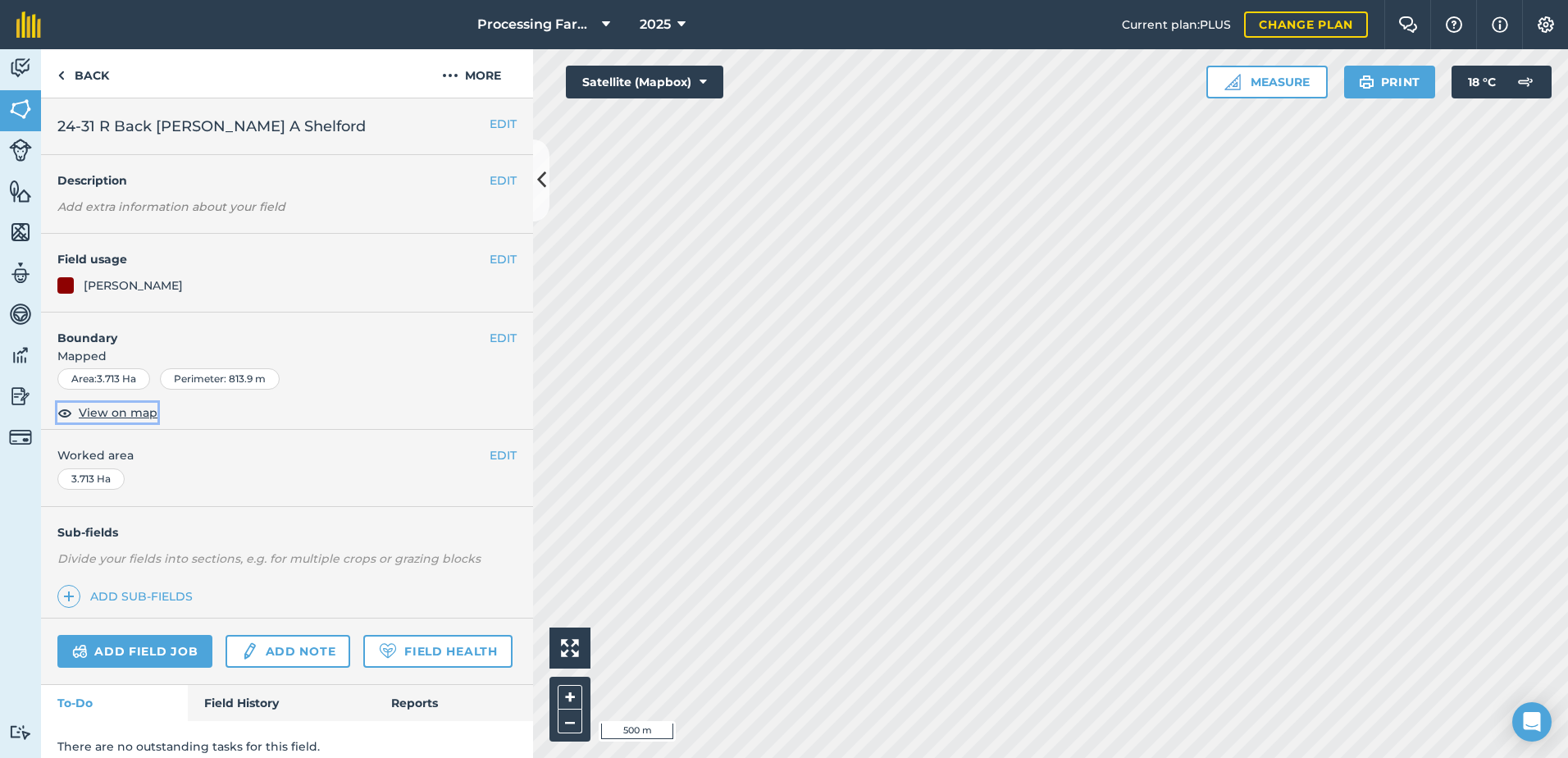
click at [131, 413] on span "View on map" at bounding box center [118, 412] width 79 height 18
